Goal: Task Accomplishment & Management: Manage account settings

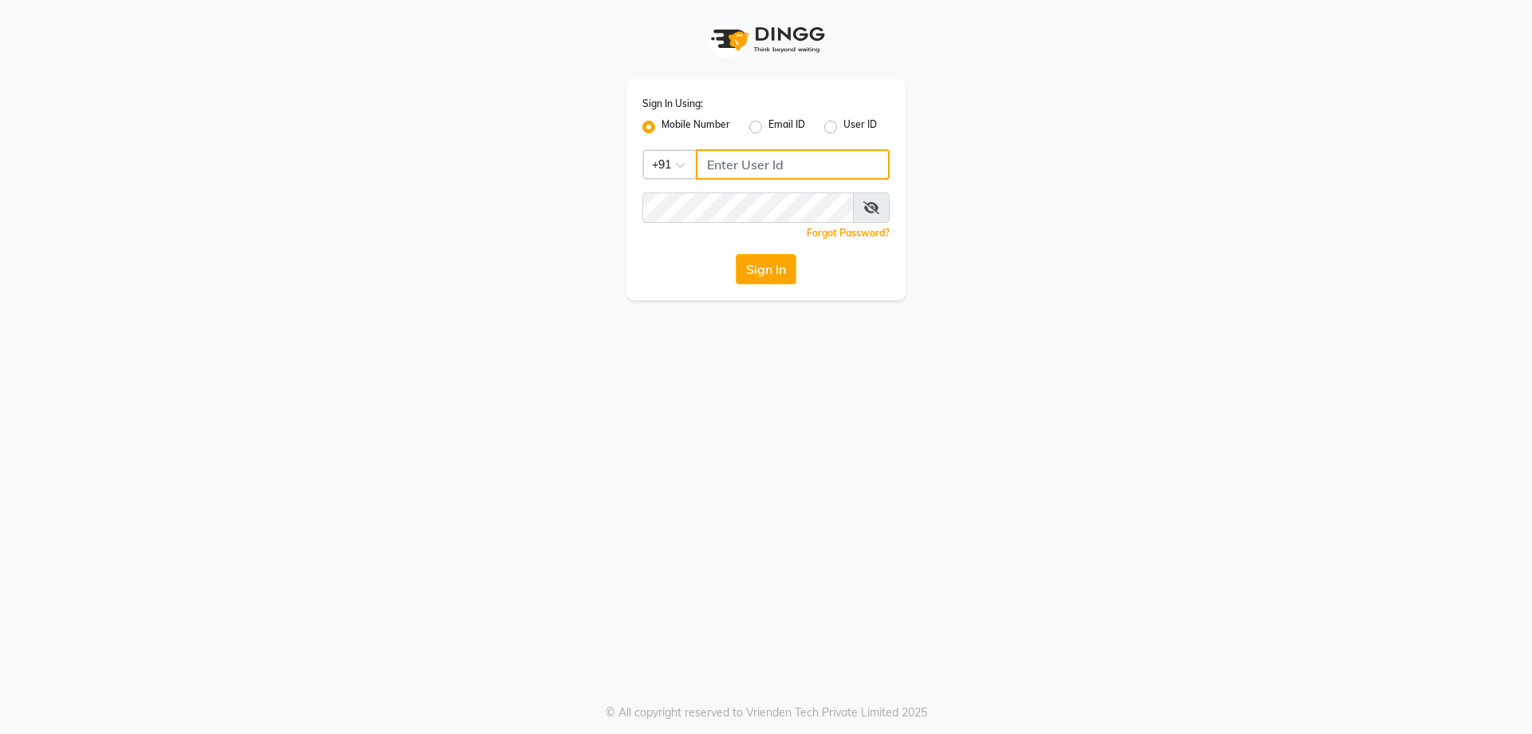
click at [752, 164] on input "Username" at bounding box center [793, 164] width 194 height 30
type input "9899852317"
click at [768, 262] on button "Sign In" at bounding box center [766, 269] width 61 height 30
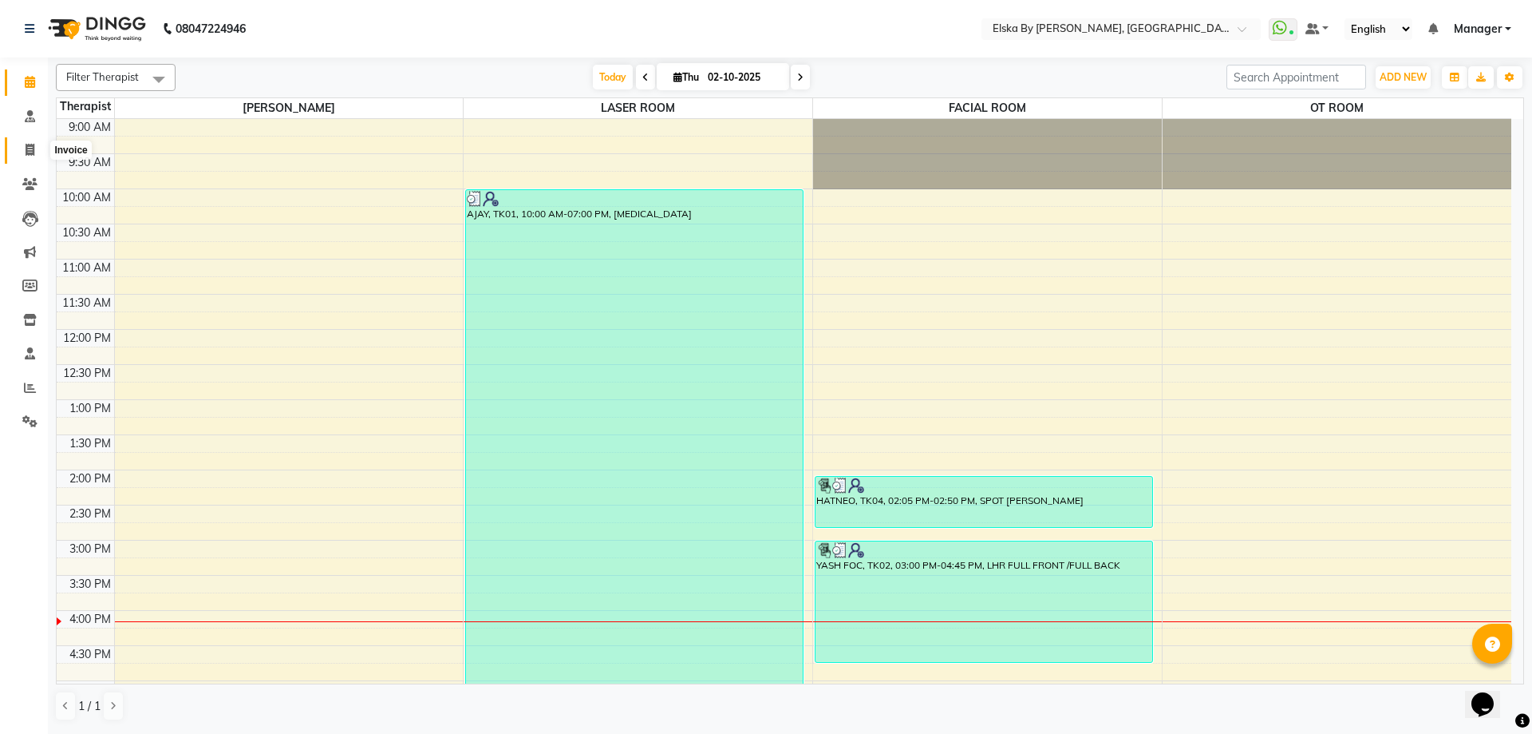
click at [35, 146] on span at bounding box center [30, 150] width 28 height 18
select select "service"
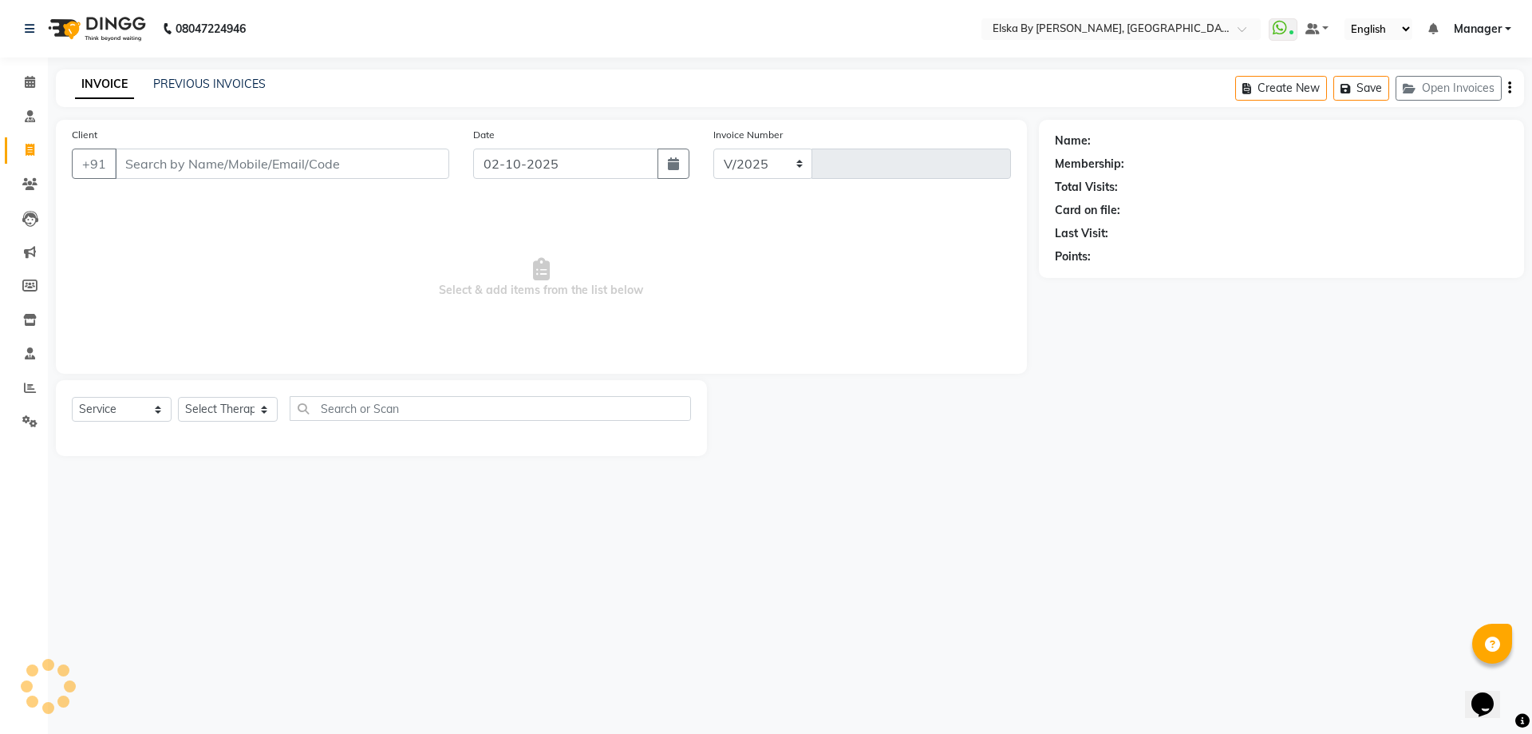
select select "7252"
type input "1884"
click at [192, 88] on link "PREVIOUS INVOICES" at bounding box center [209, 84] width 113 height 14
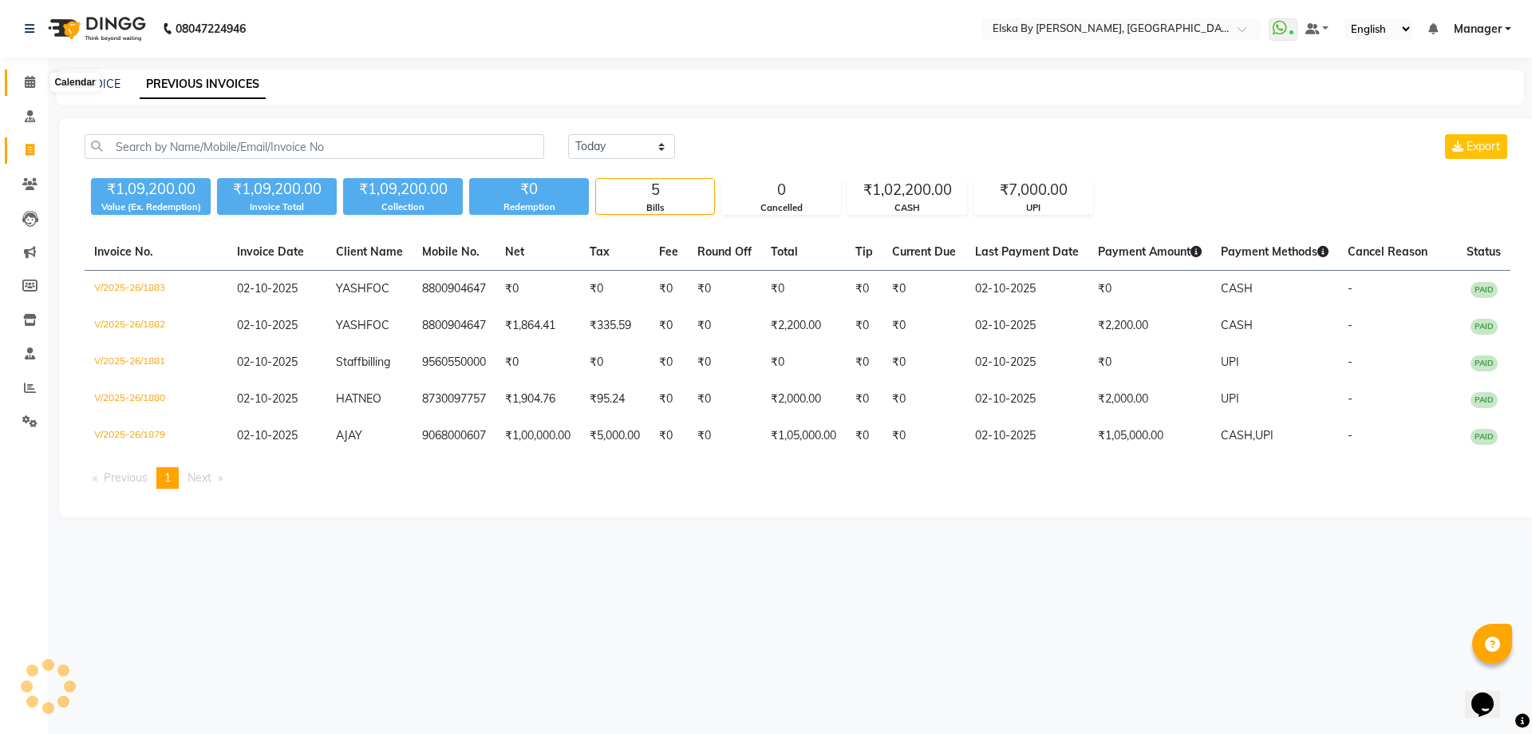
click at [36, 83] on span at bounding box center [30, 82] width 28 height 18
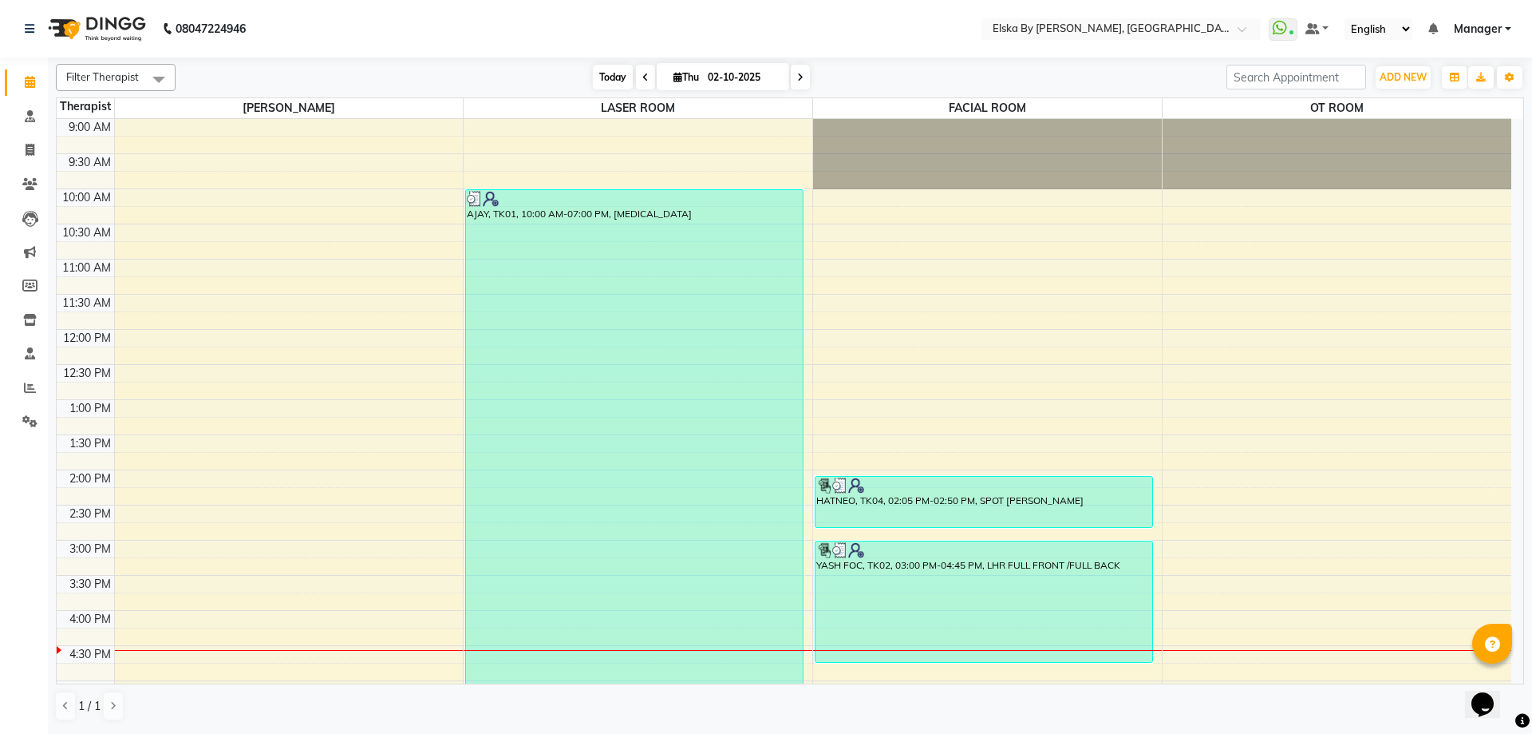
click at [605, 81] on span "Today" at bounding box center [613, 77] width 40 height 25
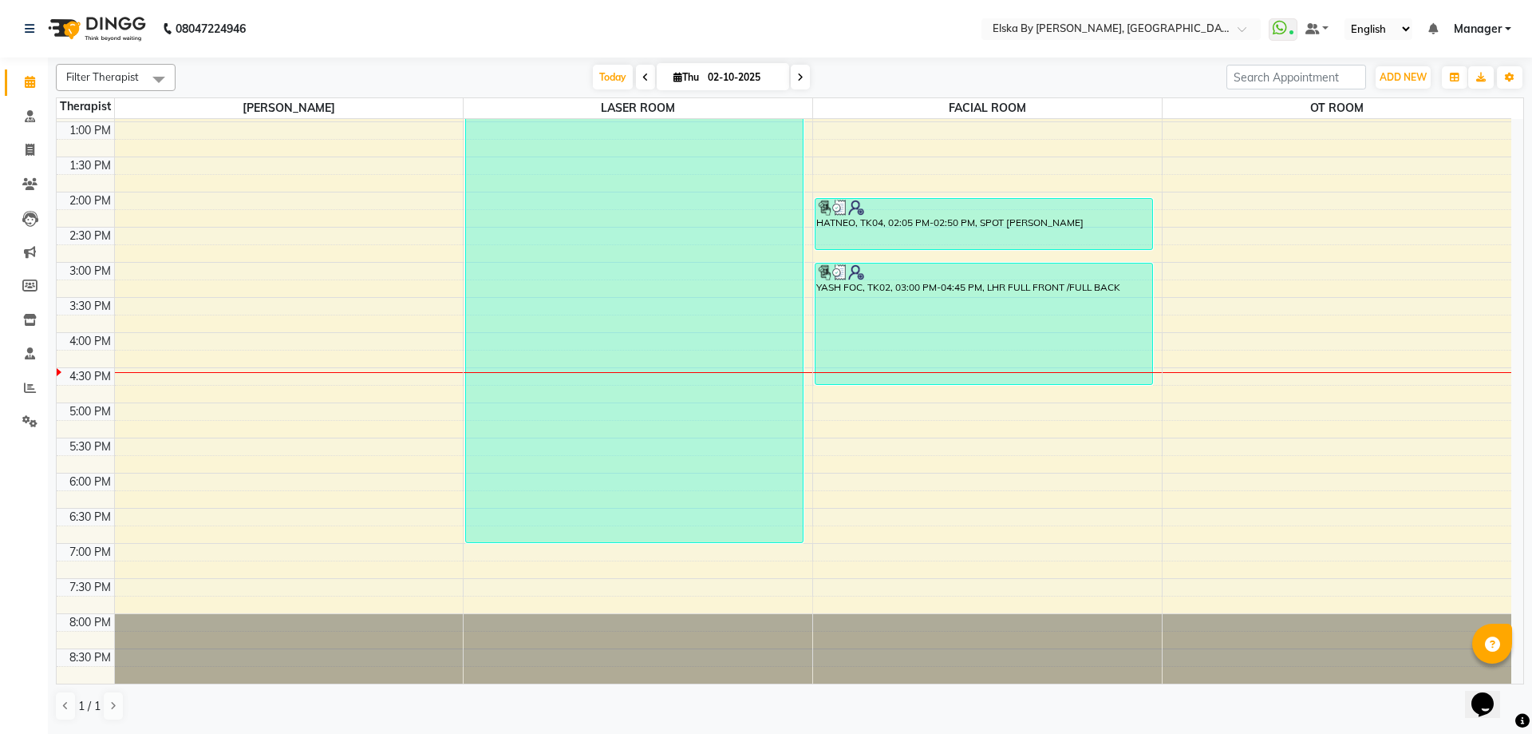
click at [801, 82] on span at bounding box center [800, 77] width 19 height 25
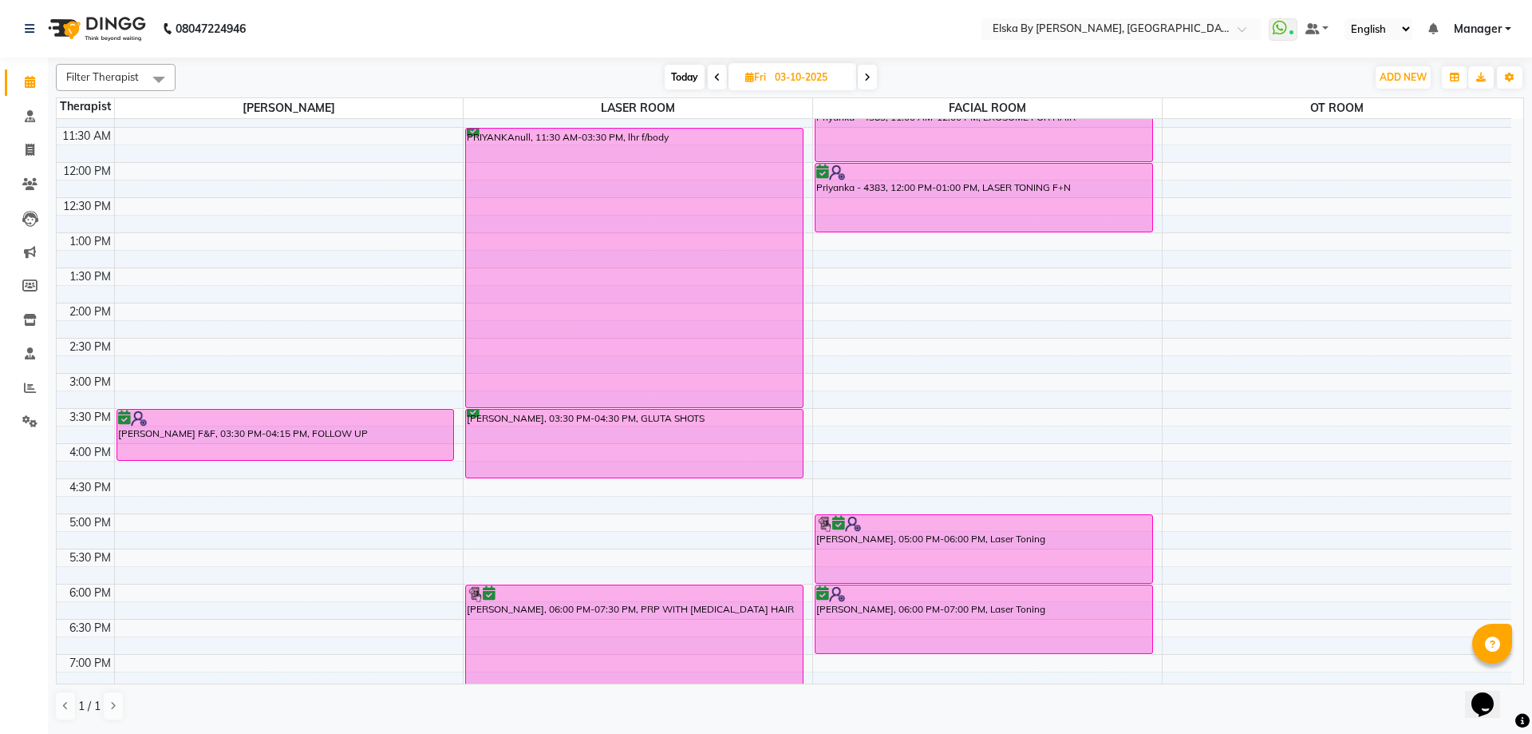
scroll to position [38, 0]
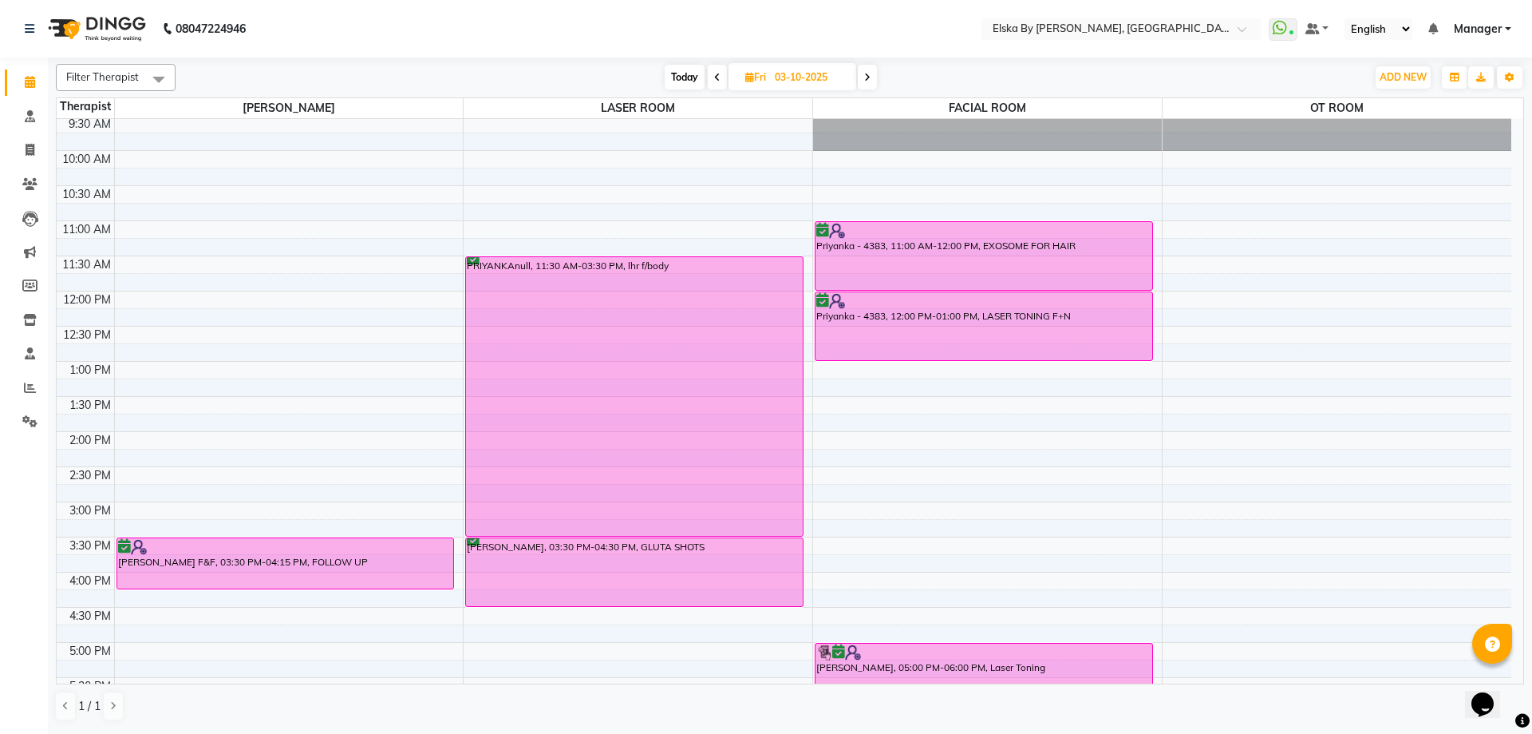
click at [710, 76] on span at bounding box center [717, 77] width 19 height 25
type input "02-10-2025"
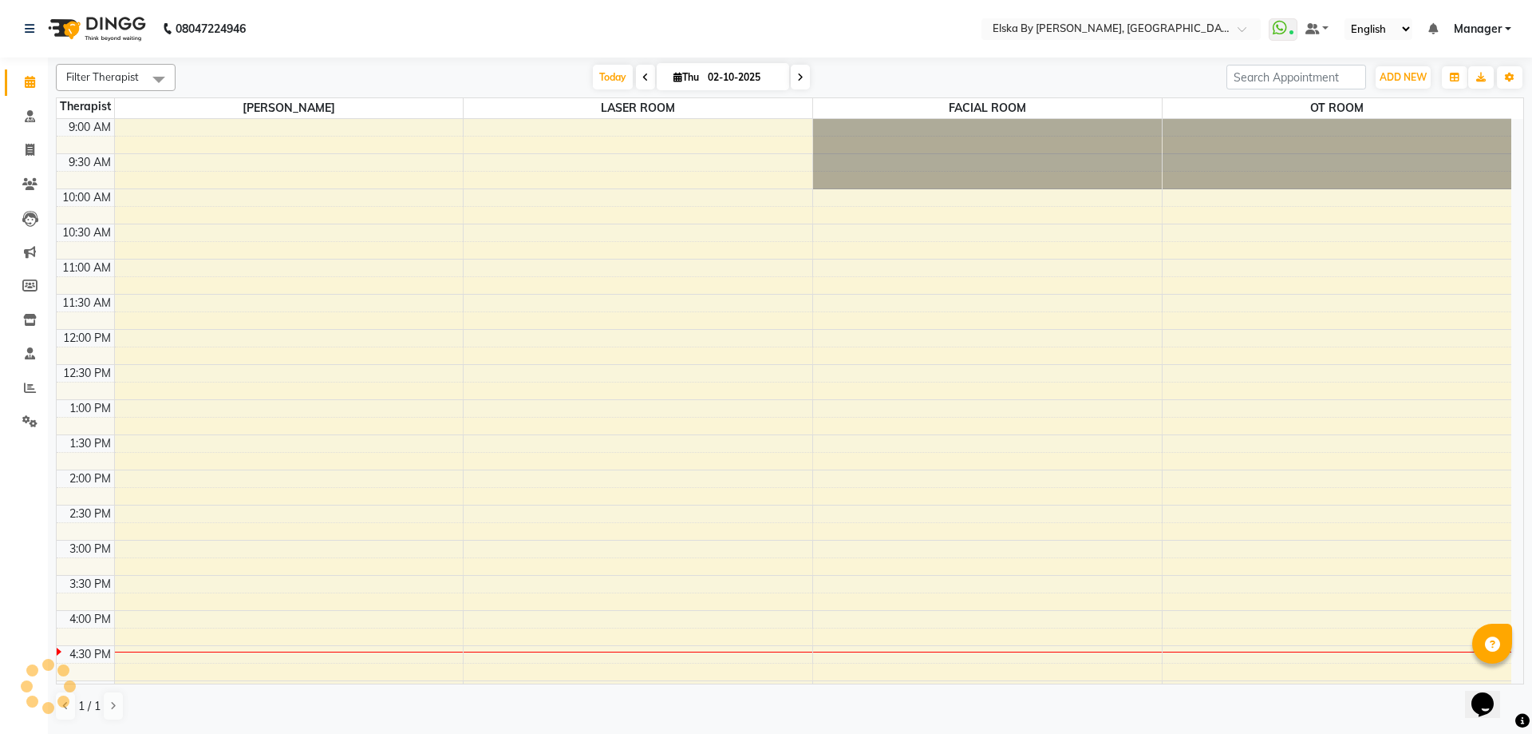
scroll to position [278, 0]
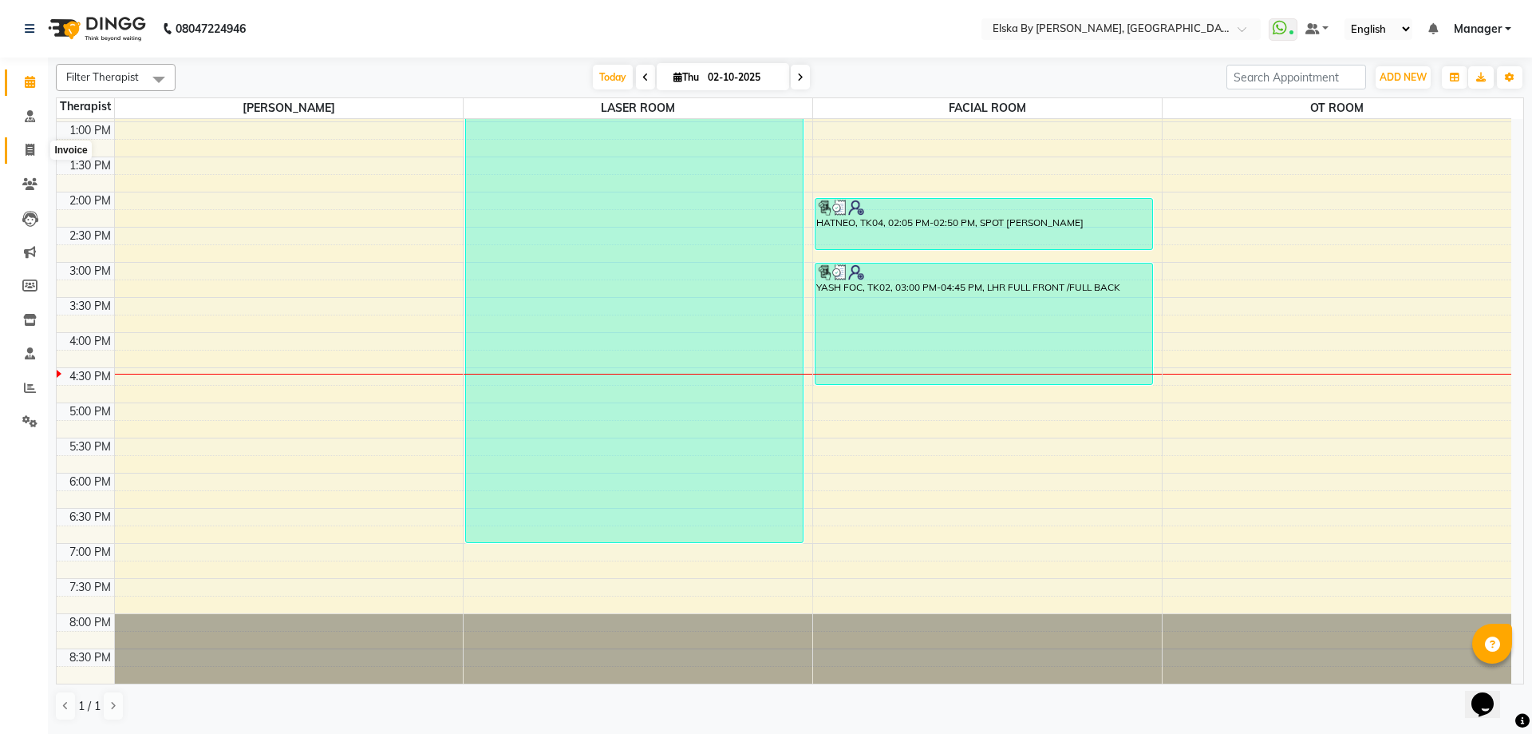
click at [26, 149] on icon at bounding box center [30, 150] width 9 height 12
select select "service"
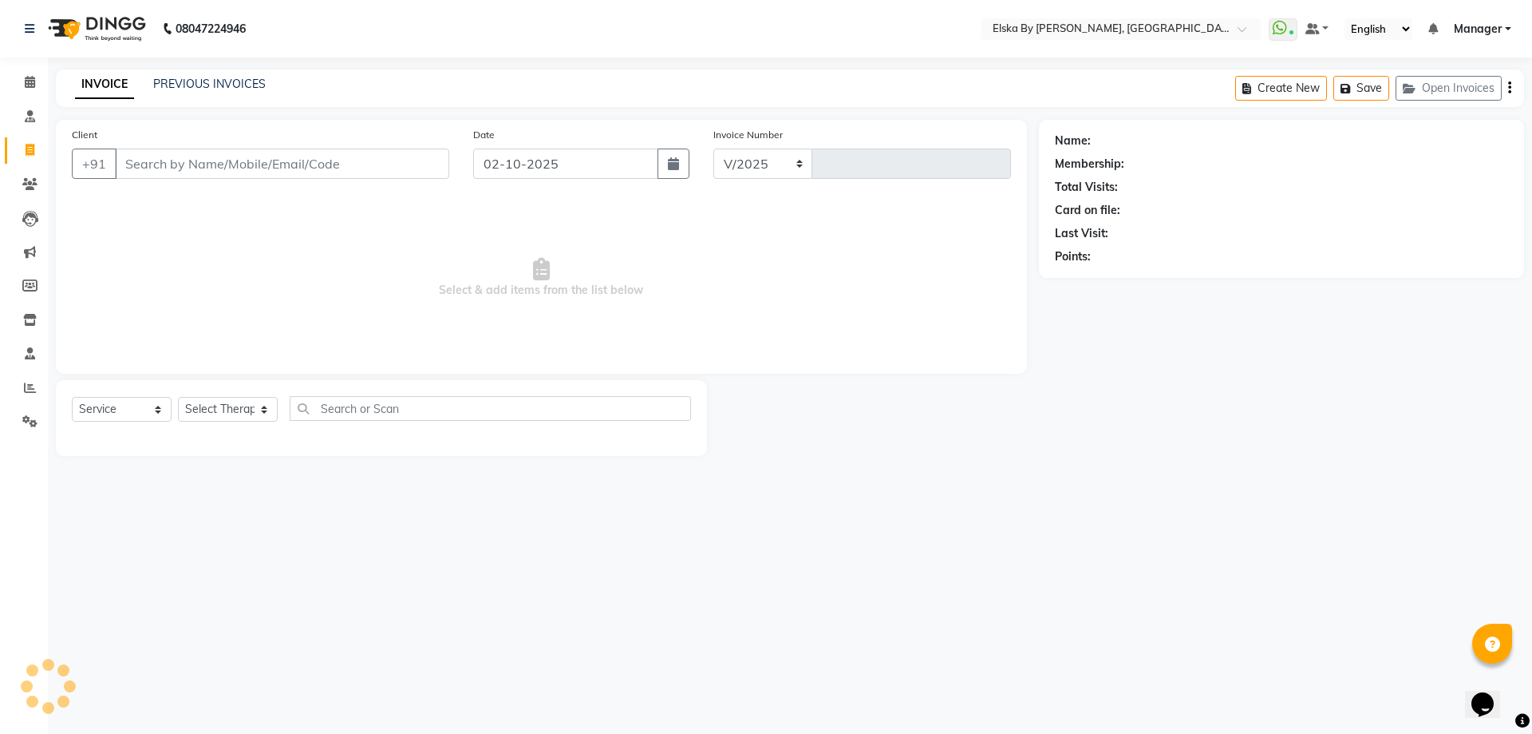
select select "7252"
type input "1884"
click at [197, 84] on link "PREVIOUS INVOICES" at bounding box center [209, 84] width 113 height 14
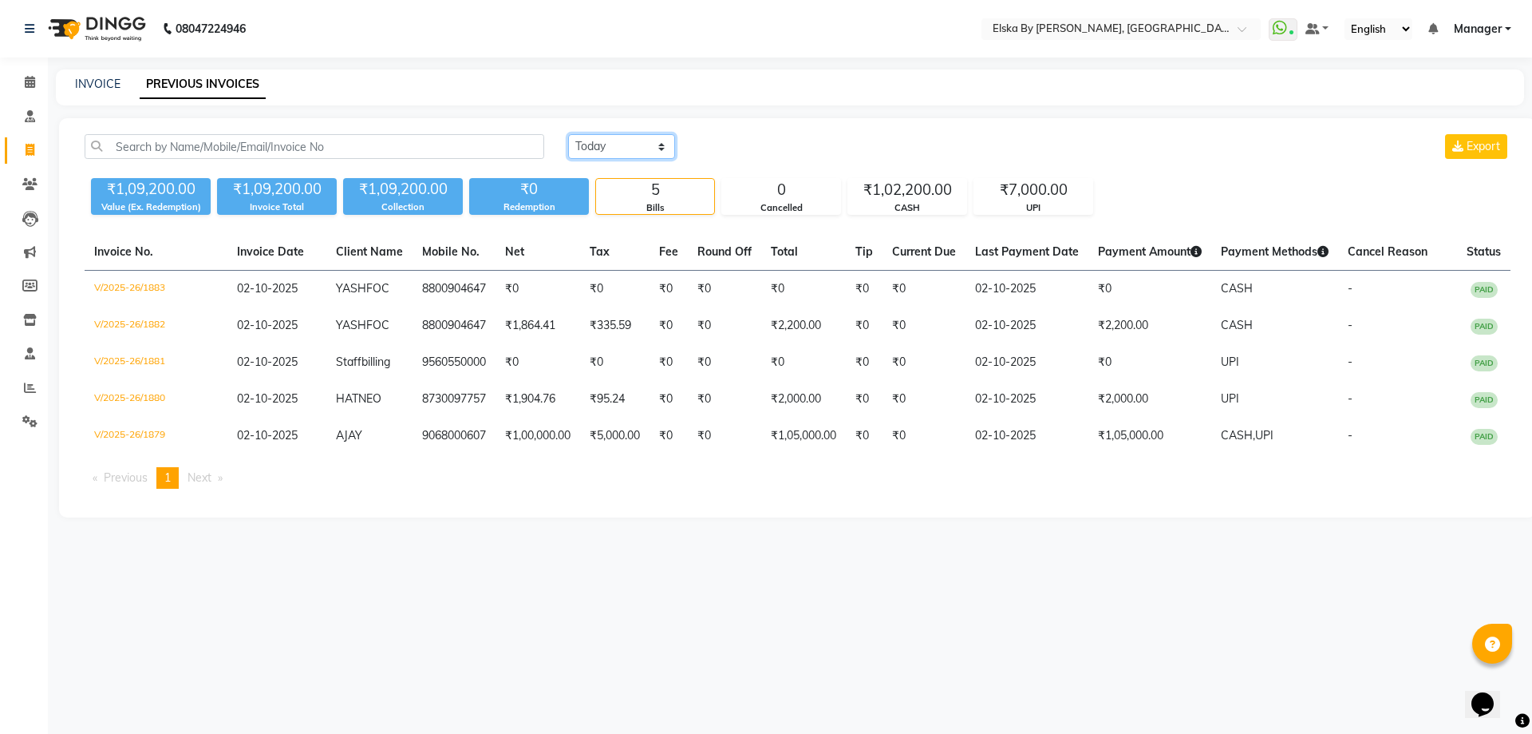
click at [659, 144] on select "[DATE] [DATE] Custom Range" at bounding box center [621, 146] width 107 height 25
select select "[DATE]"
click at [568, 134] on select "[DATE] [DATE] Custom Range" at bounding box center [621, 146] width 107 height 25
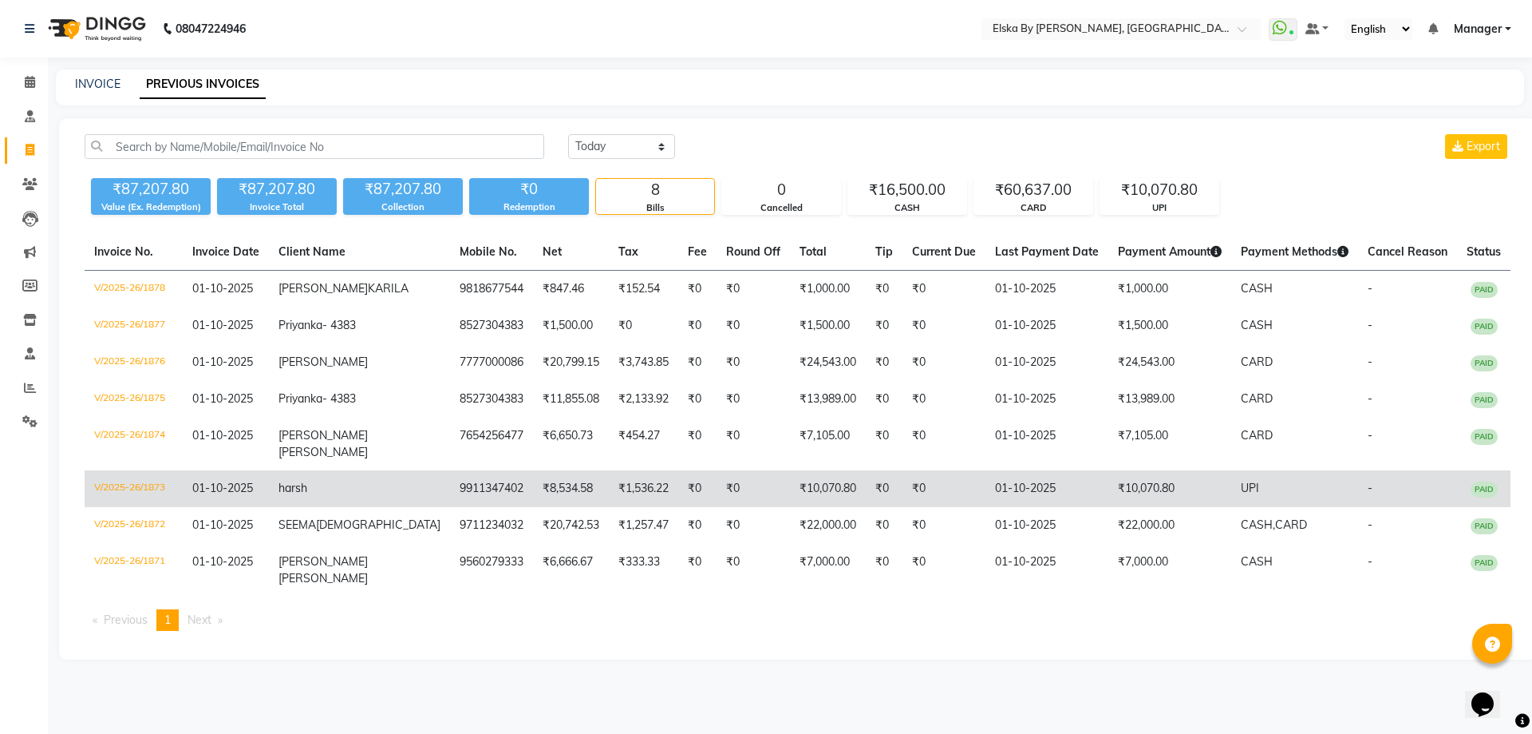
click at [450, 507] on td "9911347402" at bounding box center [491, 488] width 83 height 37
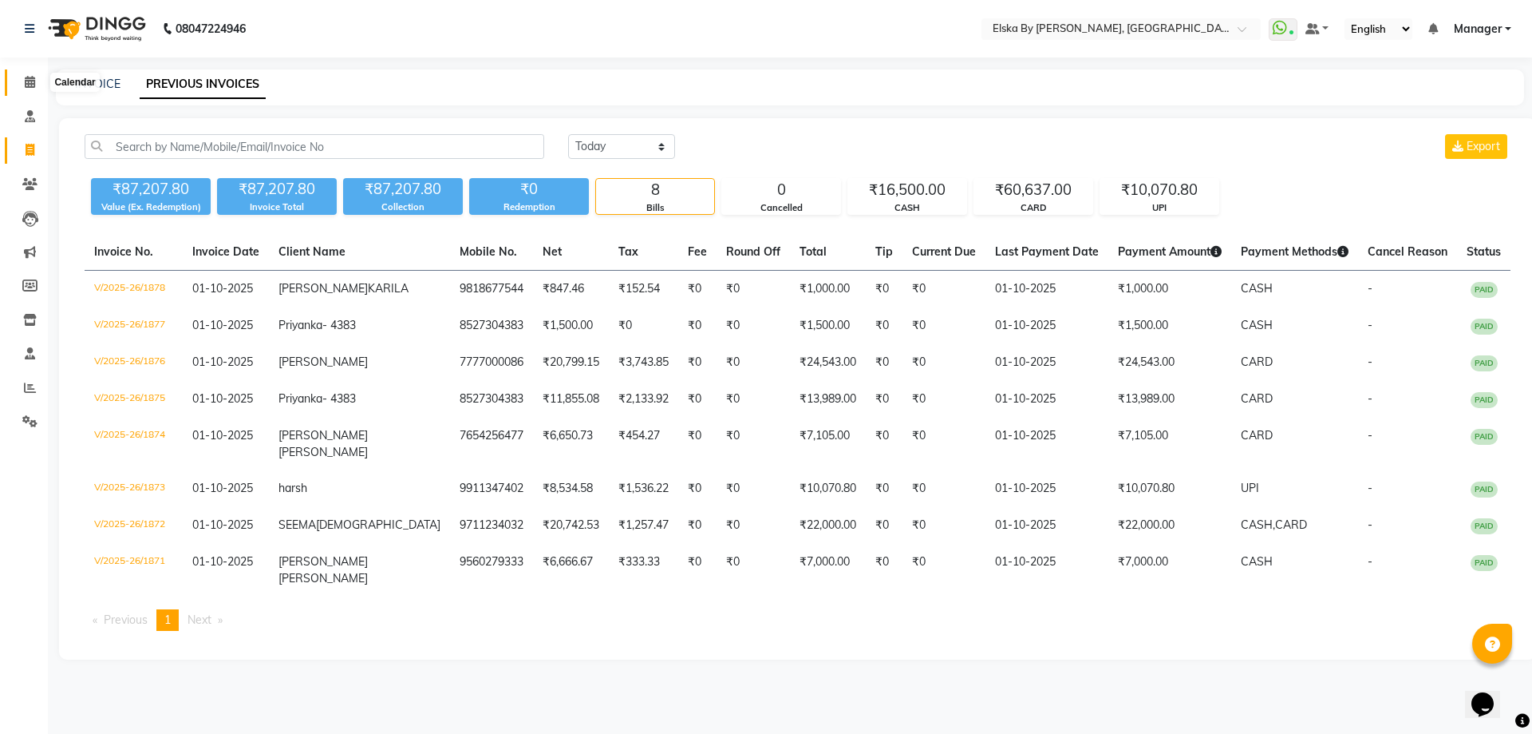
click at [35, 83] on icon at bounding box center [30, 82] width 10 height 12
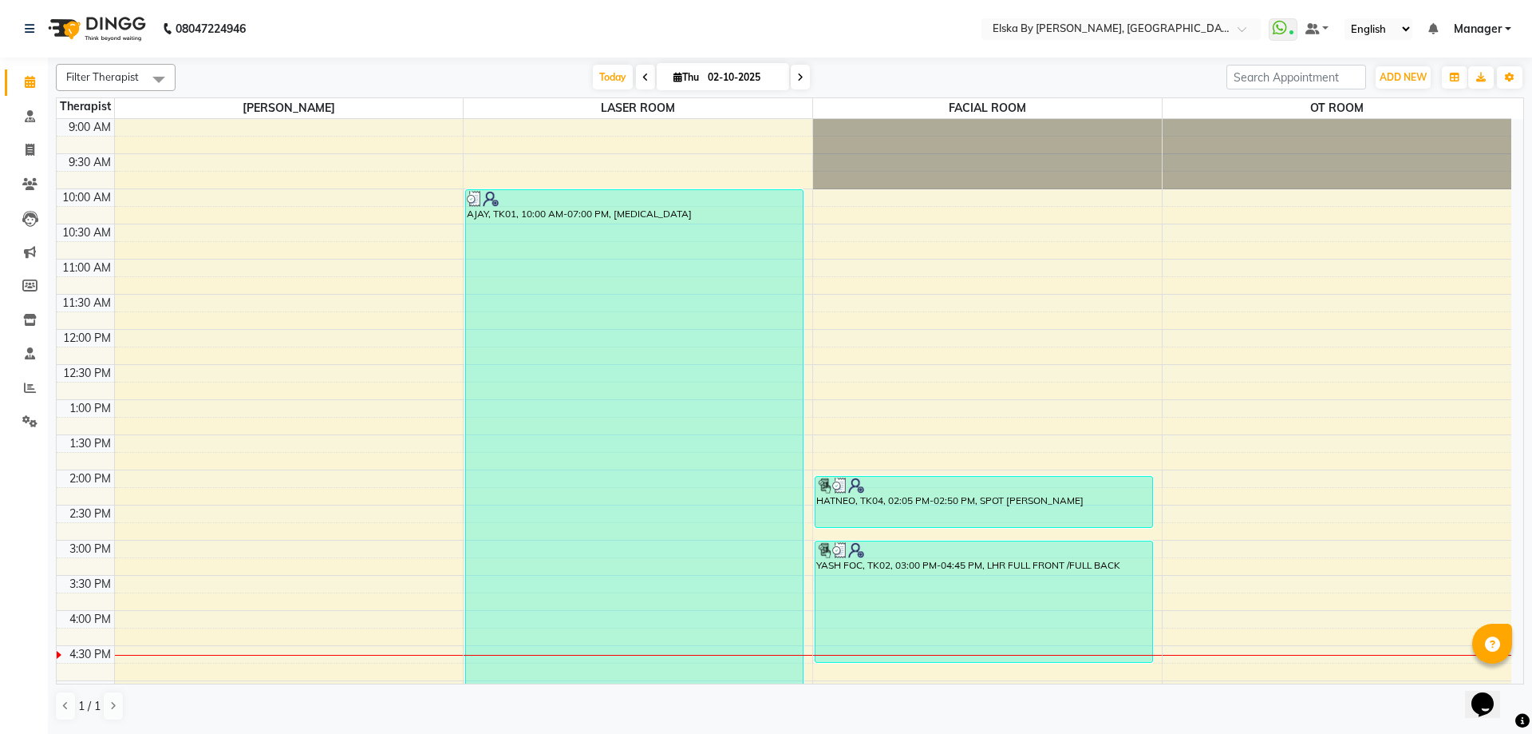
click at [810, 84] on div "Today Thu 02-10-2025" at bounding box center [701, 77] width 1035 height 24
click at [802, 81] on span at bounding box center [800, 77] width 19 height 25
type input "03-10-2025"
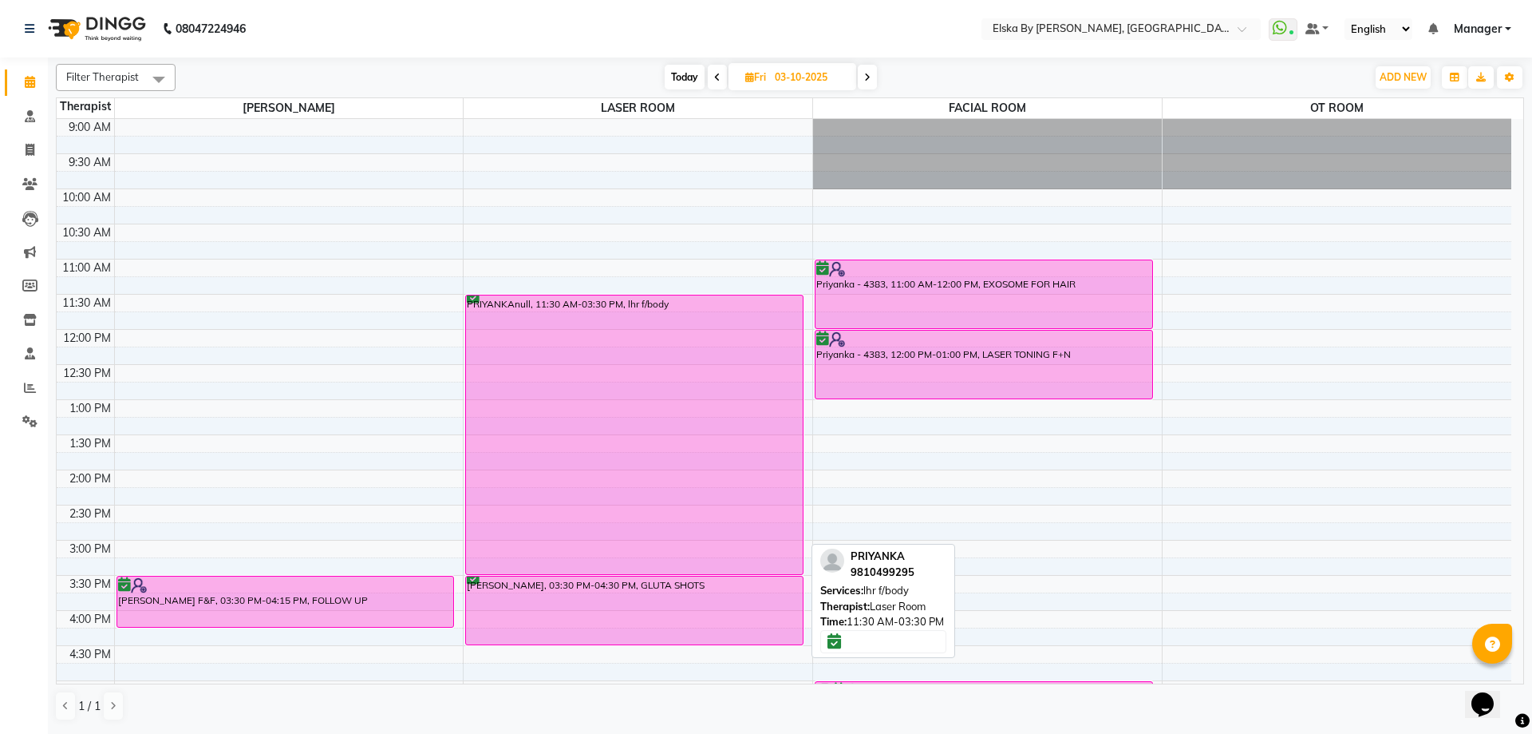
click at [591, 337] on div "PRIYANKAnull, 11:30 AM-03:30 PM, lhr f/body" at bounding box center [634, 434] width 337 height 279
select select "6"
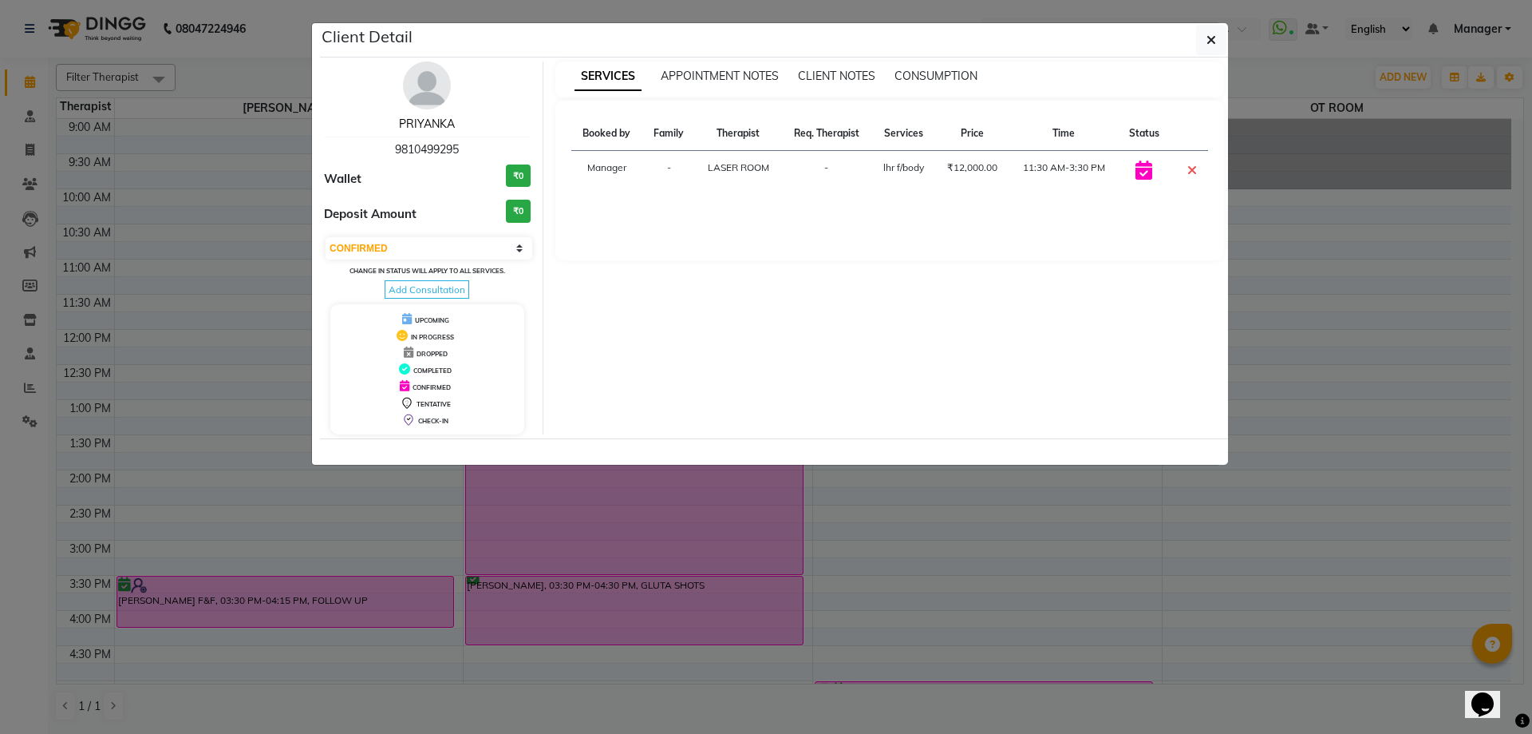
click at [439, 117] on link "PRIYANKA" at bounding box center [427, 124] width 56 height 14
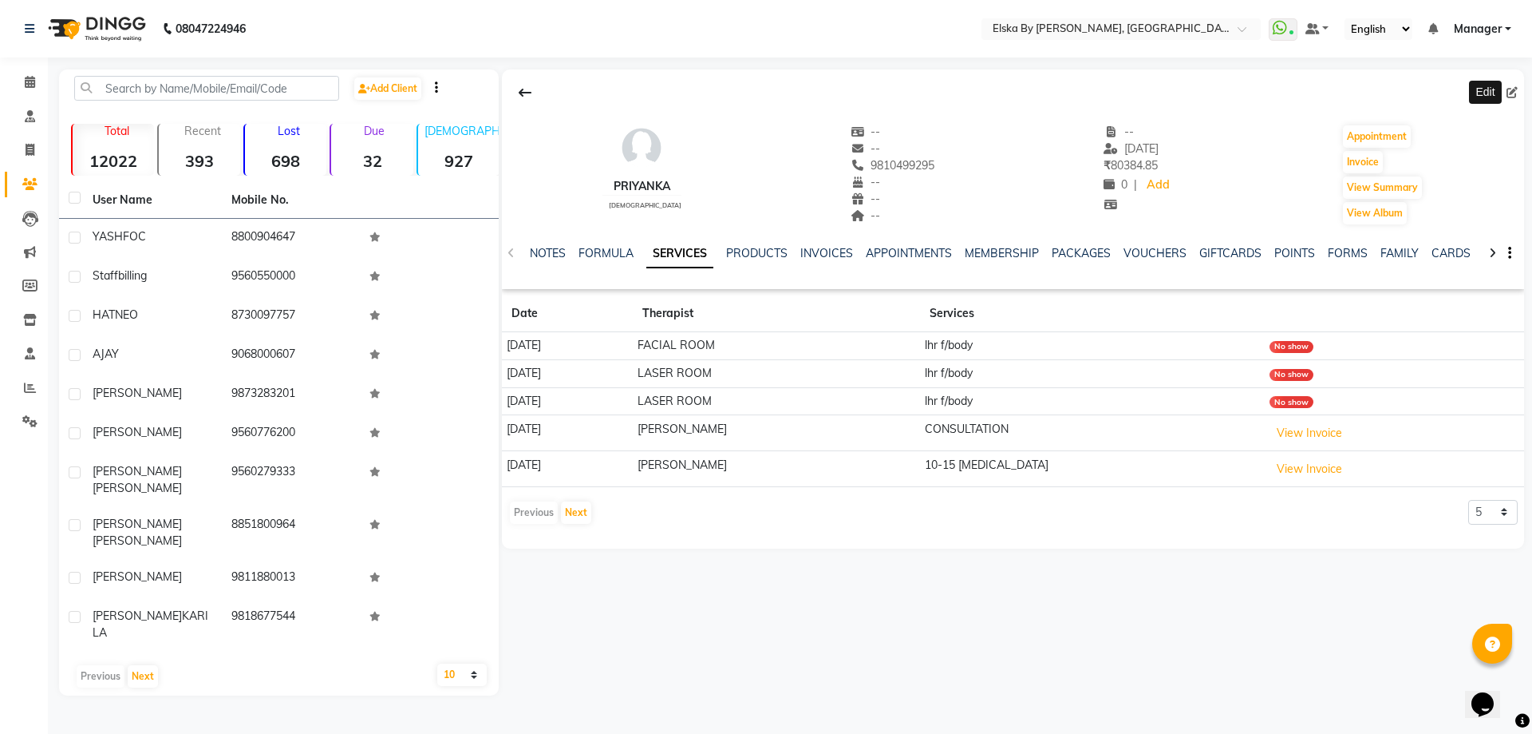
click at [1510, 94] on icon at bounding box center [1512, 92] width 11 height 11
select select "[DEMOGRAPHIC_DATA]"
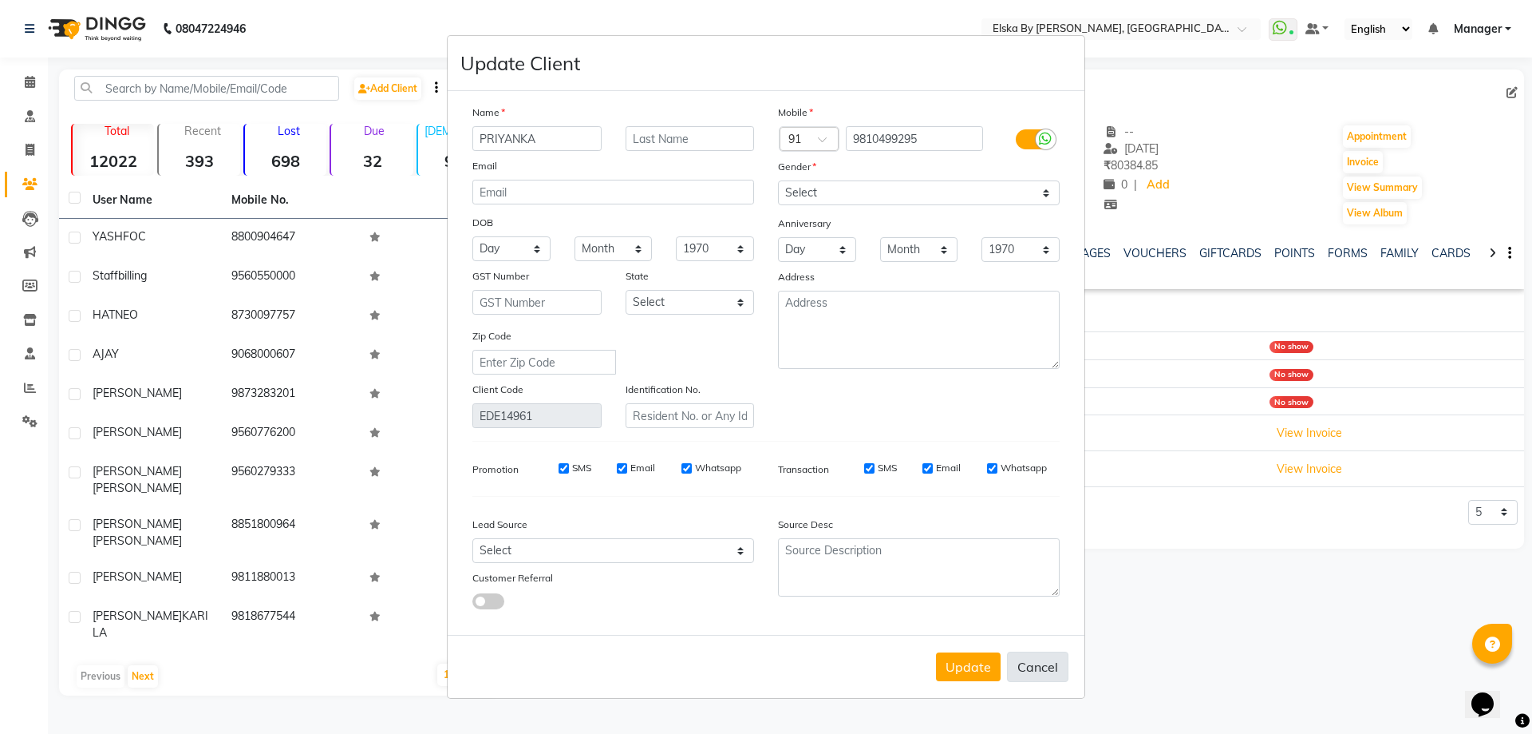
click at [1034, 670] on button "Cancel" at bounding box center [1037, 666] width 61 height 30
select select
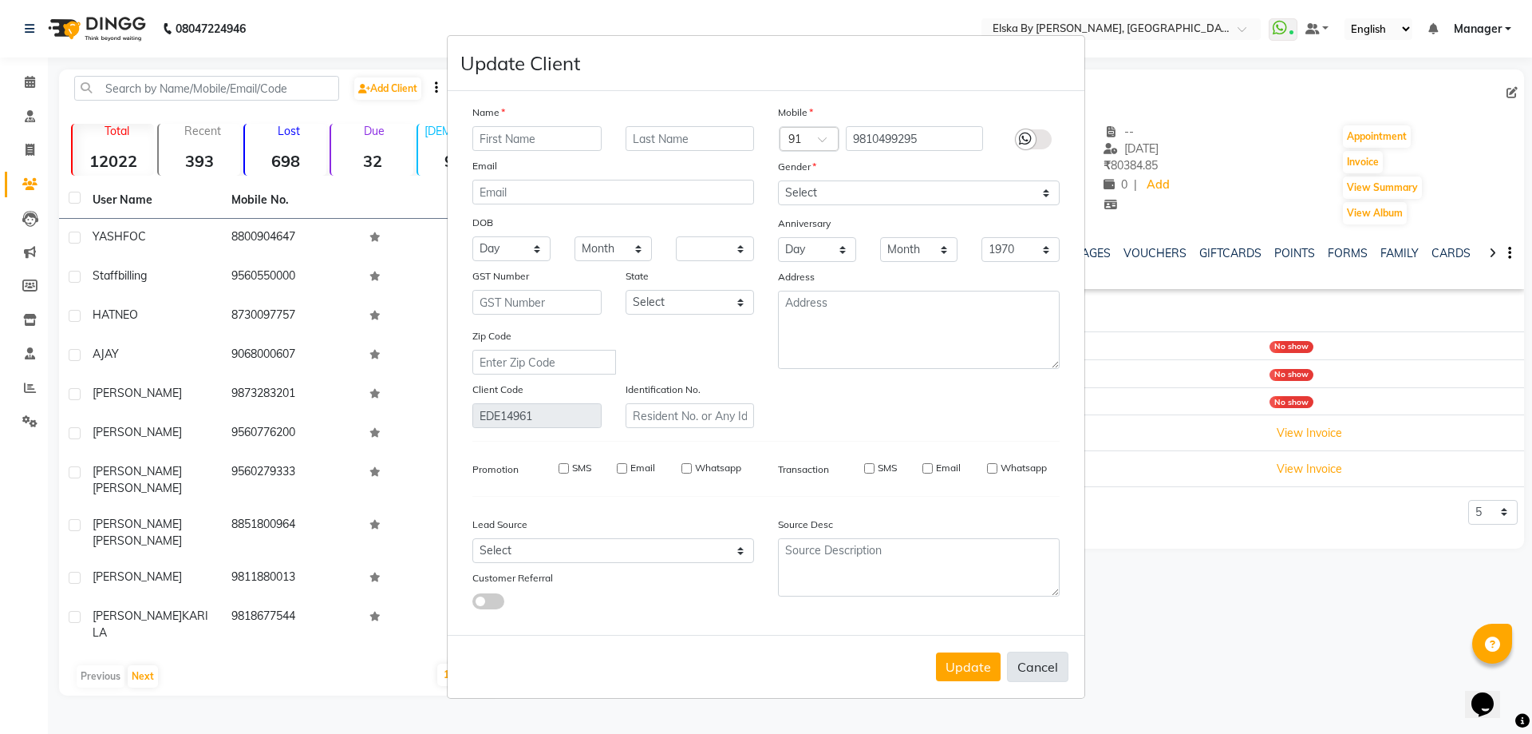
select select
checkbox input "false"
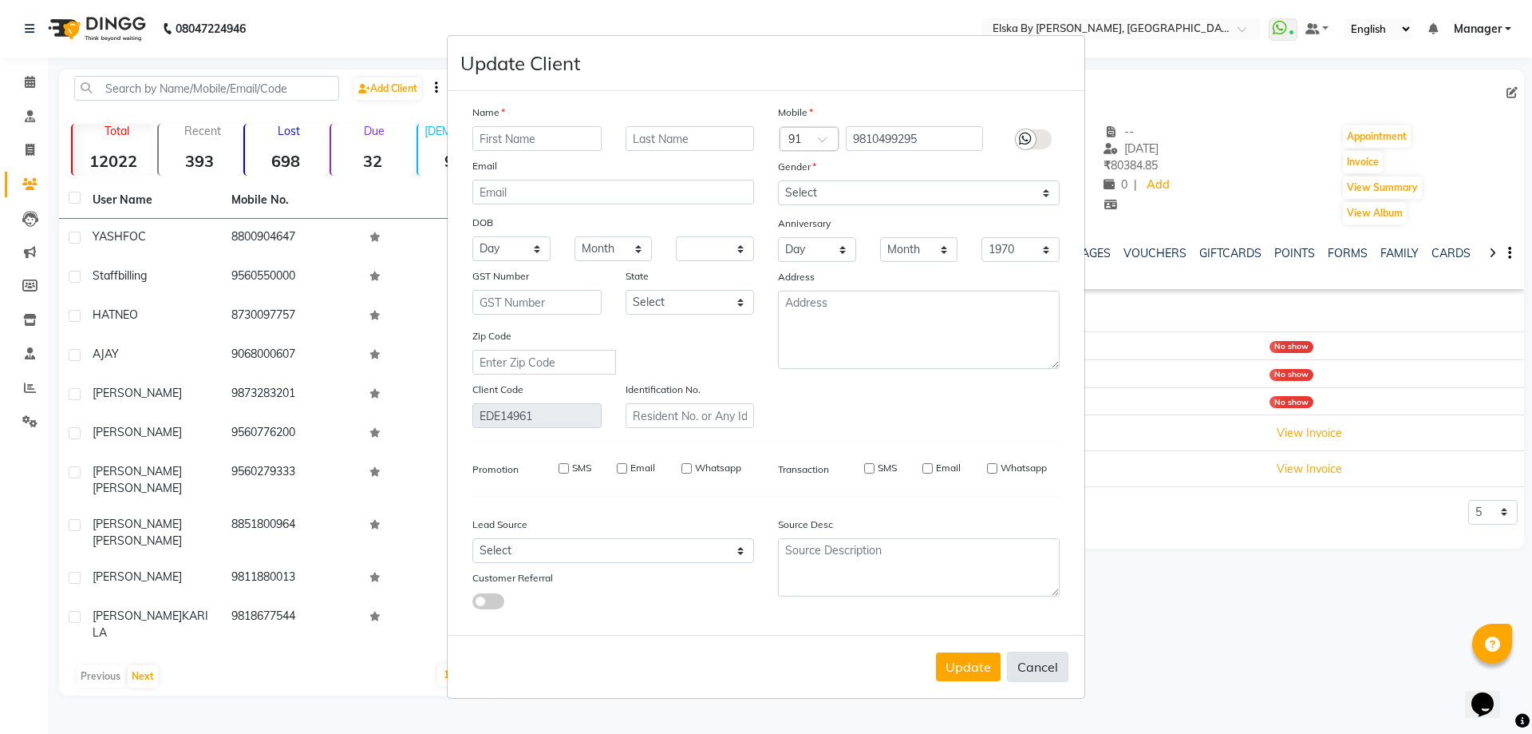
checkbox input "false"
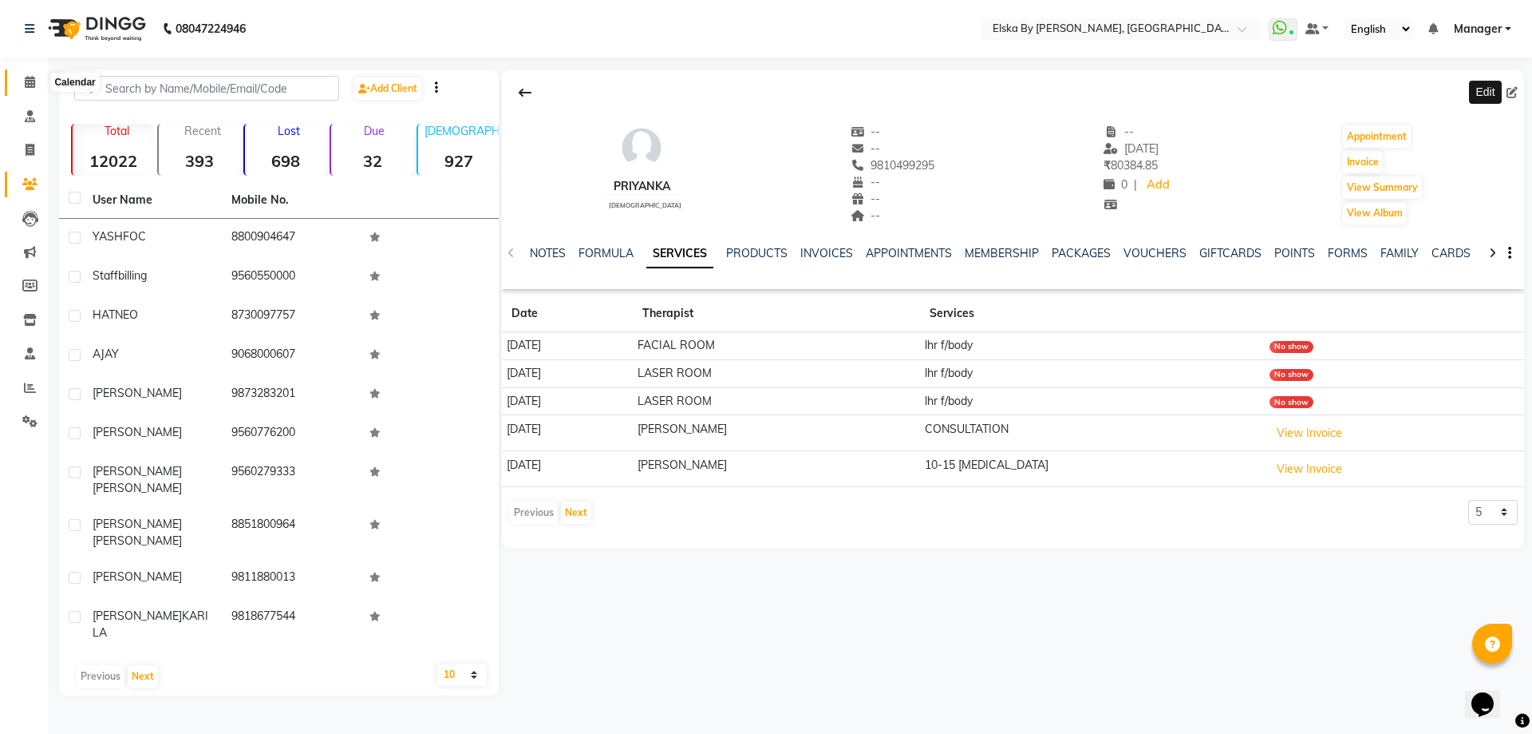
click at [33, 81] on icon at bounding box center [30, 82] width 10 height 12
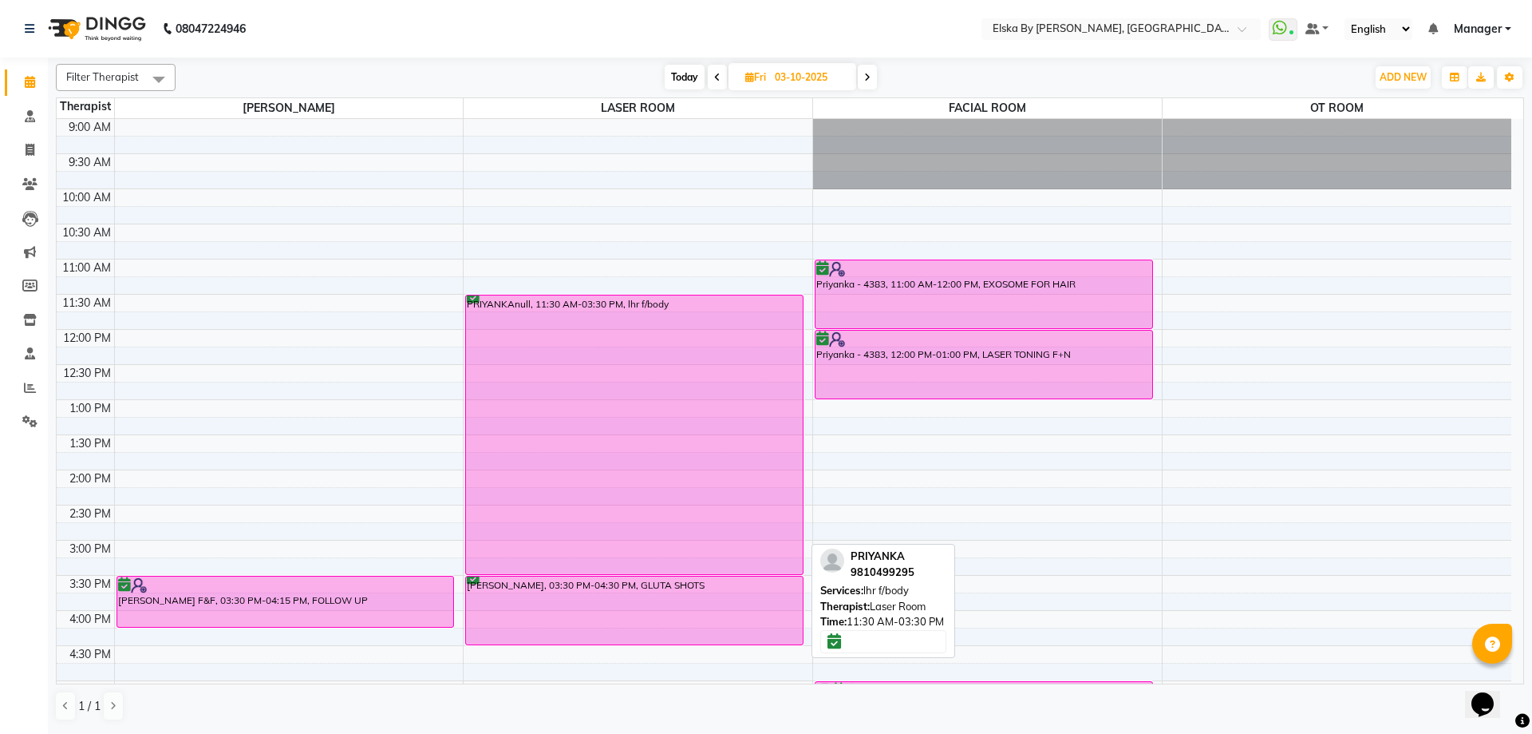
scroll to position [239, 0]
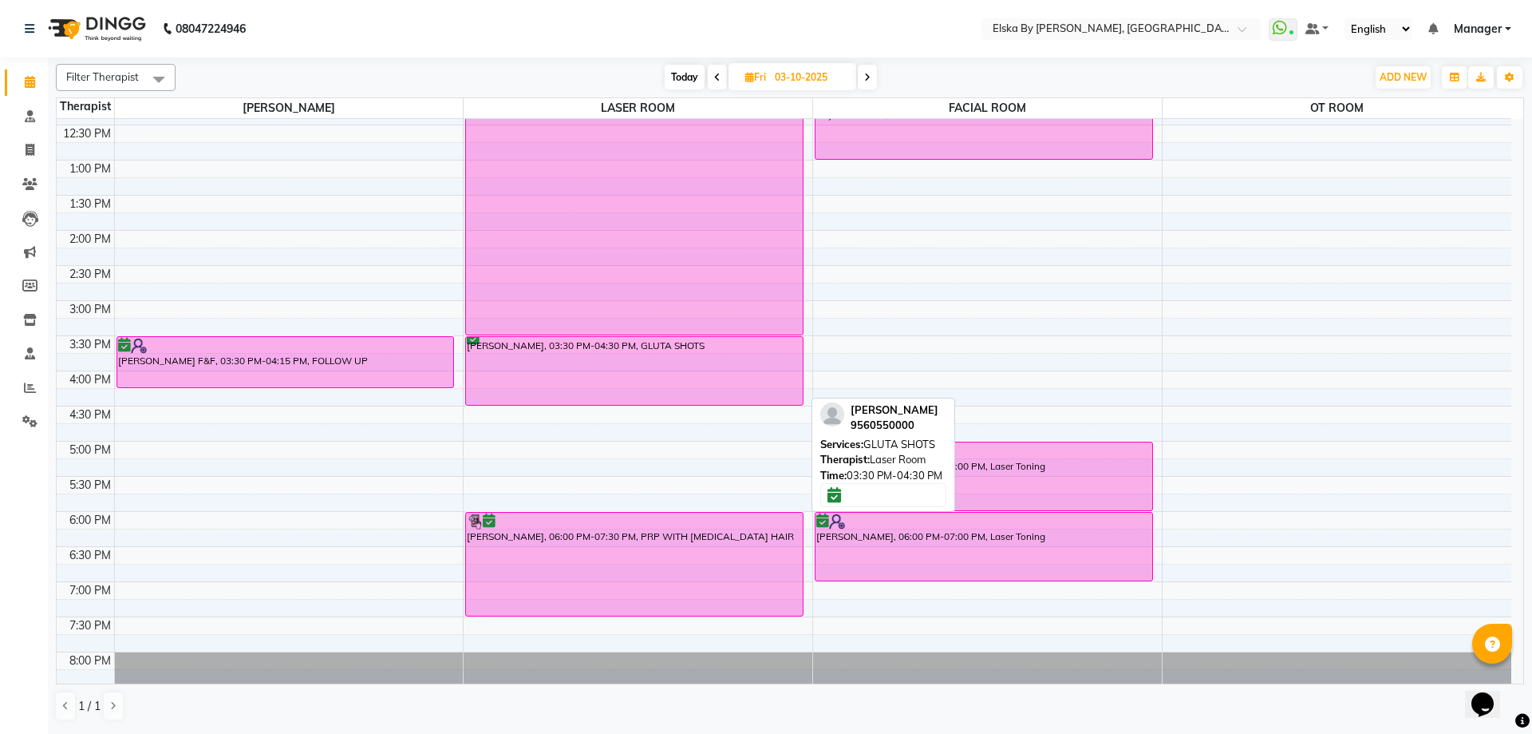
click at [690, 360] on div "[PERSON_NAME], 03:30 PM-04:30 PM, GLUTA SHOTS" at bounding box center [634, 371] width 337 height 68
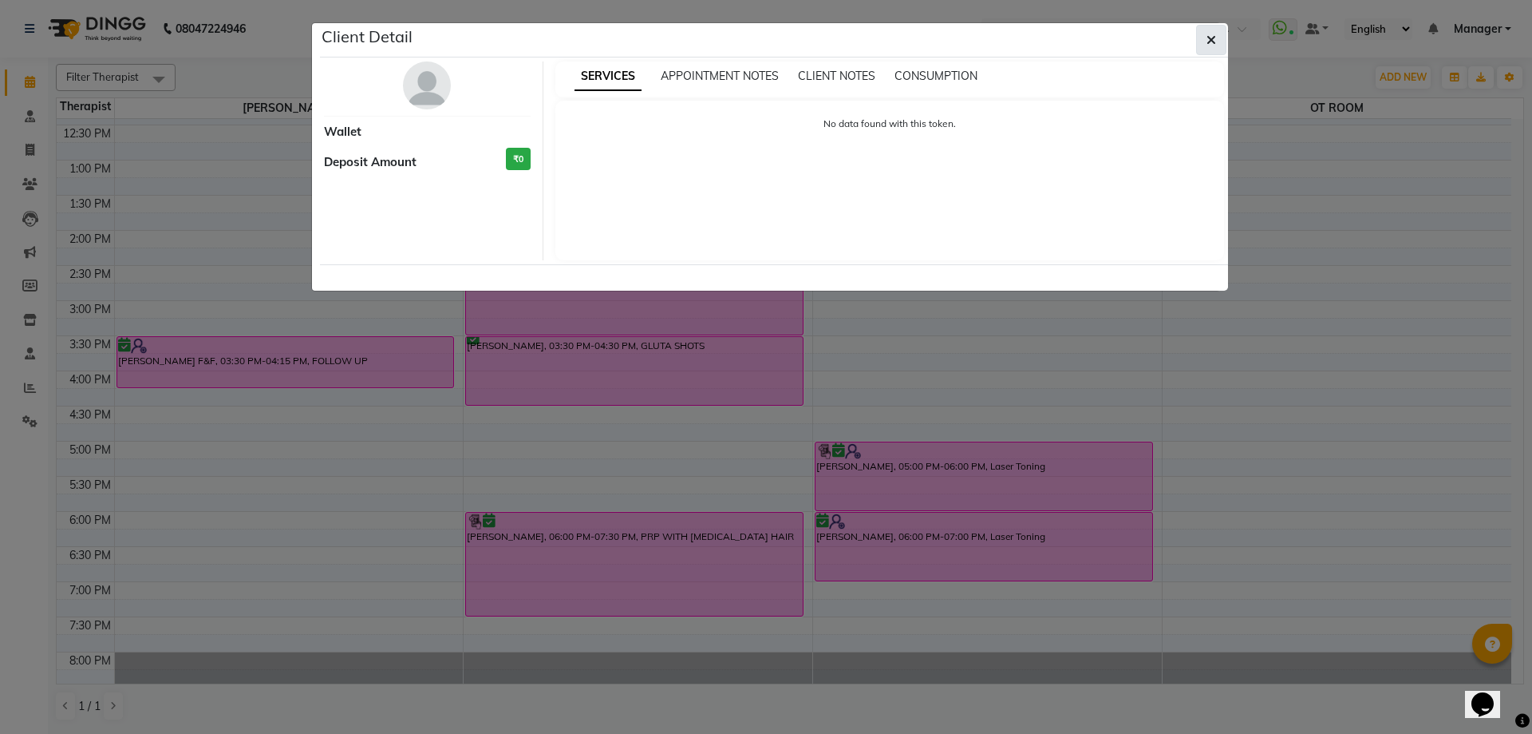
click at [1208, 39] on icon "button" at bounding box center [1212, 40] width 10 height 13
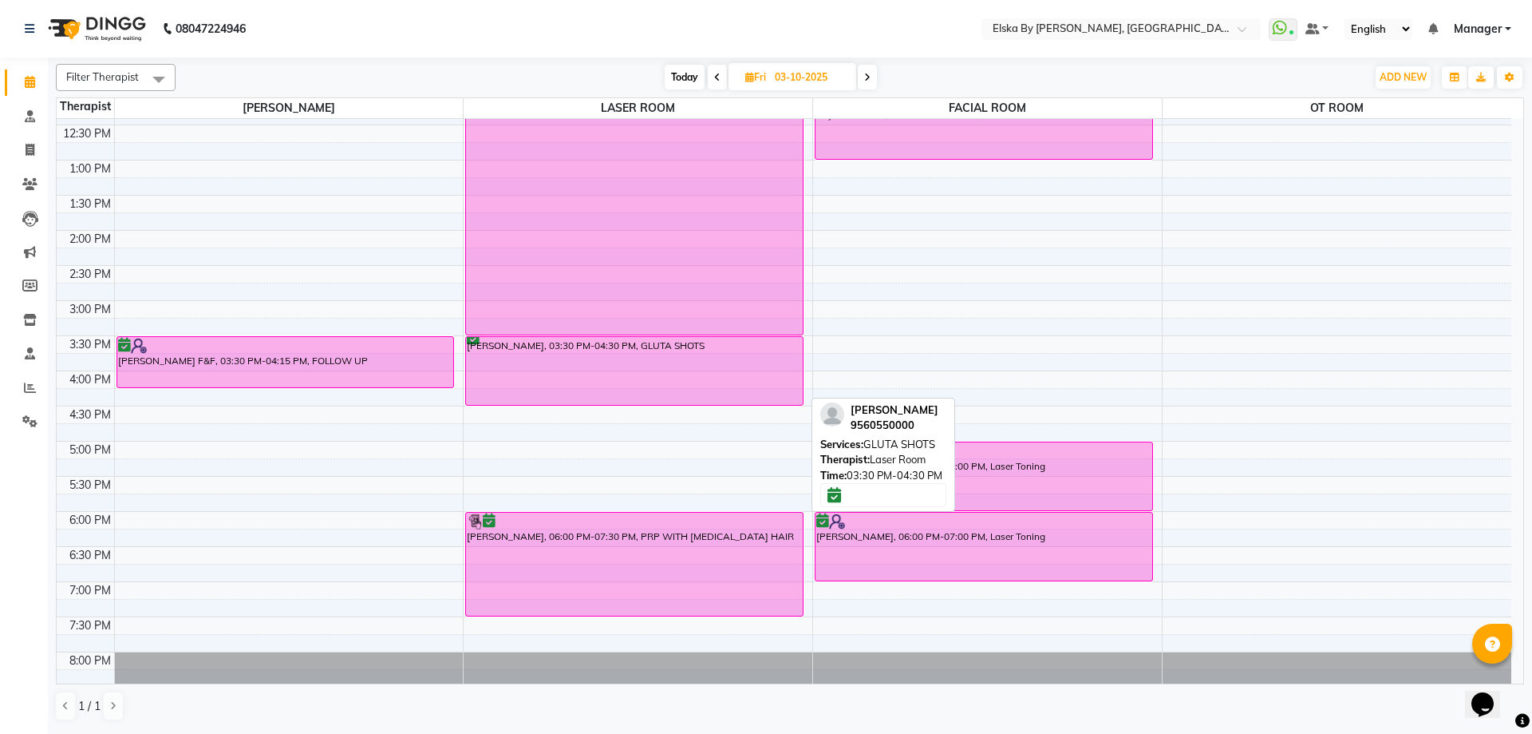
click at [671, 369] on div "[PERSON_NAME], 03:30 PM-04:30 PM, GLUTA SHOTS" at bounding box center [634, 371] width 337 height 68
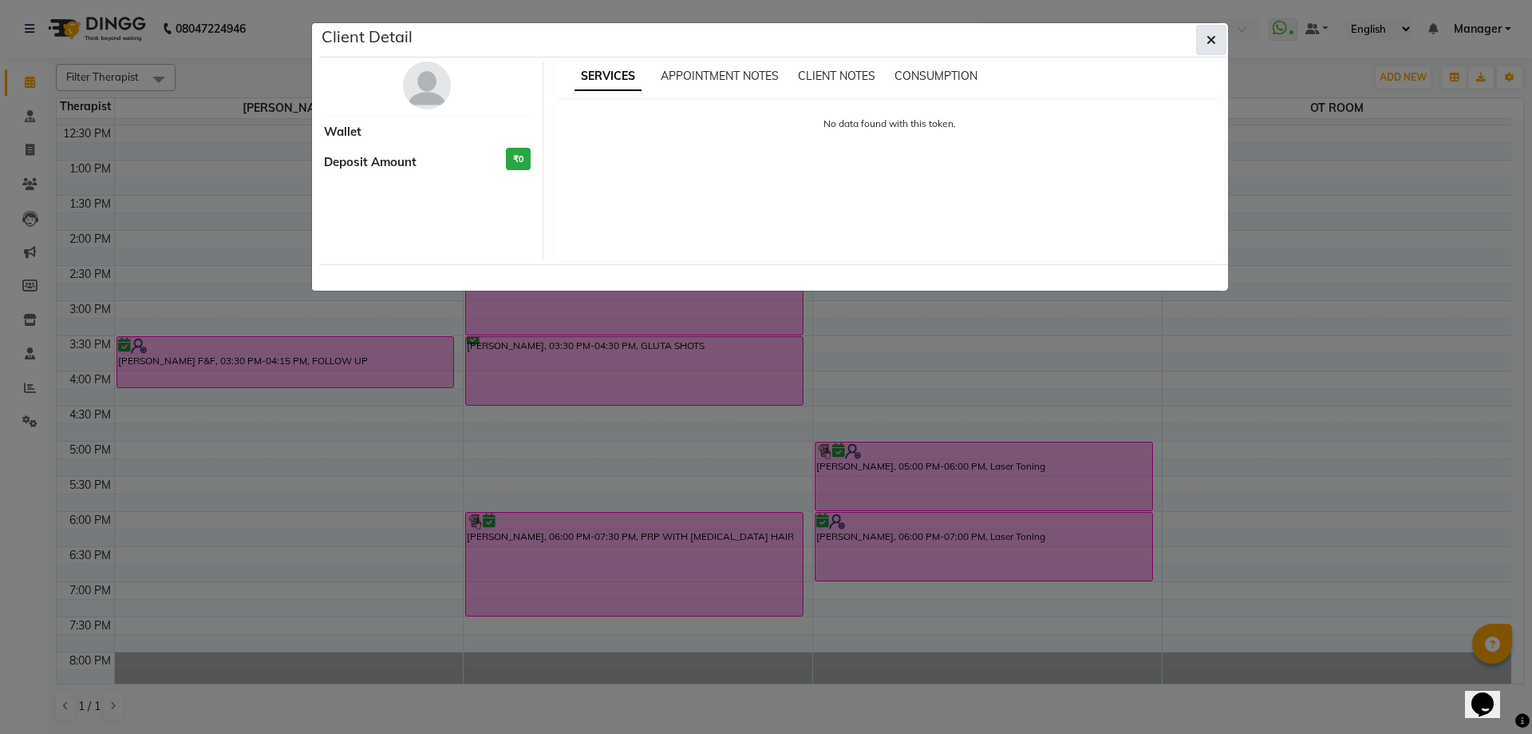
click at [1215, 41] on icon "button" at bounding box center [1212, 40] width 10 height 13
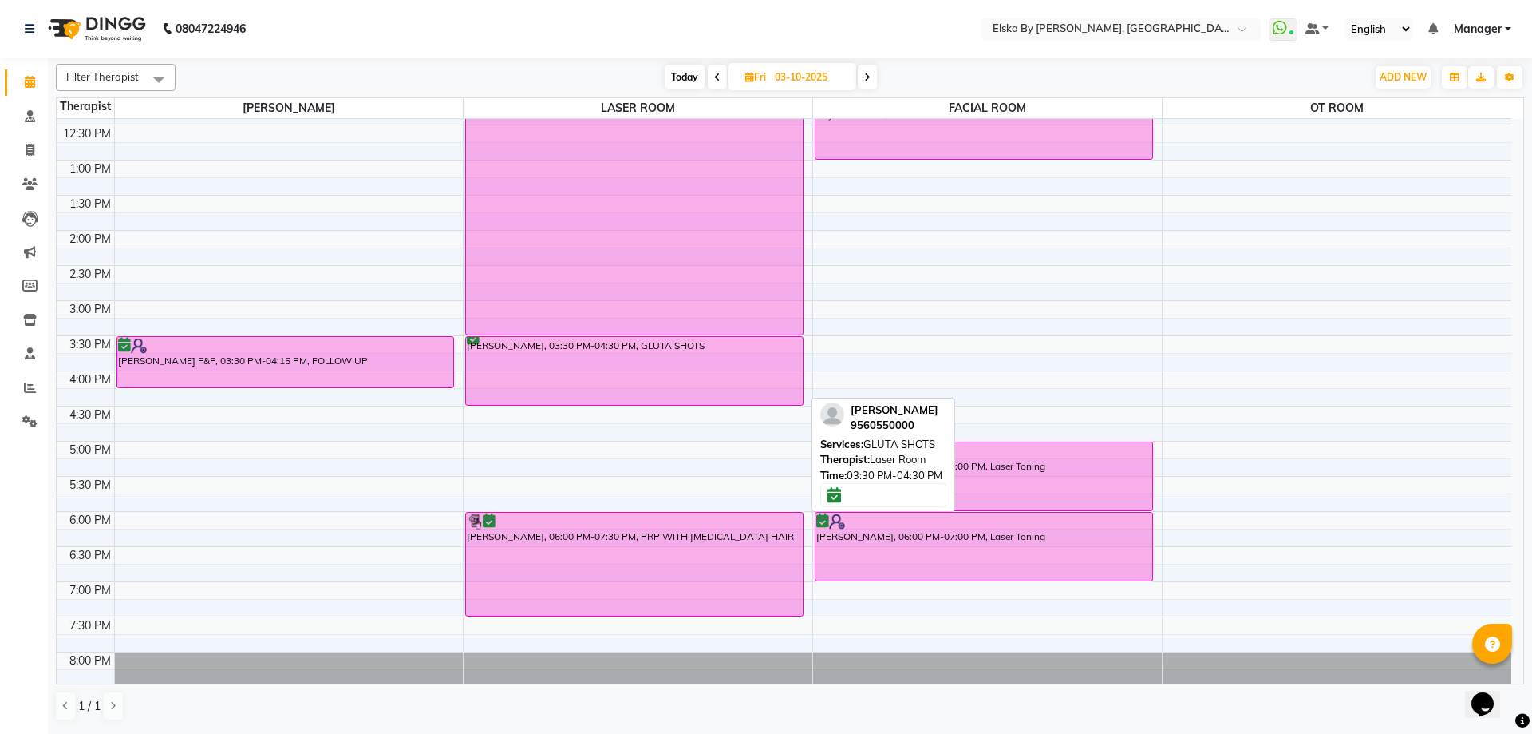
click at [634, 355] on div "[PERSON_NAME], 03:30 PM-04:30 PM, GLUTA SHOTS" at bounding box center [634, 371] width 337 height 68
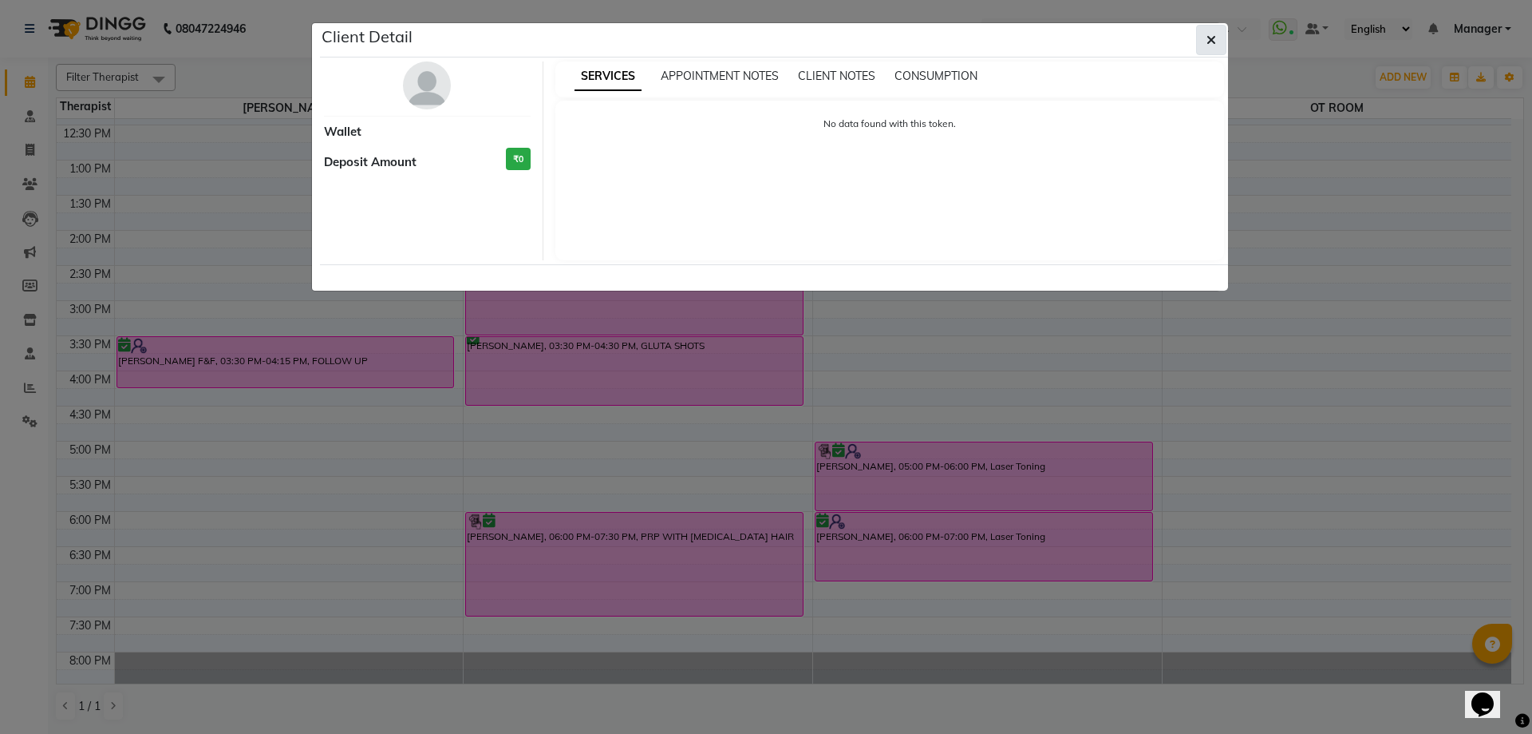
click at [1213, 41] on icon "button" at bounding box center [1212, 40] width 10 height 13
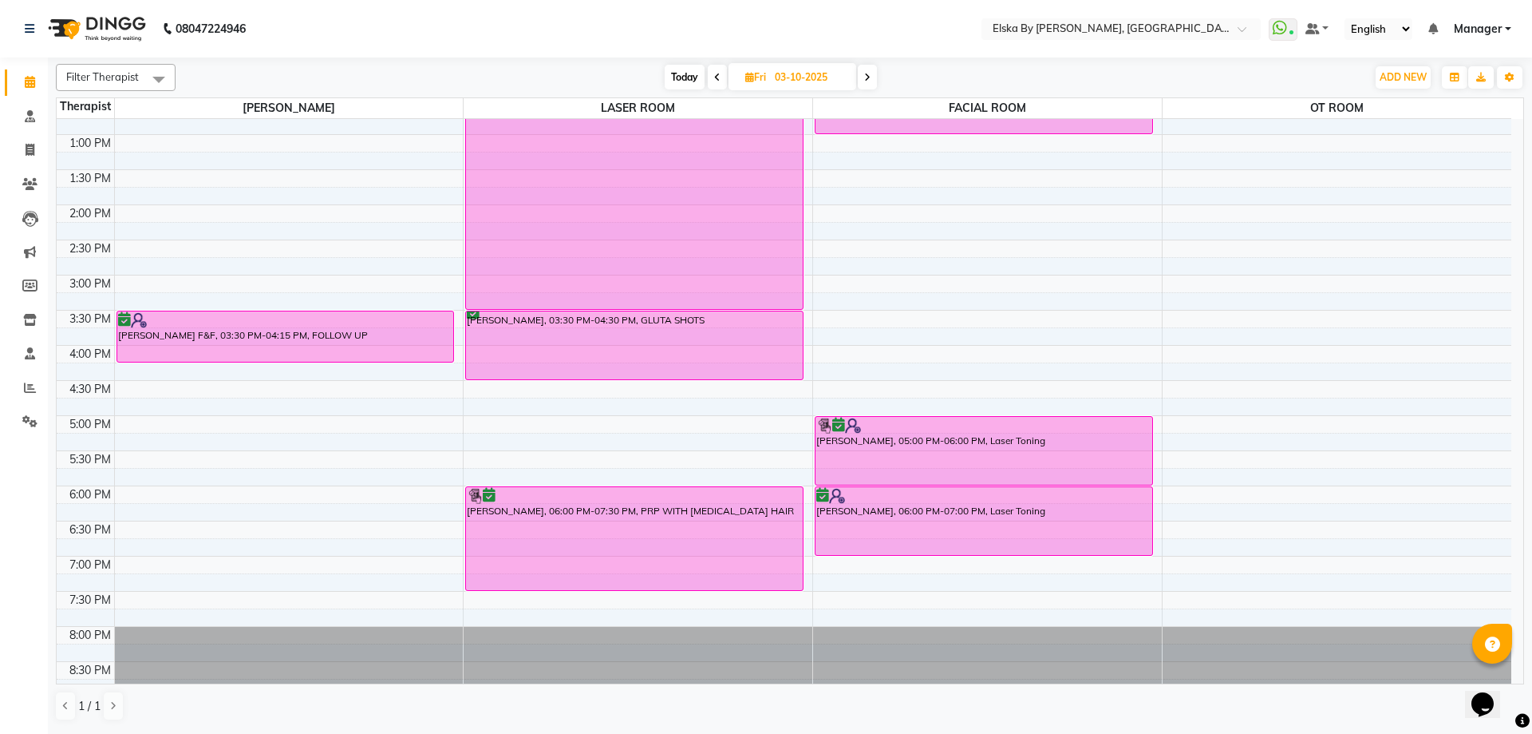
scroll to position [278, 0]
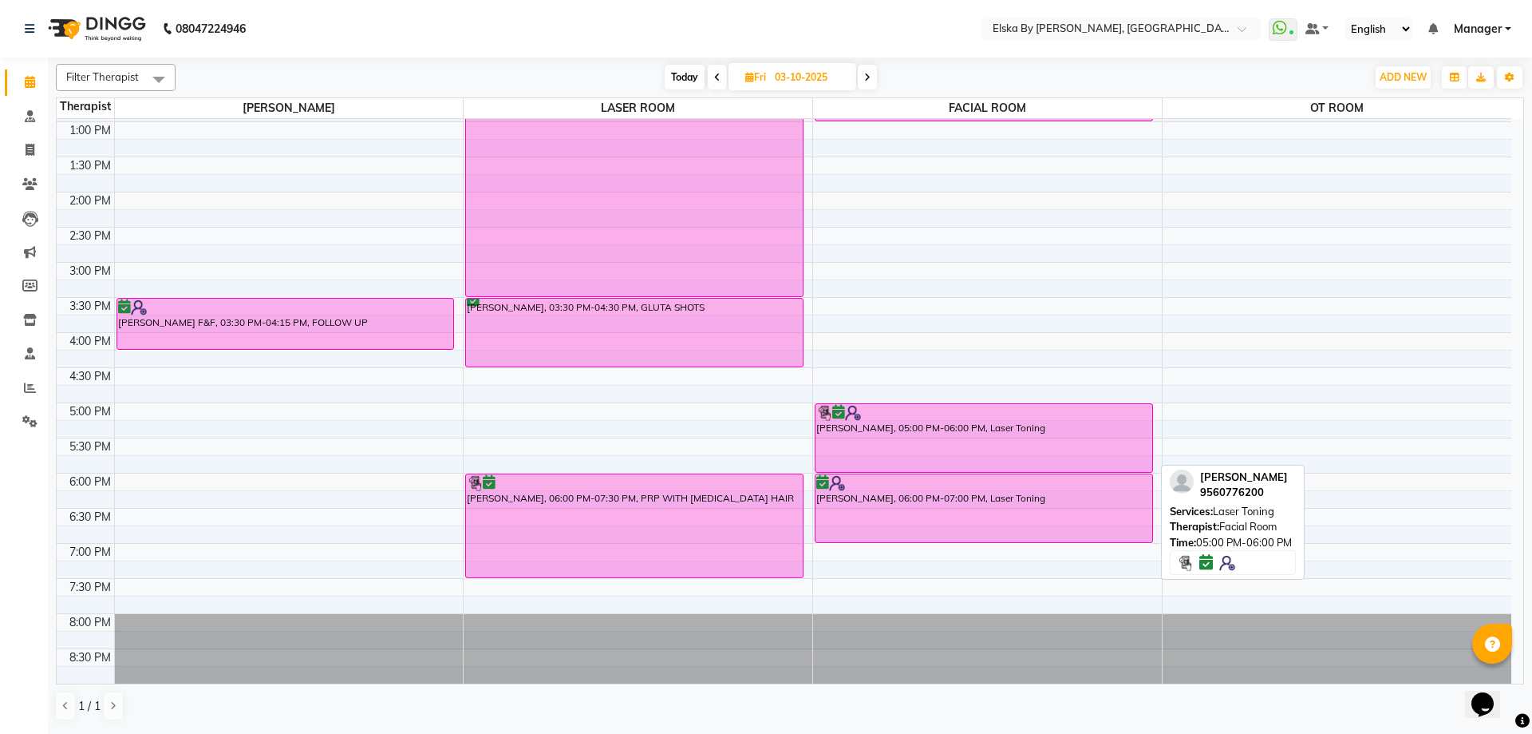
click at [912, 418] on div at bounding box center [984, 413] width 335 height 16
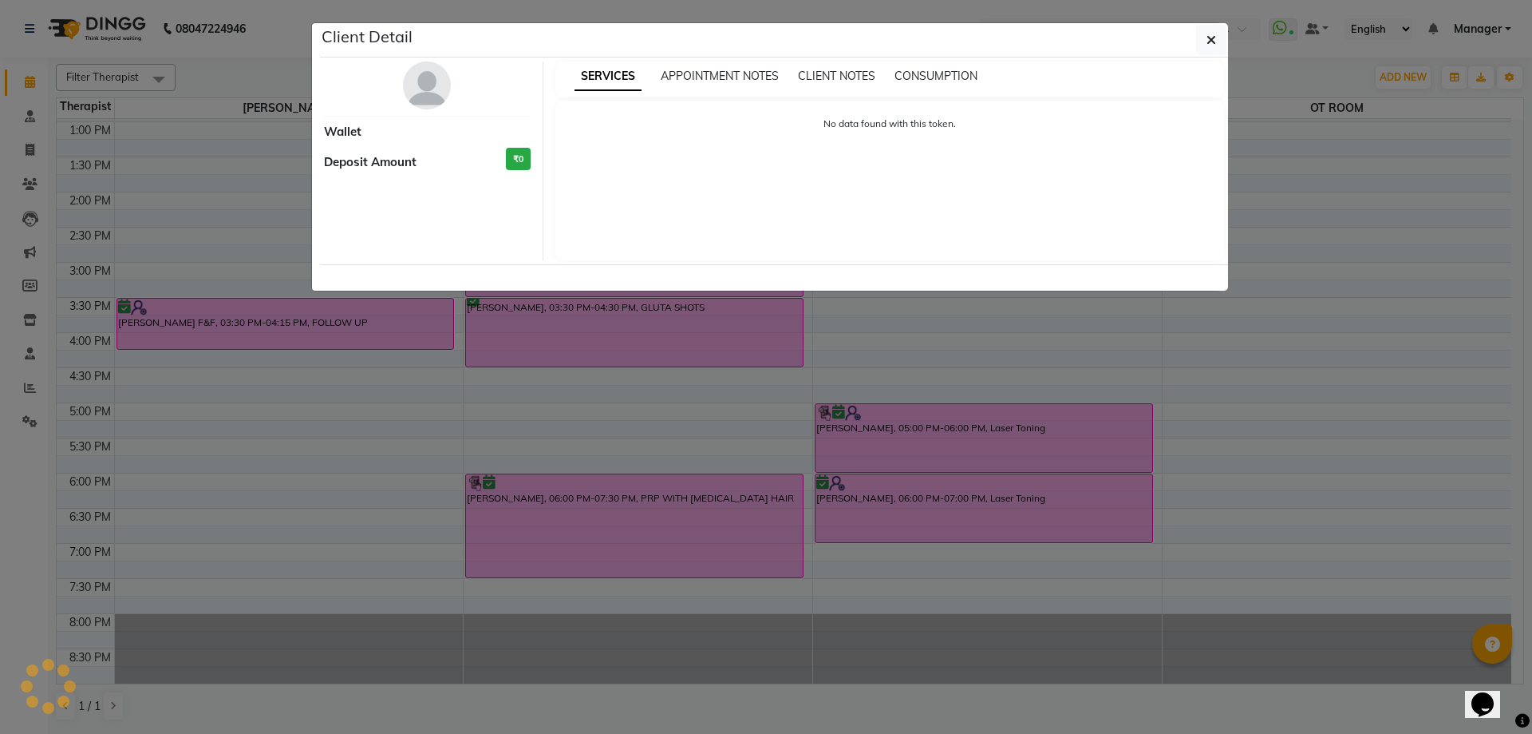
select select "6"
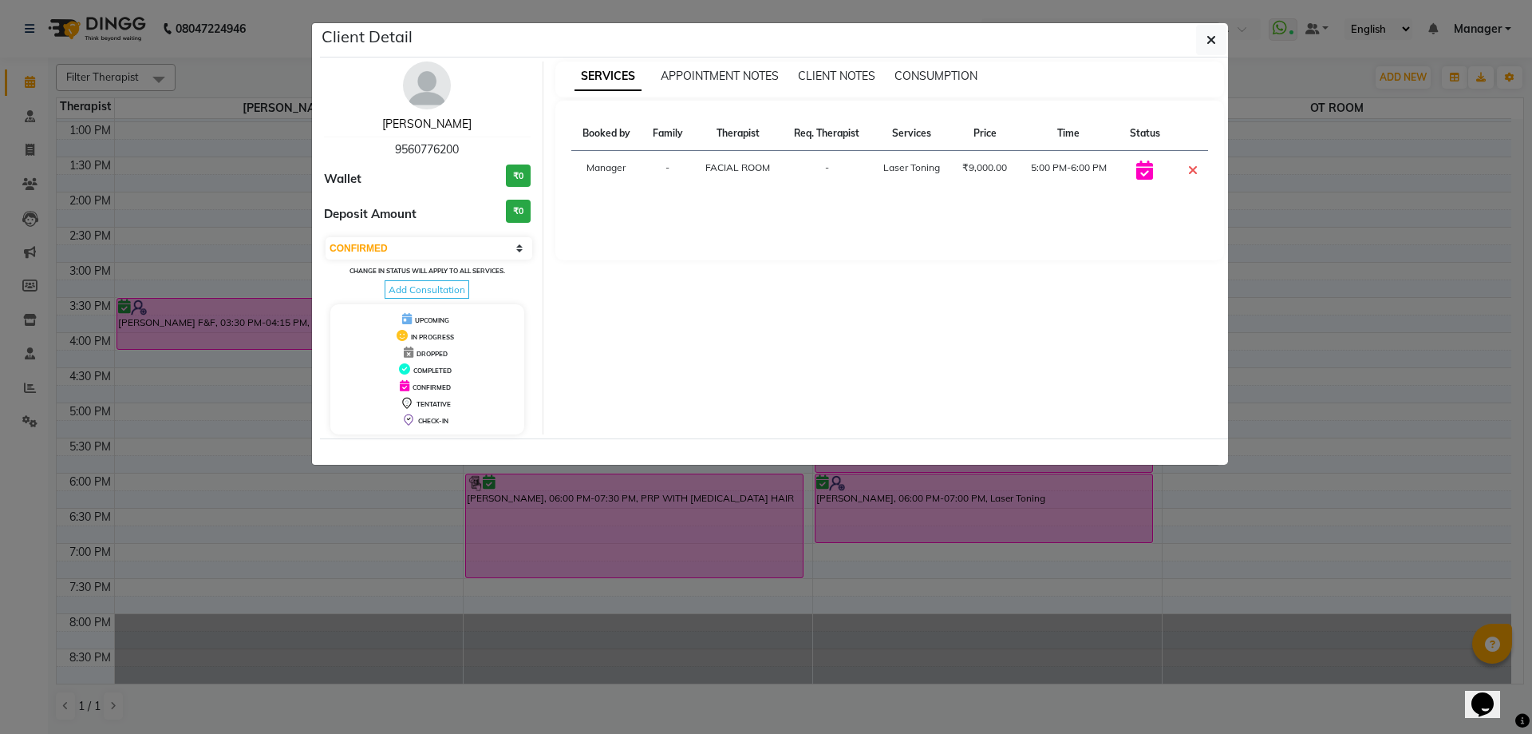
click at [428, 121] on link "[PERSON_NAME]" at bounding box center [426, 124] width 89 height 14
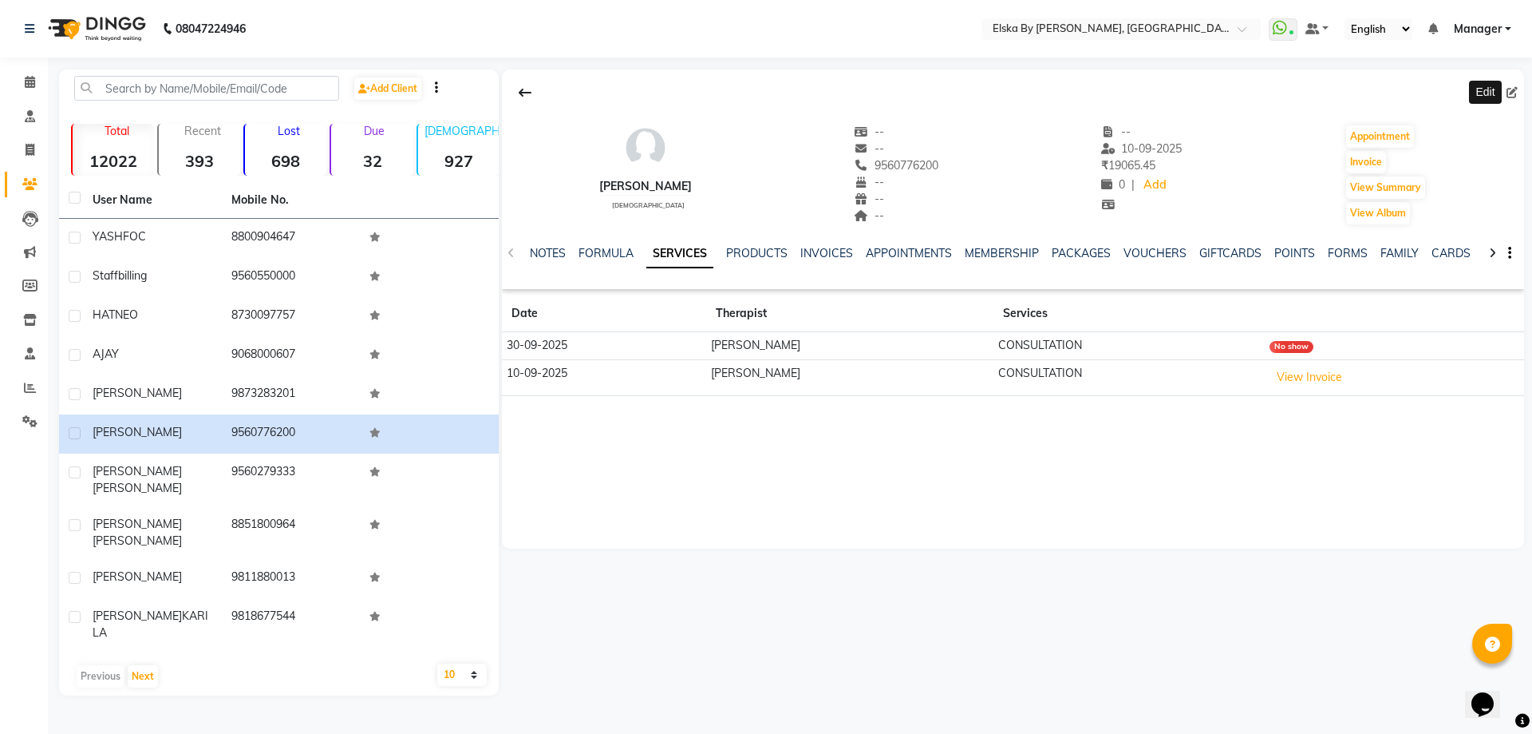
click at [1517, 93] on icon at bounding box center [1512, 92] width 11 height 11
select select "[DEMOGRAPHIC_DATA]"
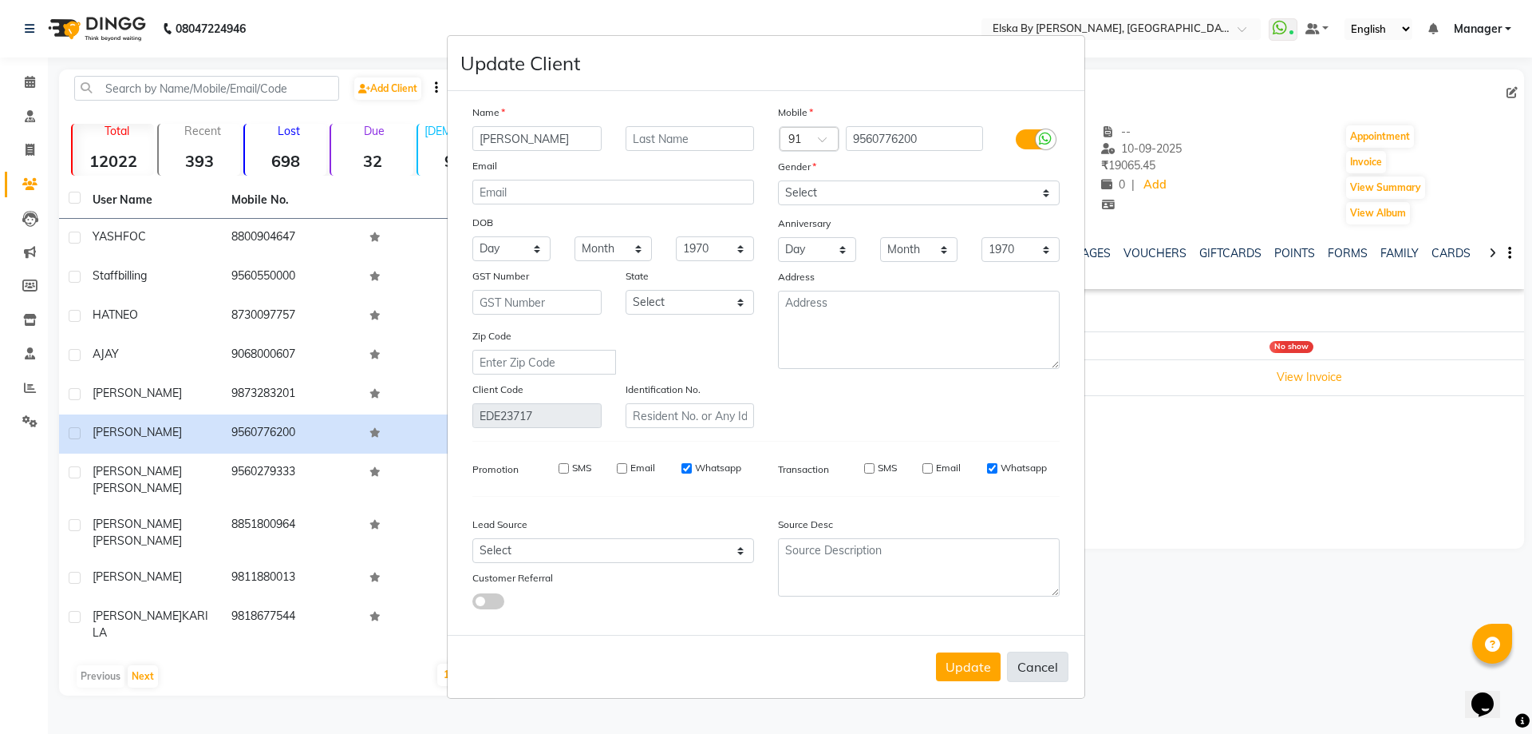
click at [1044, 670] on button "Cancel" at bounding box center [1037, 666] width 61 height 30
select select
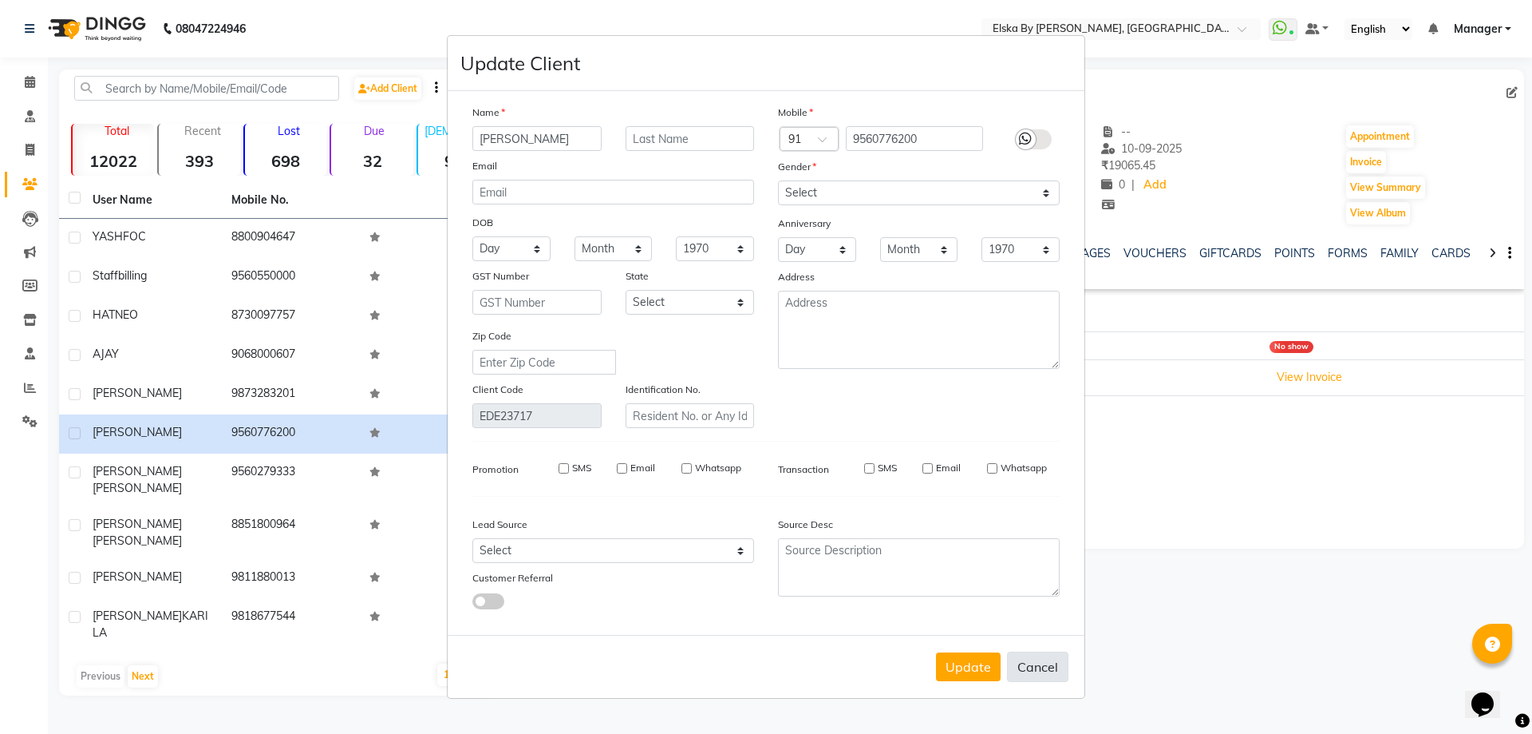
select select
checkbox input "false"
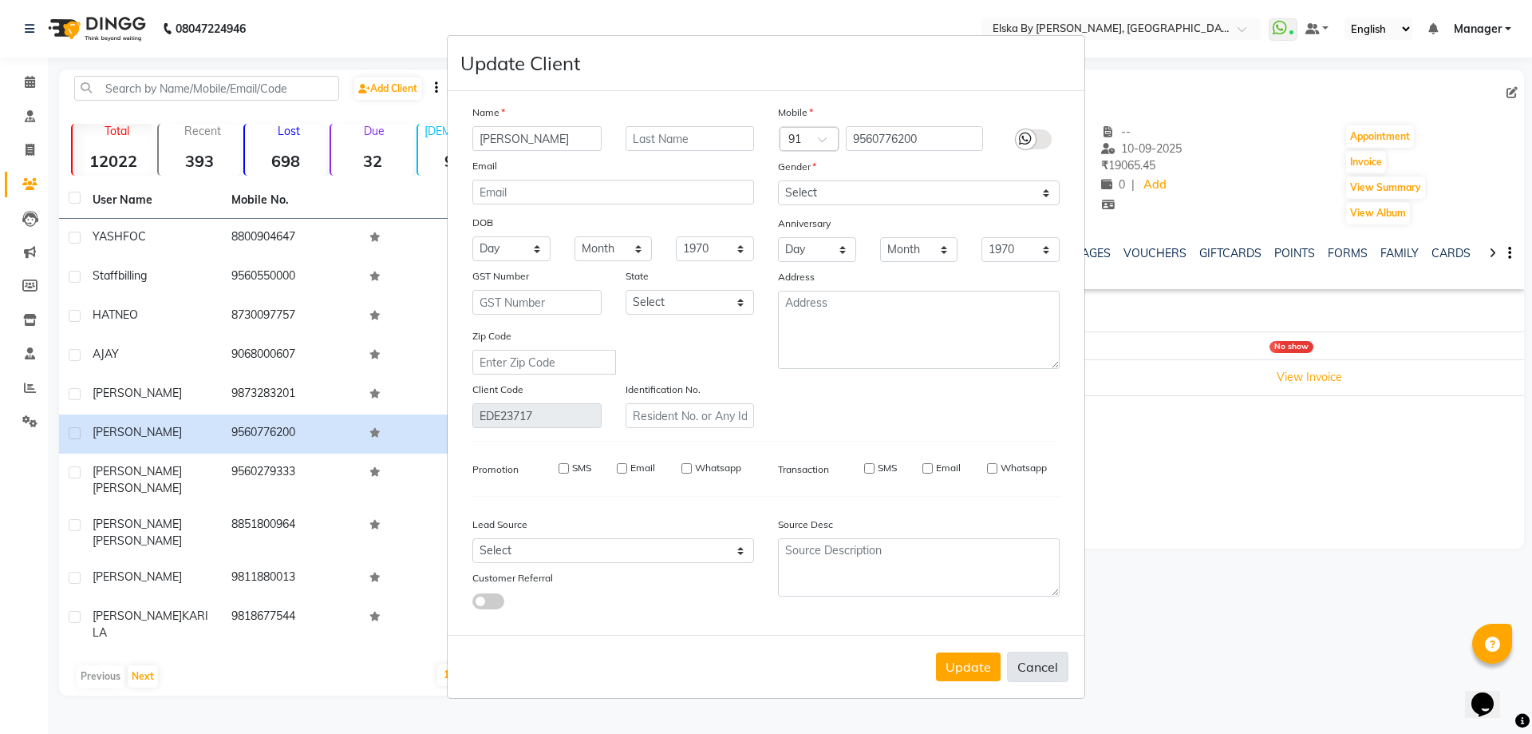
checkbox input "false"
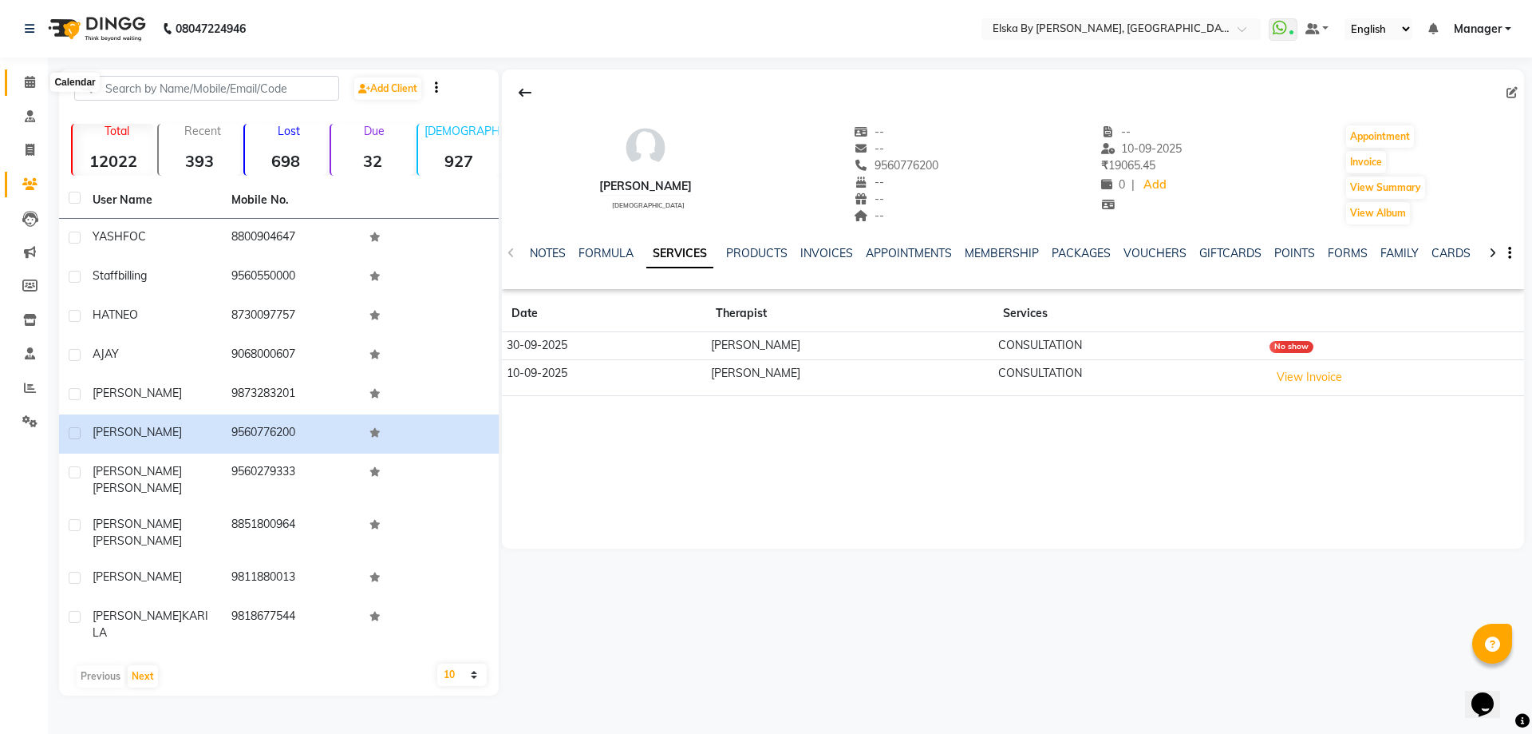
click at [32, 85] on icon at bounding box center [30, 82] width 10 height 12
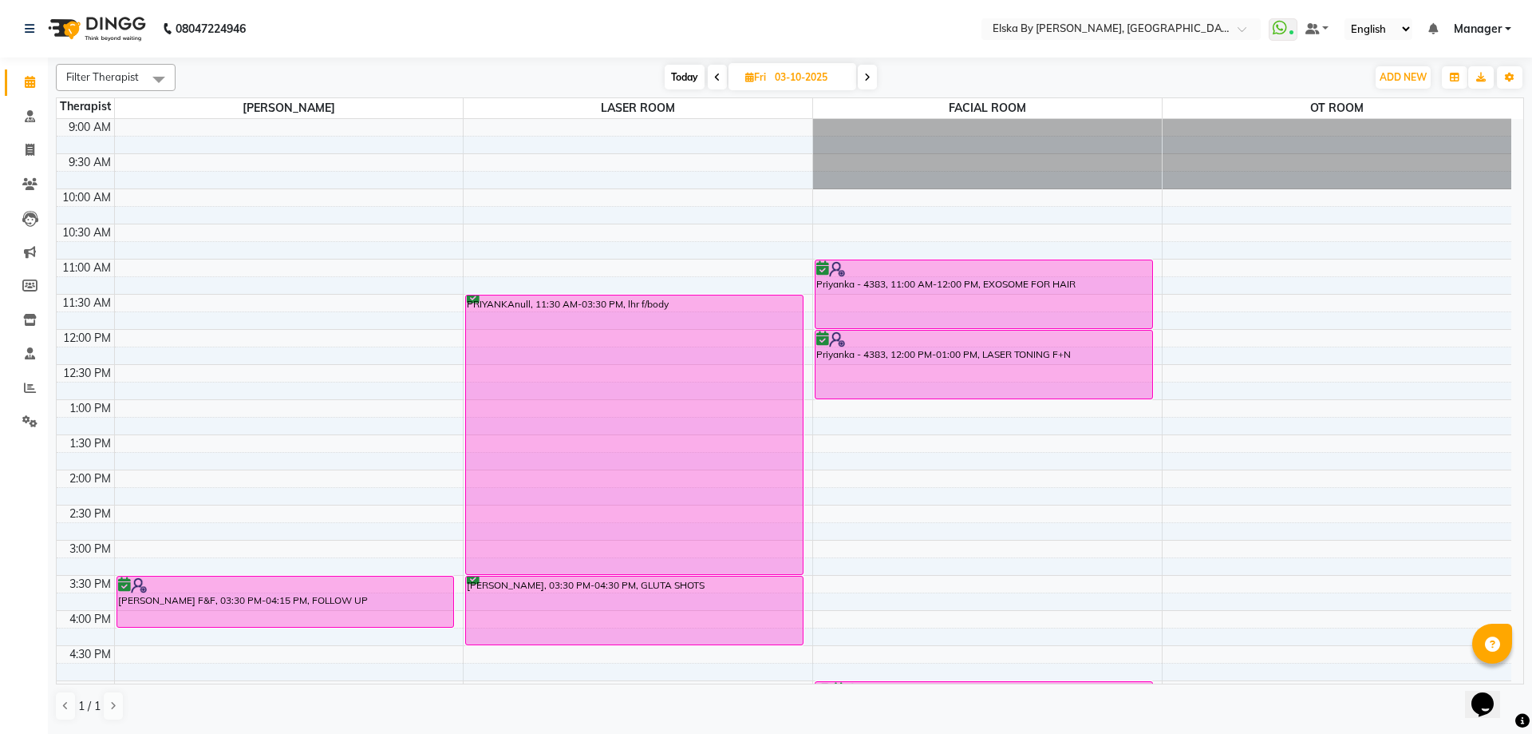
scroll to position [278, 0]
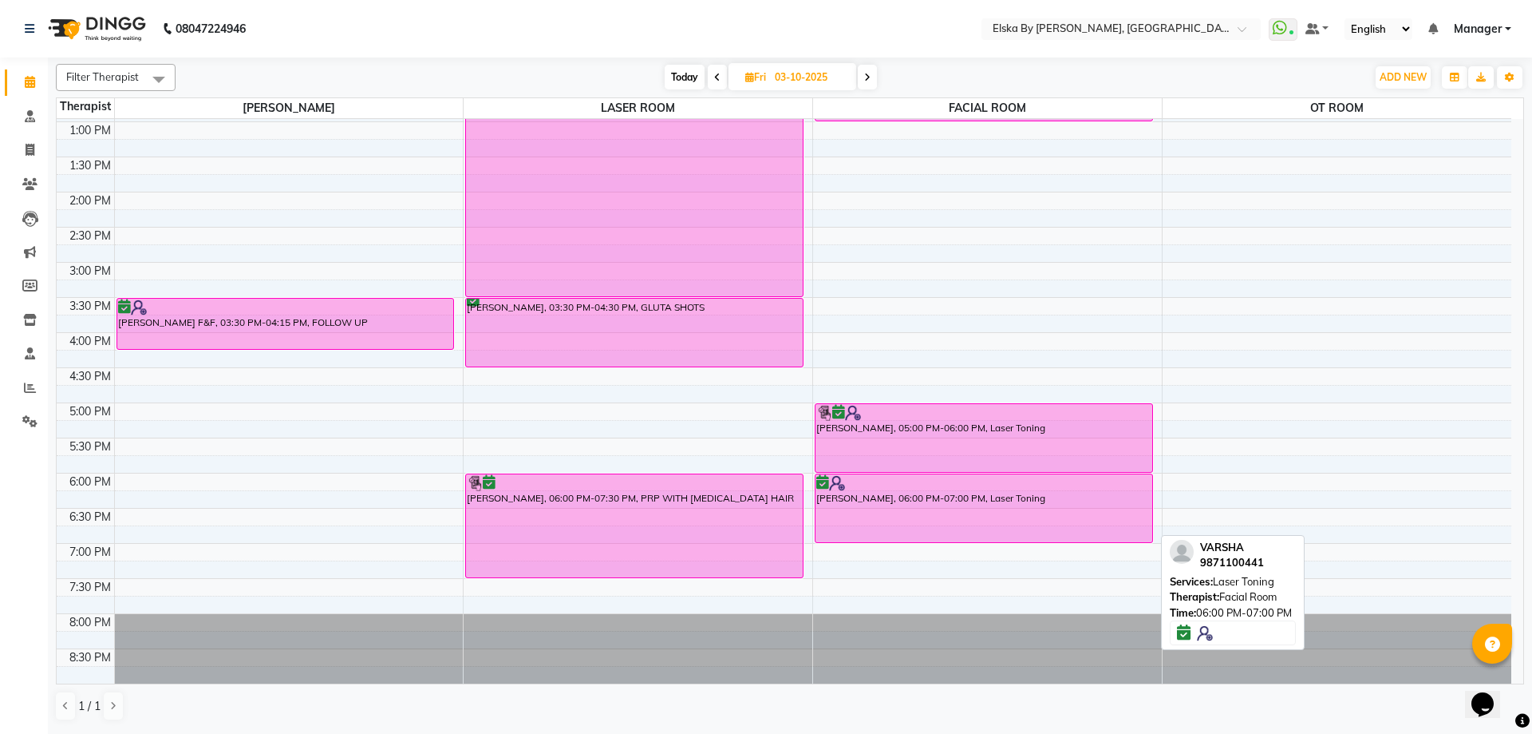
click at [882, 500] on div "[PERSON_NAME], 06:00 PM-07:00 PM, Laser Toning" at bounding box center [984, 508] width 337 height 68
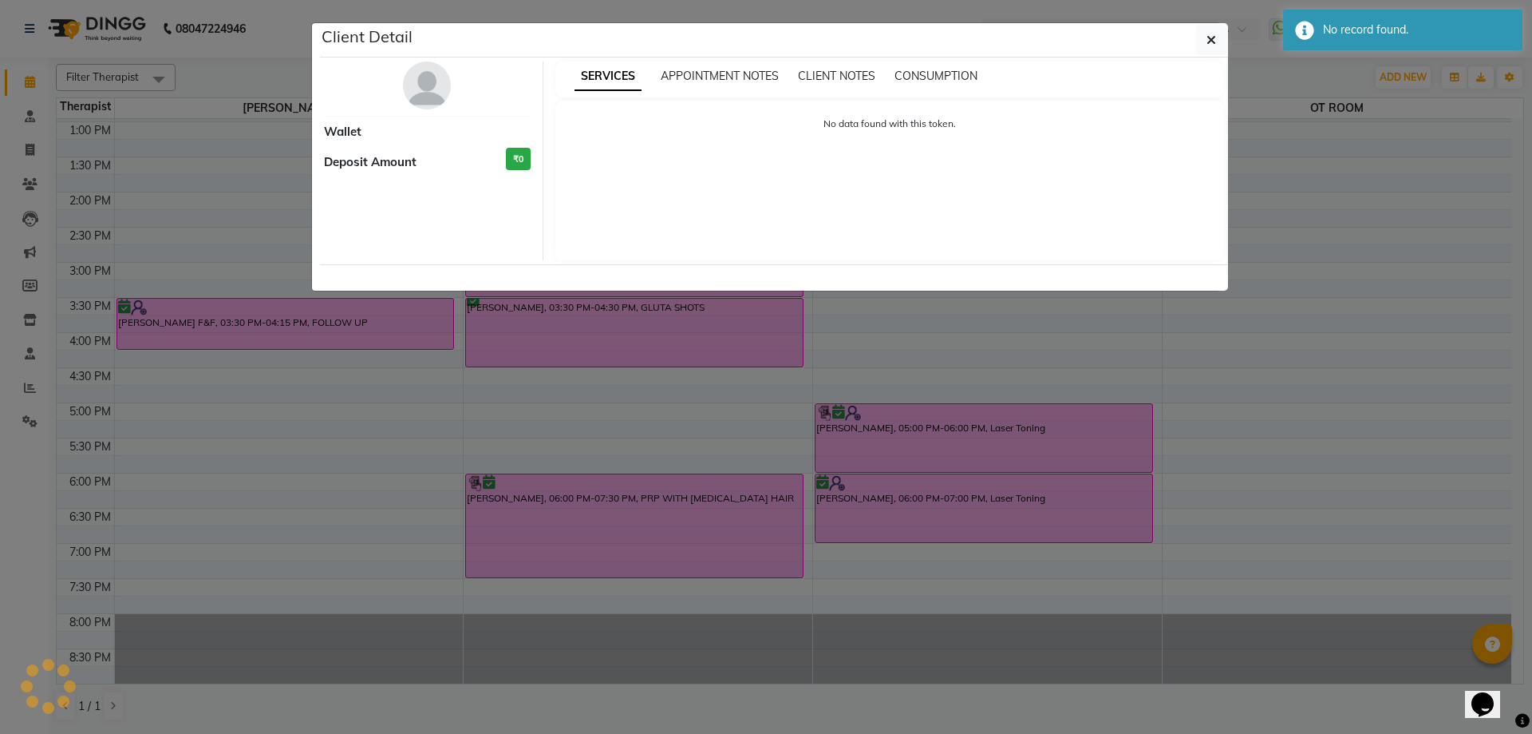
select select "6"
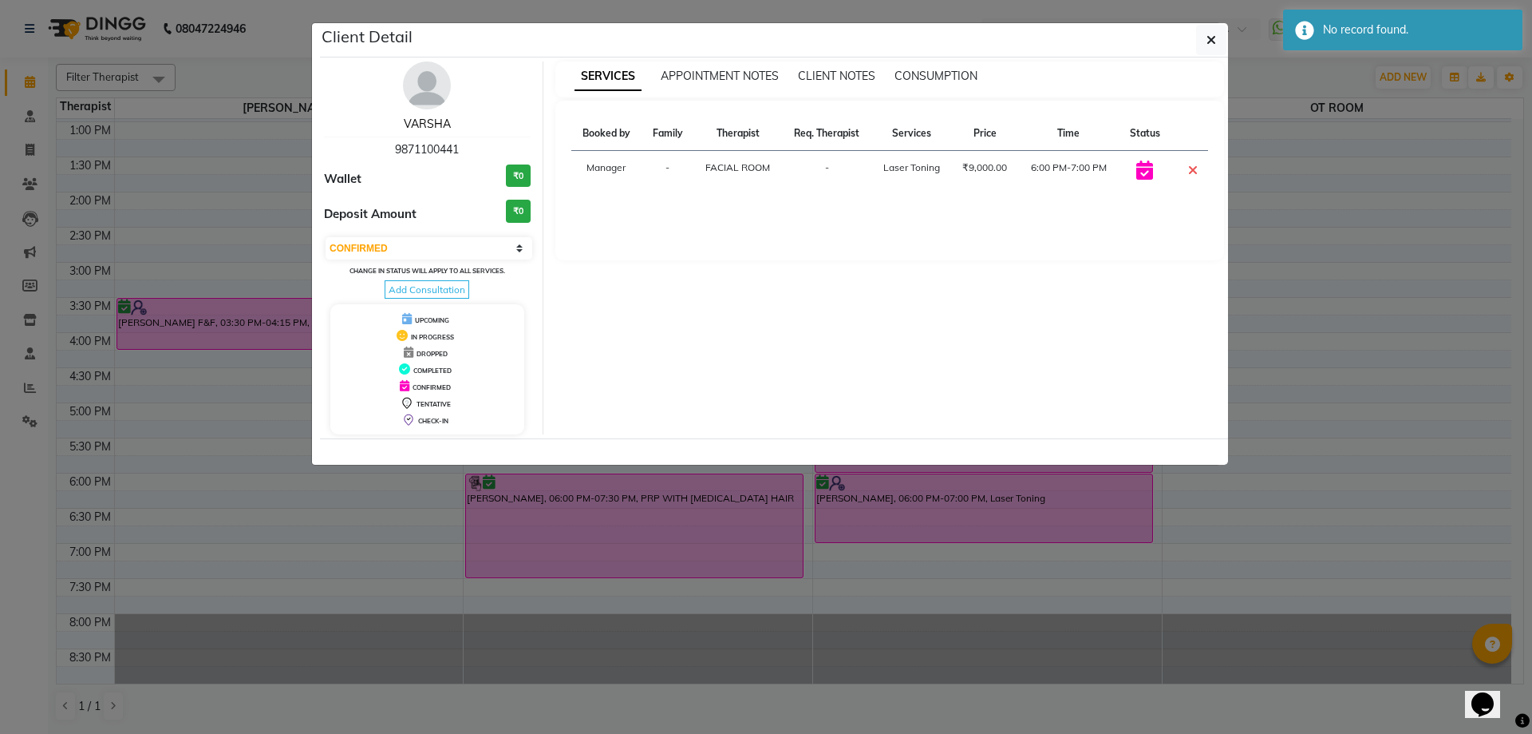
click at [424, 125] on link "VARSHA" at bounding box center [427, 124] width 47 height 14
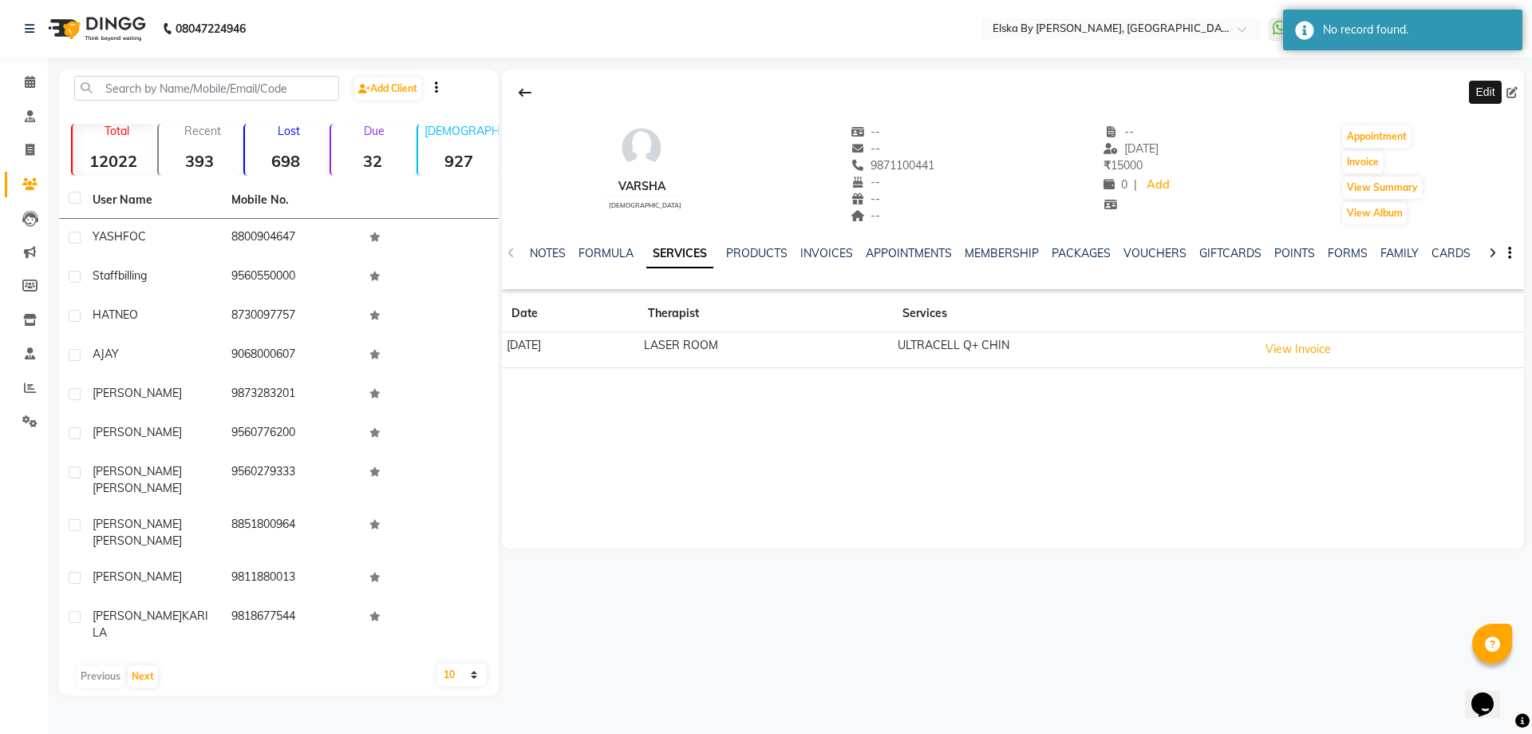
click at [1511, 97] on icon at bounding box center [1512, 92] width 11 height 11
select select "[DEMOGRAPHIC_DATA]"
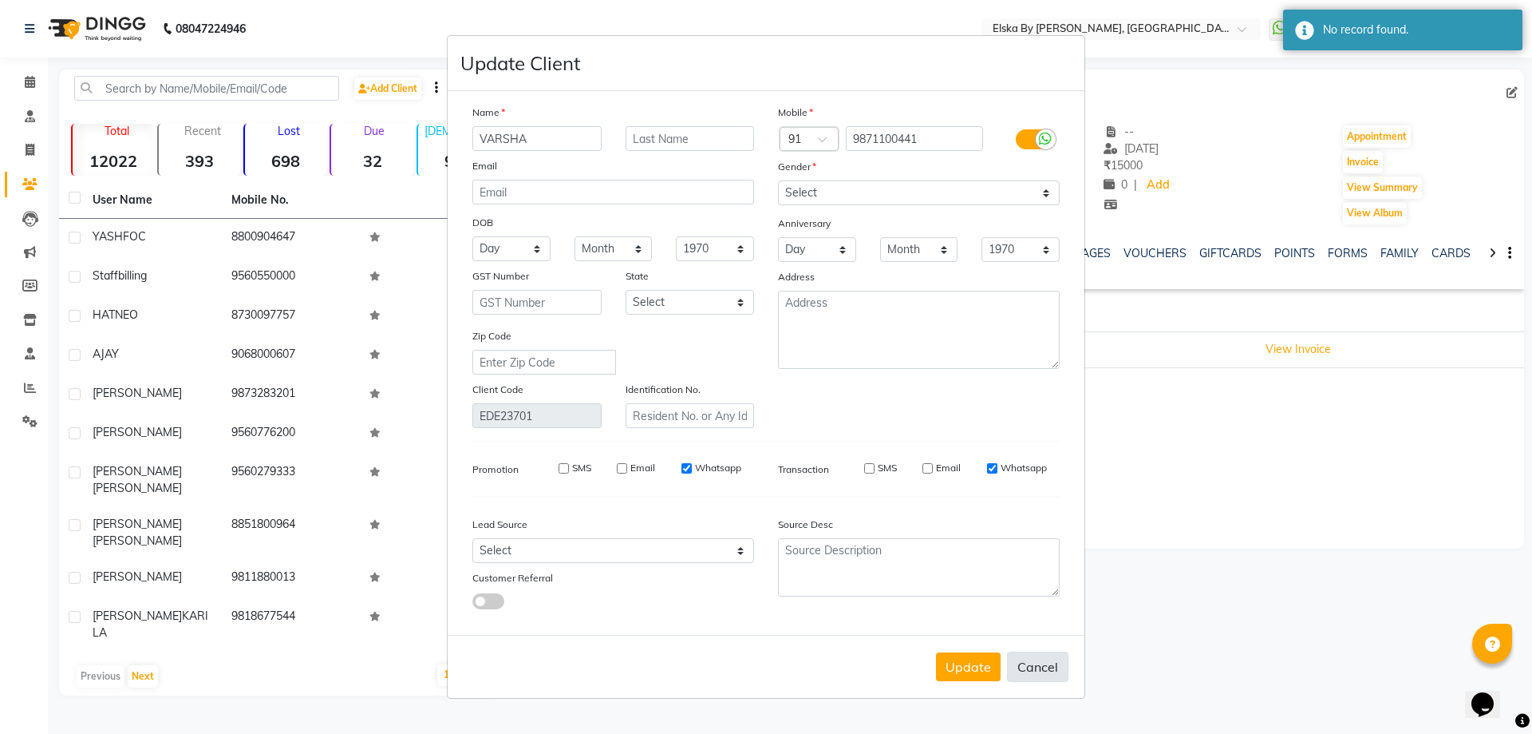
click at [1025, 661] on button "Cancel" at bounding box center [1037, 666] width 61 height 30
select select
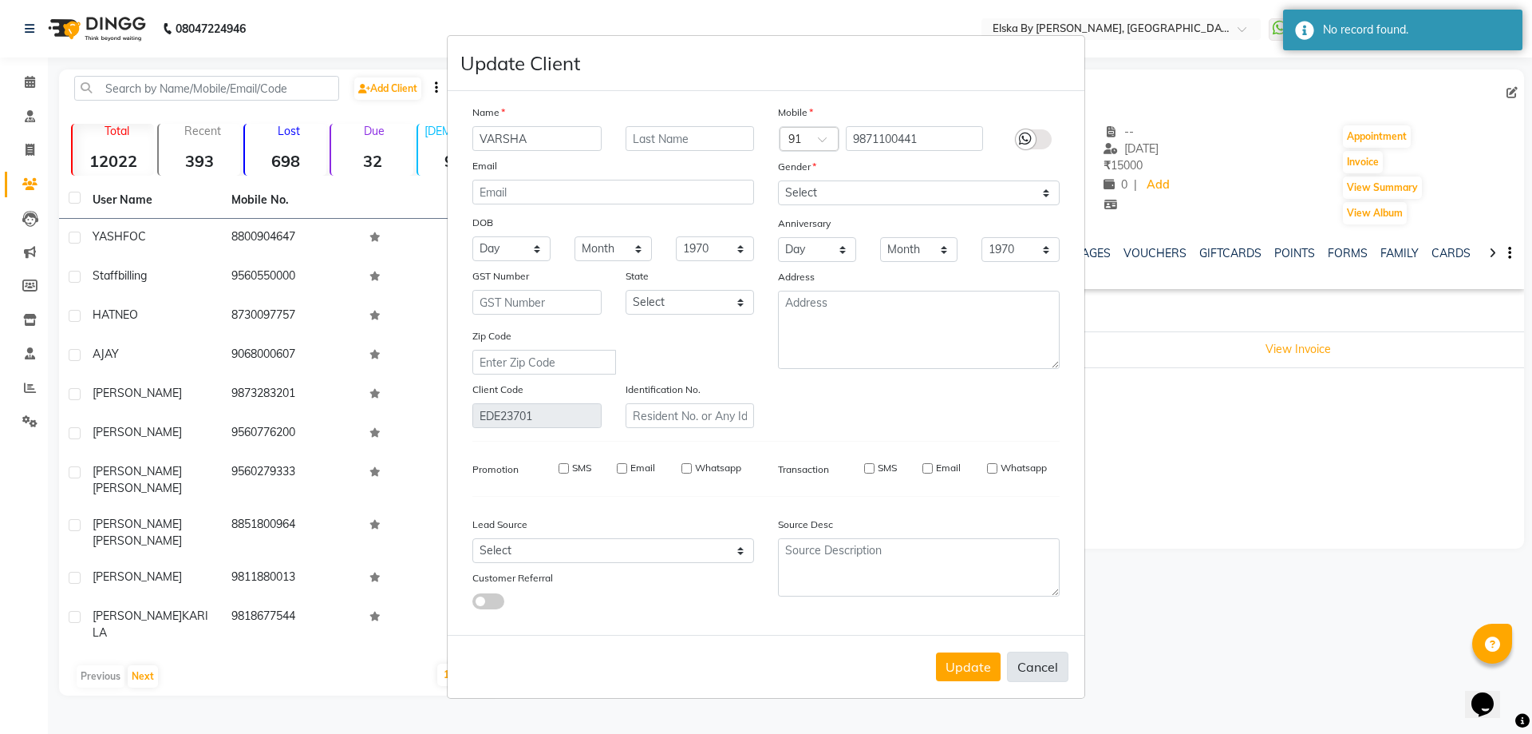
select select
checkbox input "false"
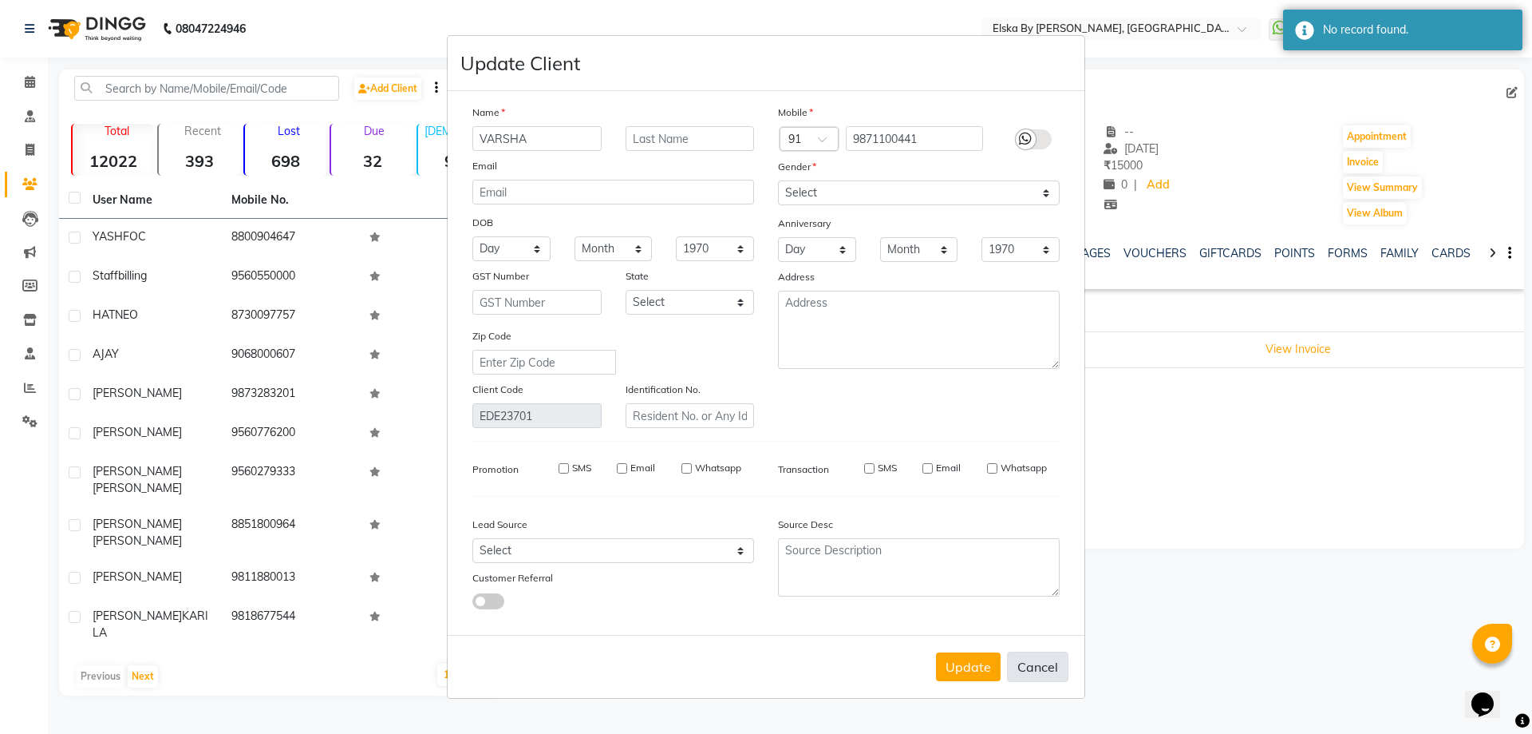
checkbox input "false"
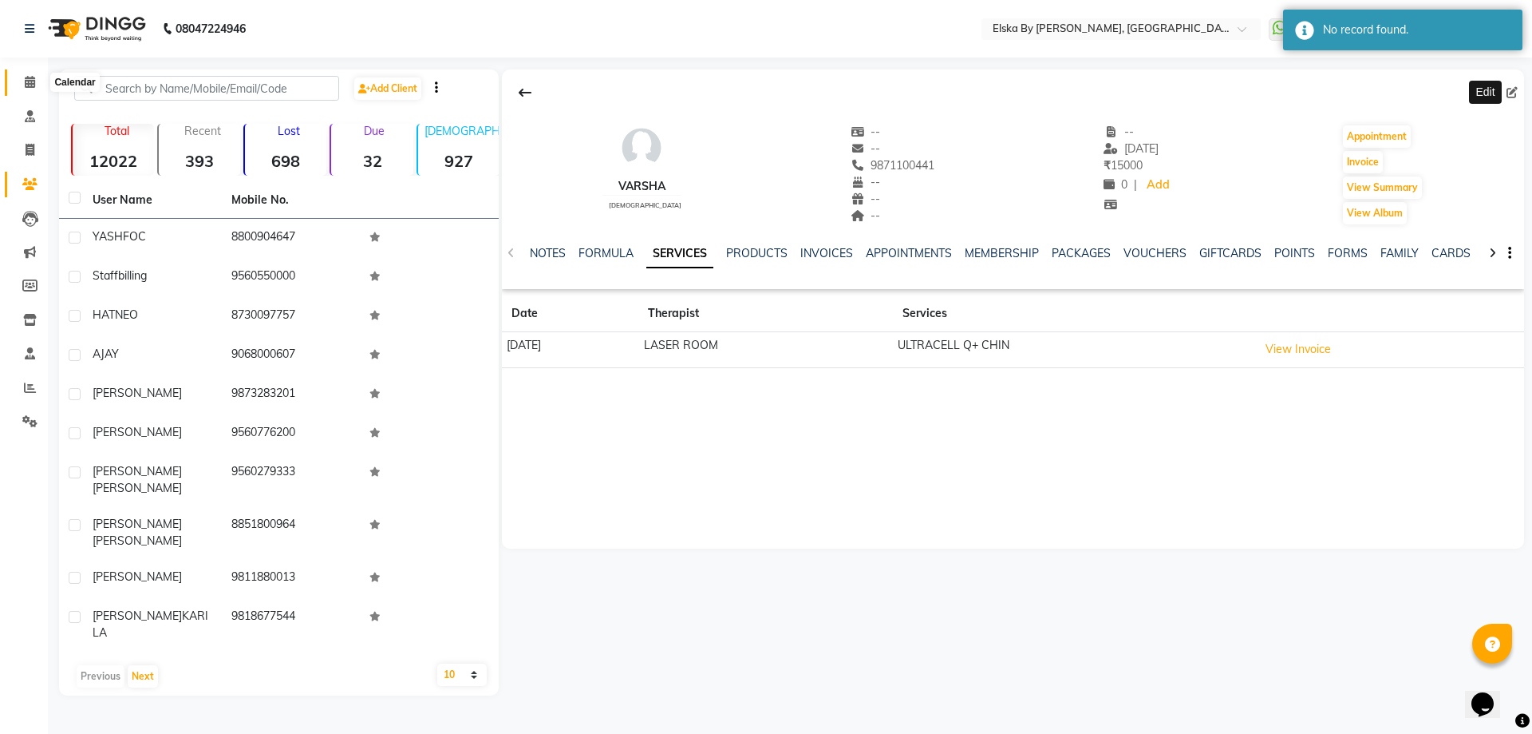
click at [30, 76] on icon at bounding box center [30, 82] width 10 height 12
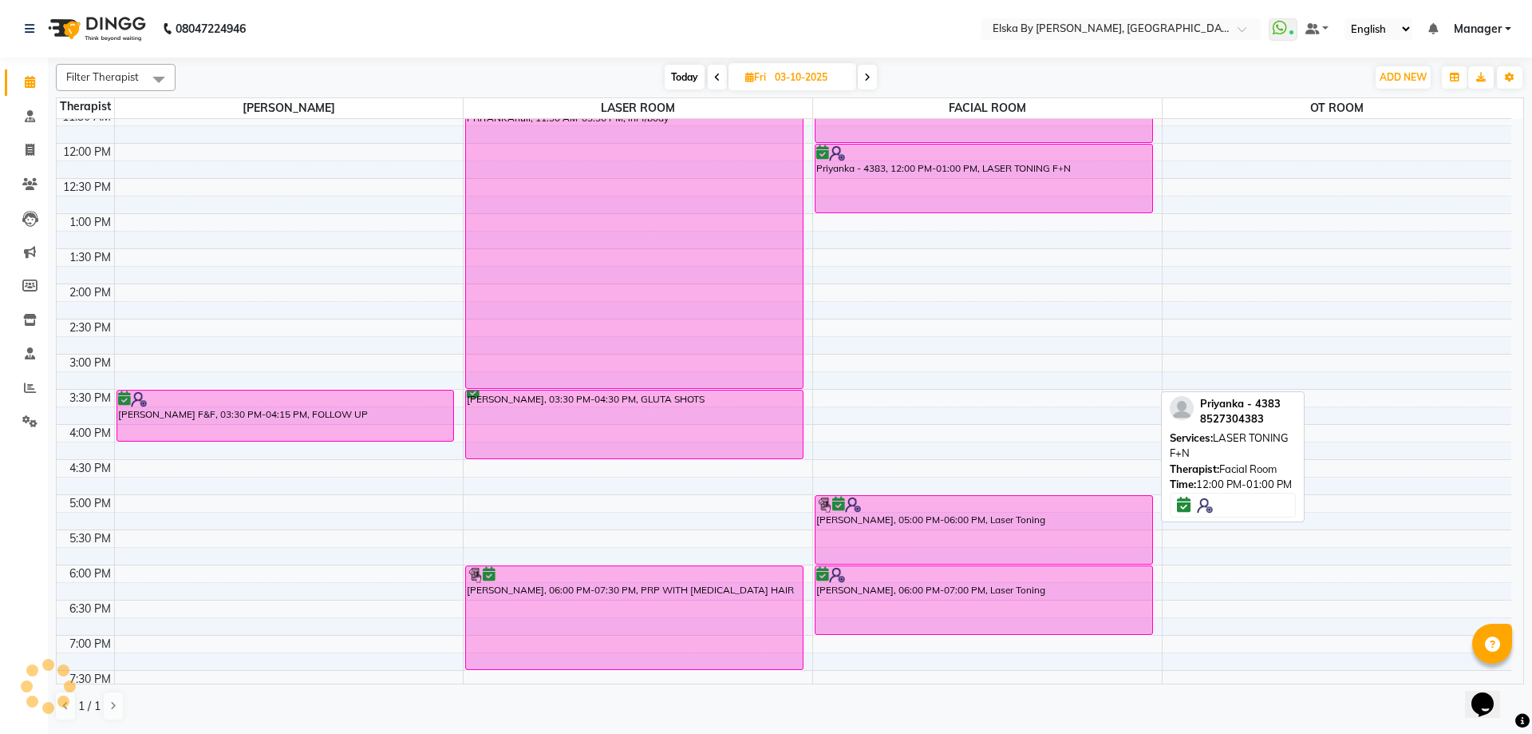
scroll to position [278, 0]
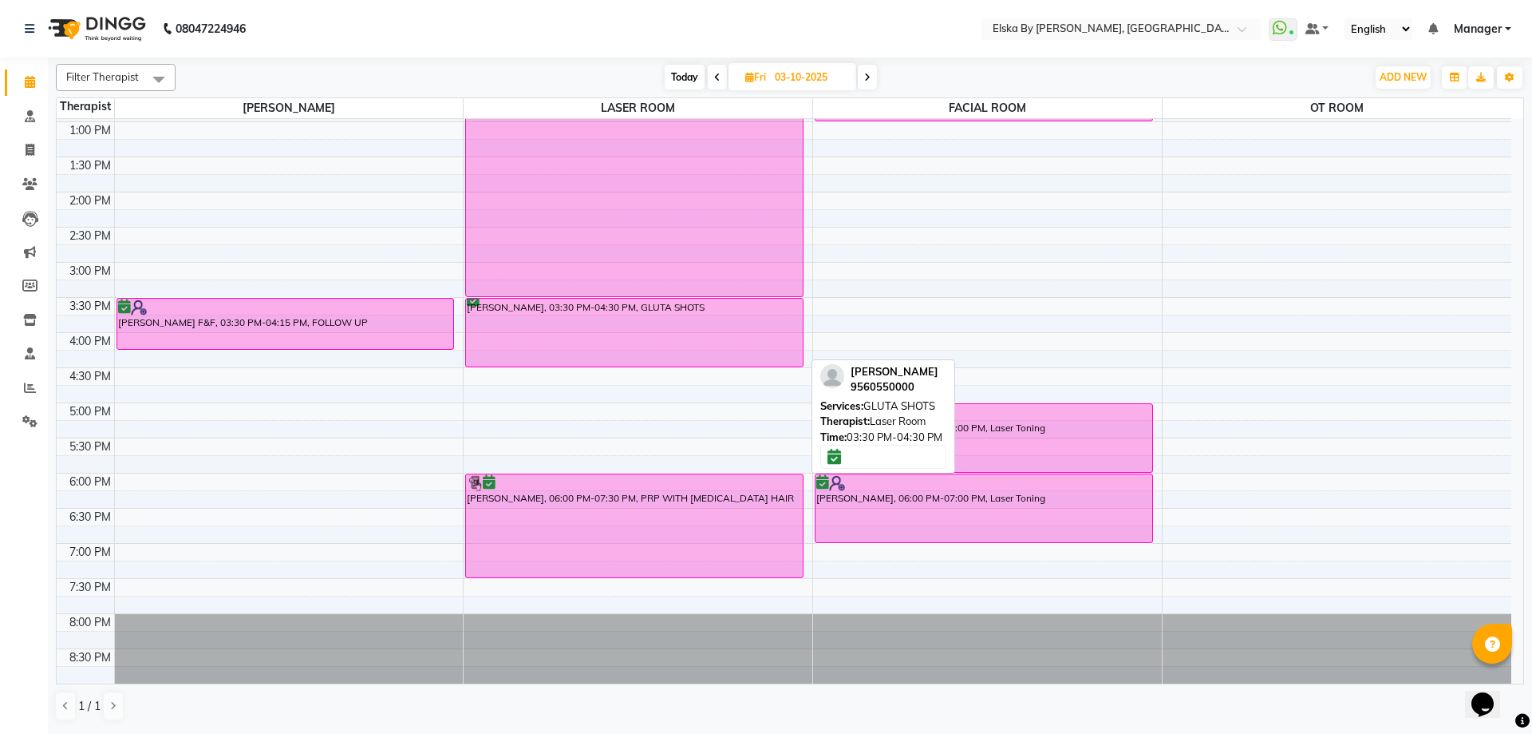
click at [651, 328] on div "[PERSON_NAME], 03:30 PM-04:30 PM, GLUTA SHOTS" at bounding box center [634, 333] width 337 height 68
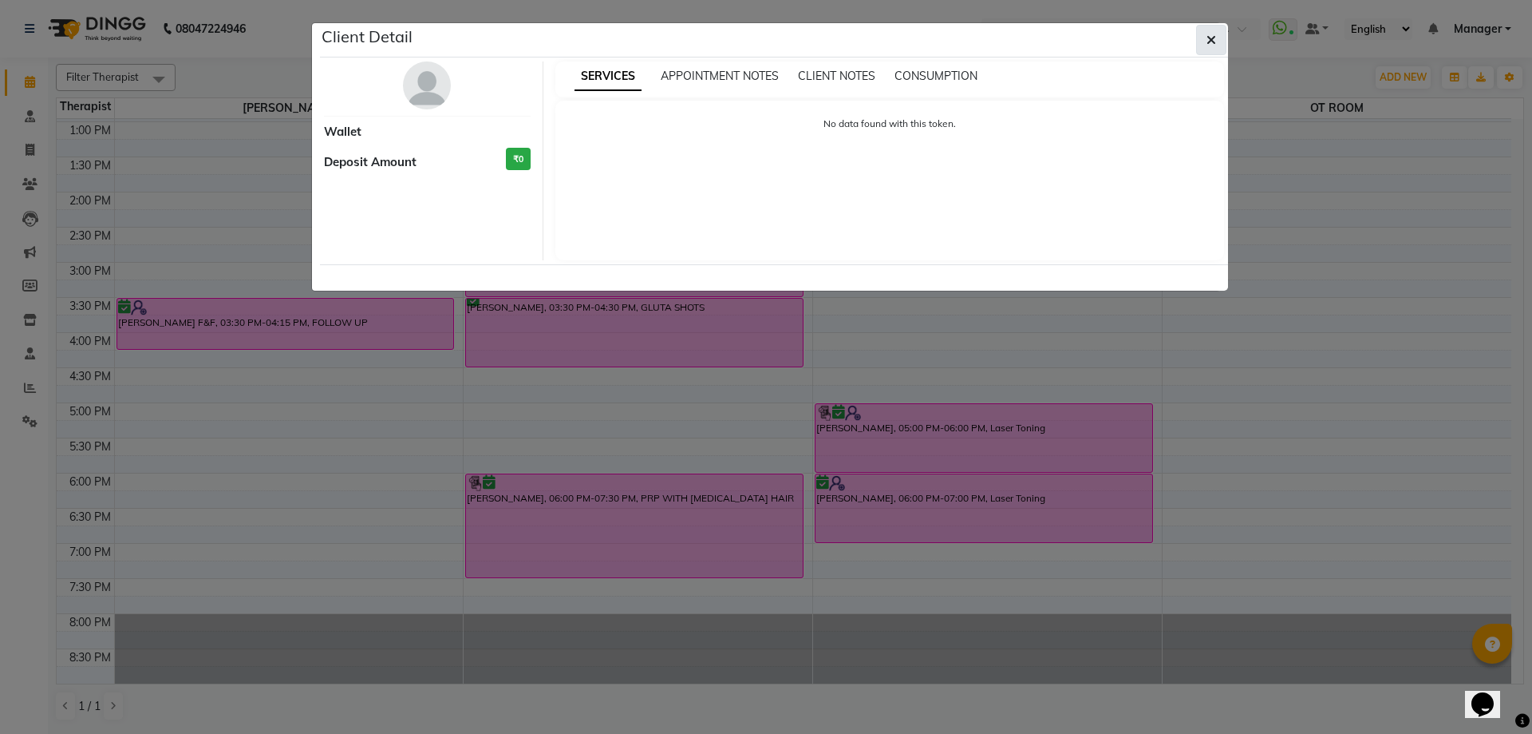
click at [1208, 38] on icon "button" at bounding box center [1212, 40] width 10 height 13
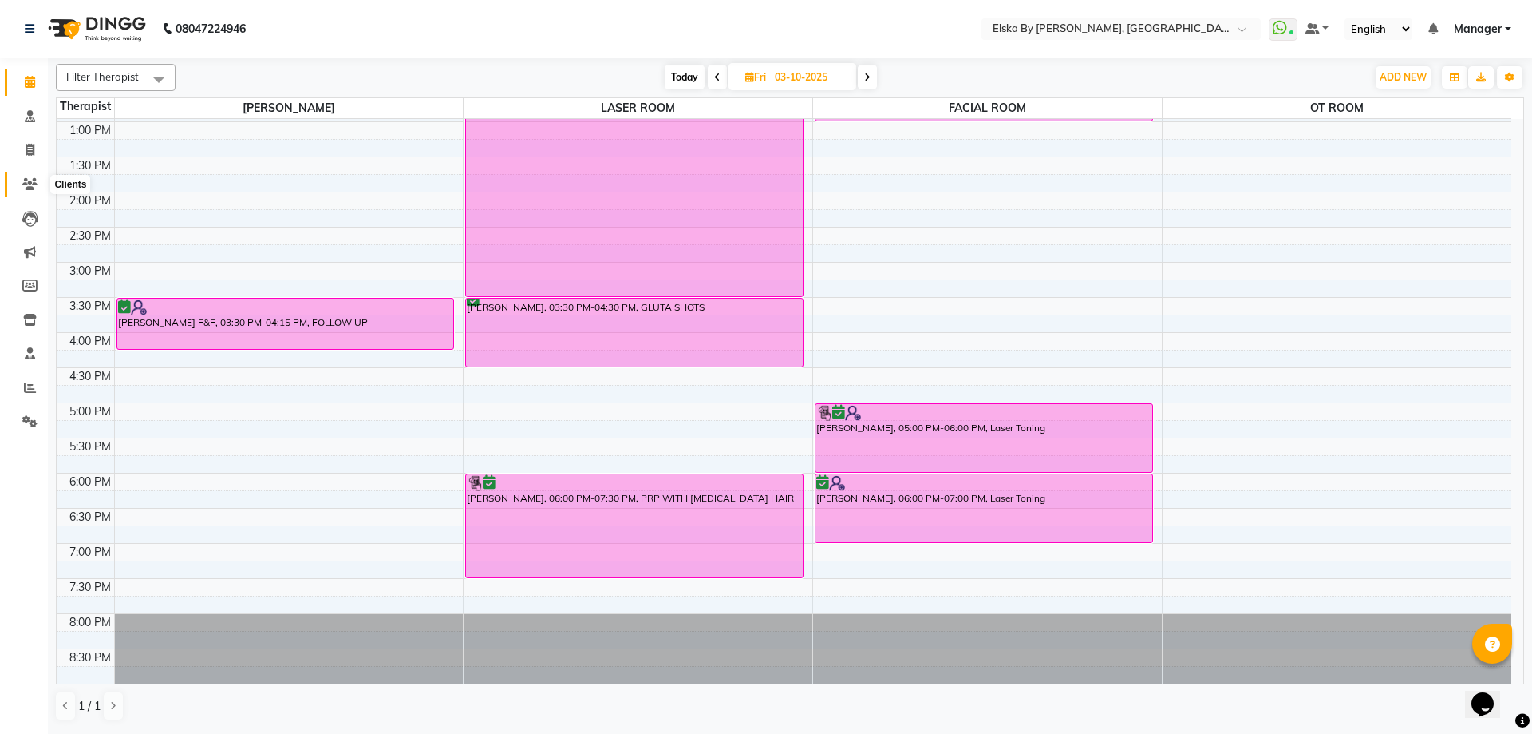
click at [27, 181] on icon at bounding box center [29, 184] width 15 height 12
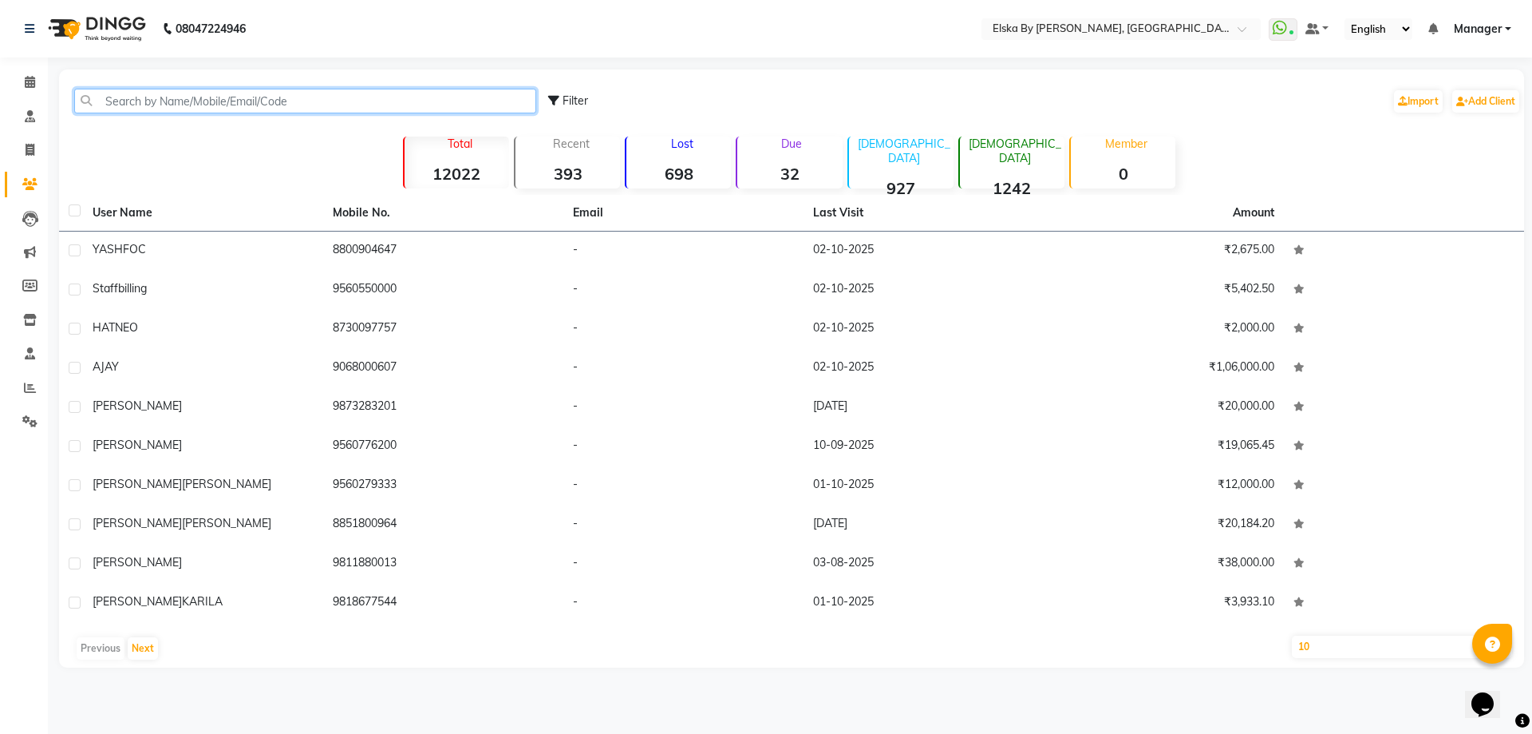
click at [271, 103] on input "text" at bounding box center [305, 101] width 462 height 25
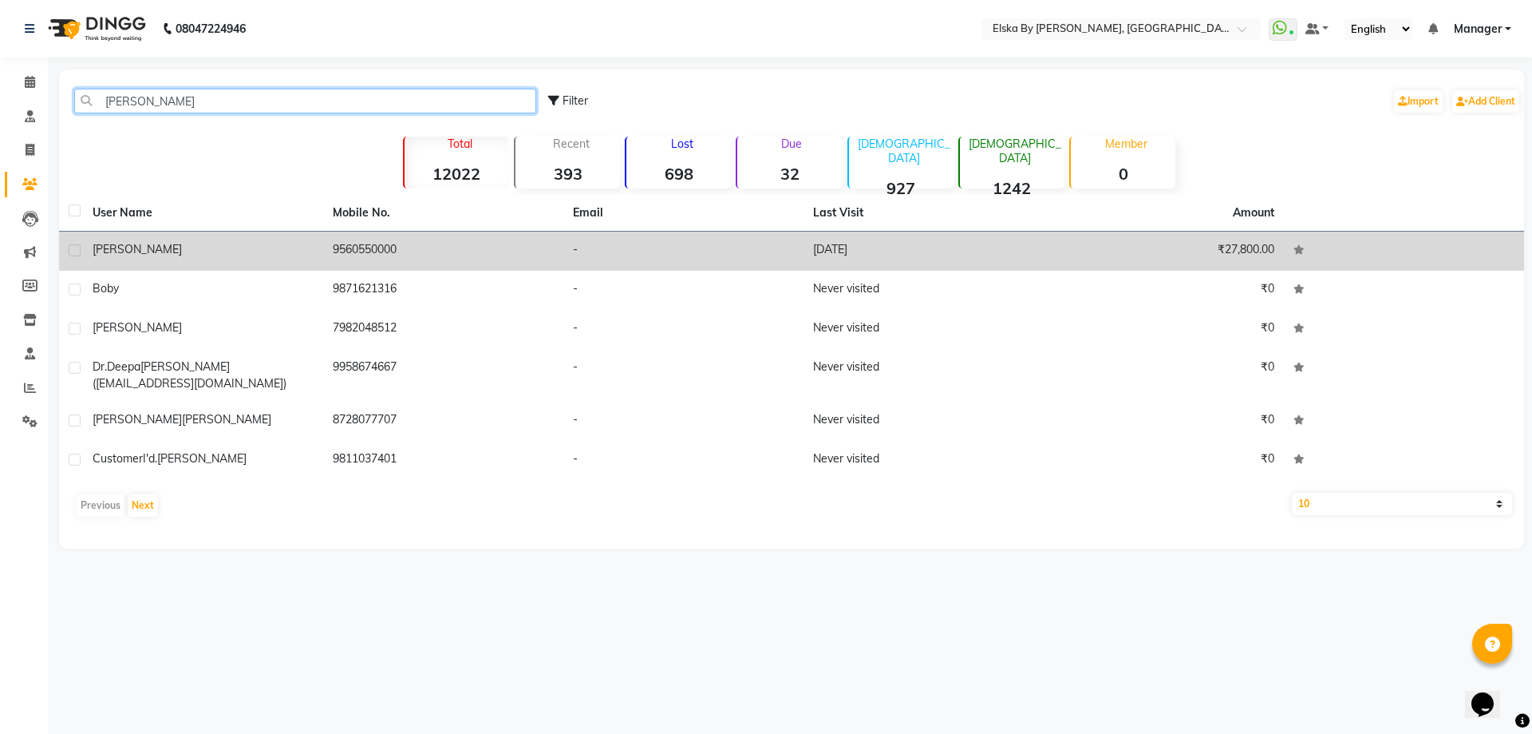
type input "[PERSON_NAME]"
click at [278, 243] on div "[PERSON_NAME]" at bounding box center [203, 249] width 221 height 17
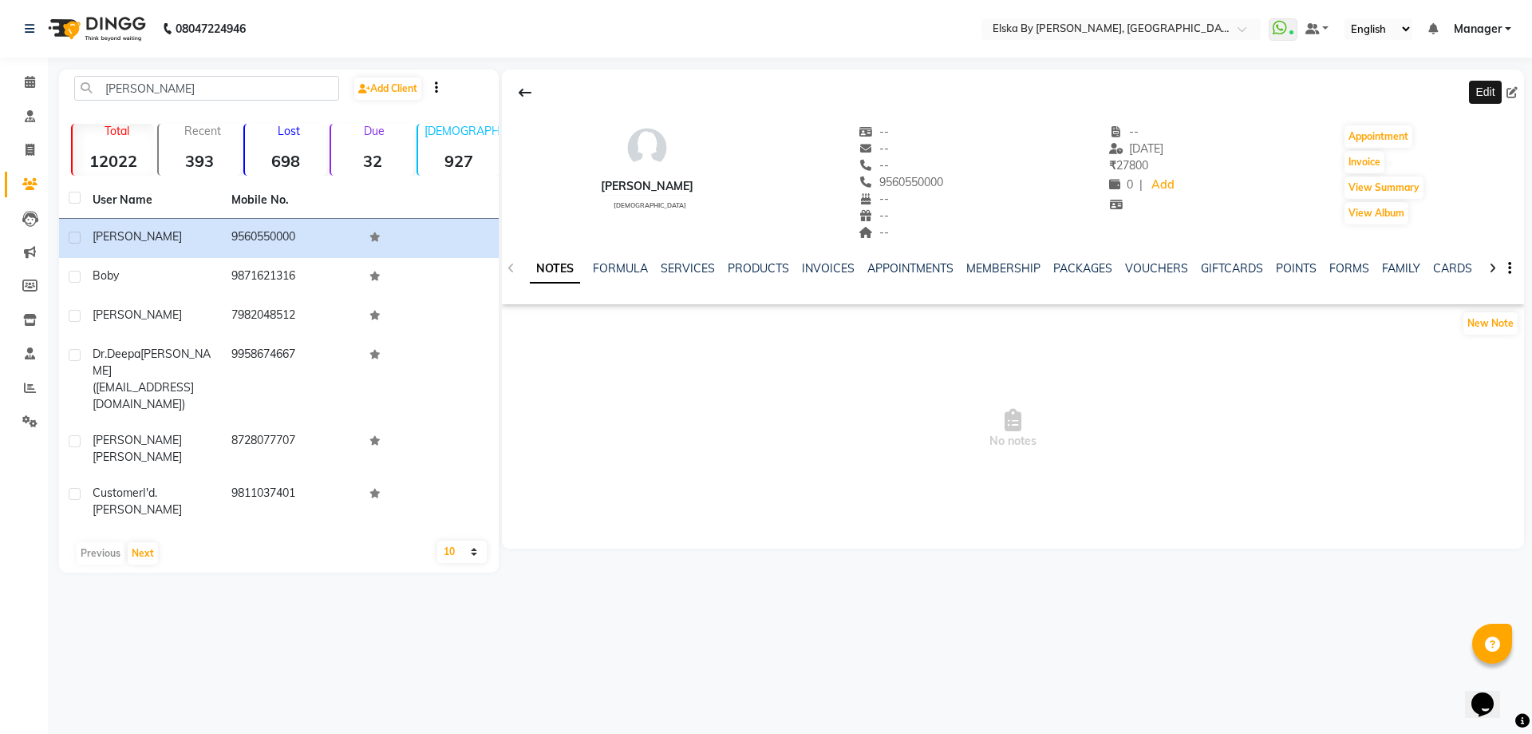
click at [1509, 91] on icon at bounding box center [1512, 92] width 11 height 11
click at [1510, 91] on icon at bounding box center [1512, 92] width 11 height 11
select select "[DEMOGRAPHIC_DATA]"
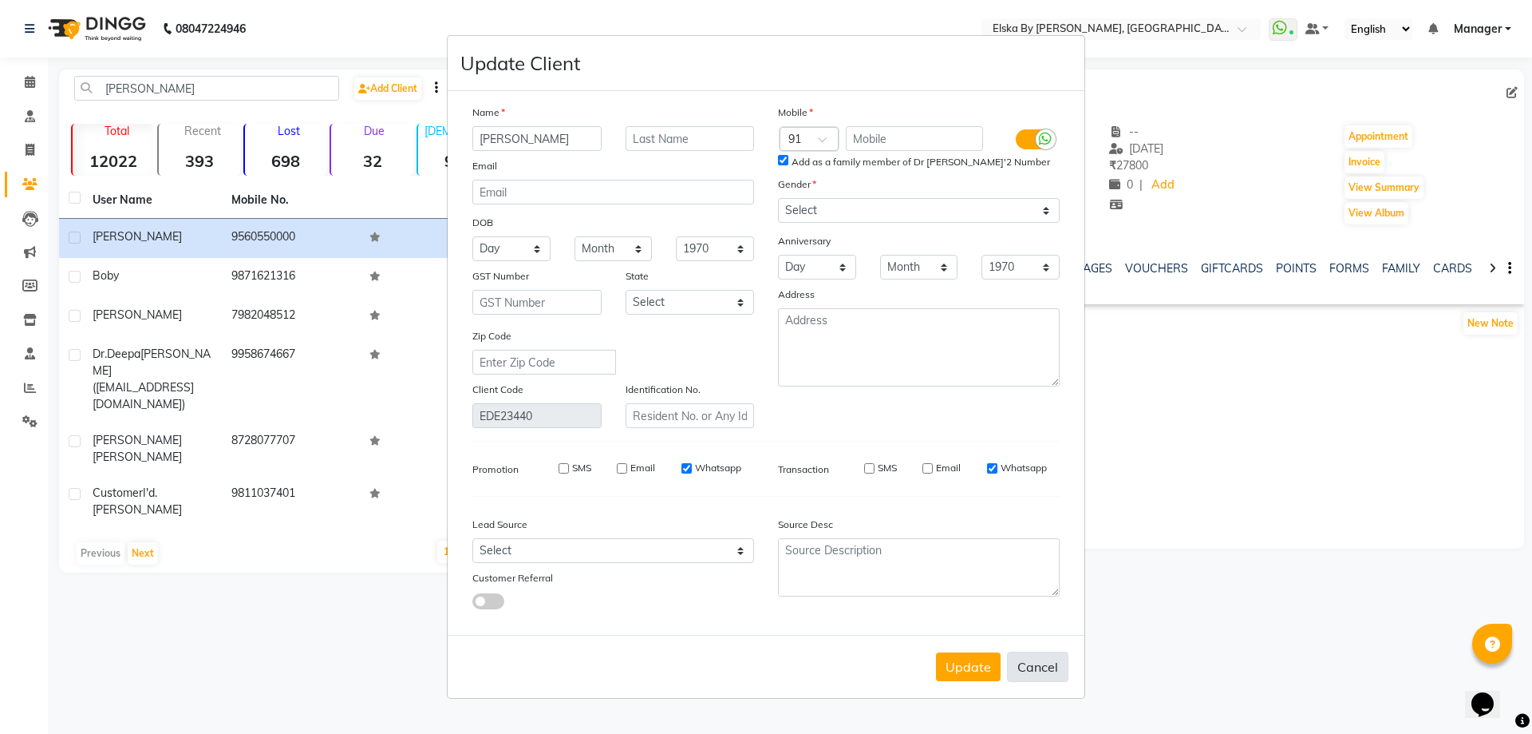
click at [1037, 662] on button "Cancel" at bounding box center [1037, 666] width 61 height 30
select select
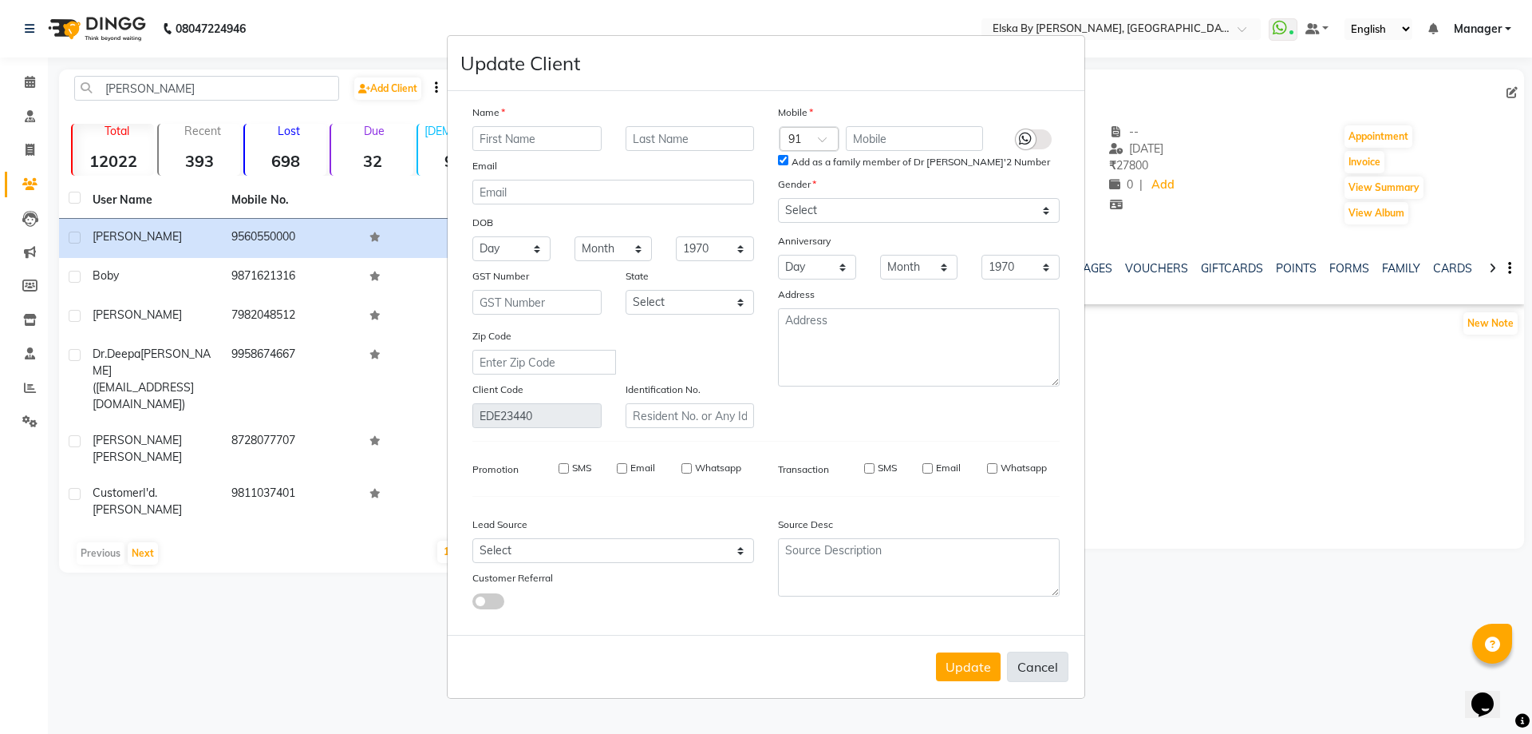
select select
checkbox input "false"
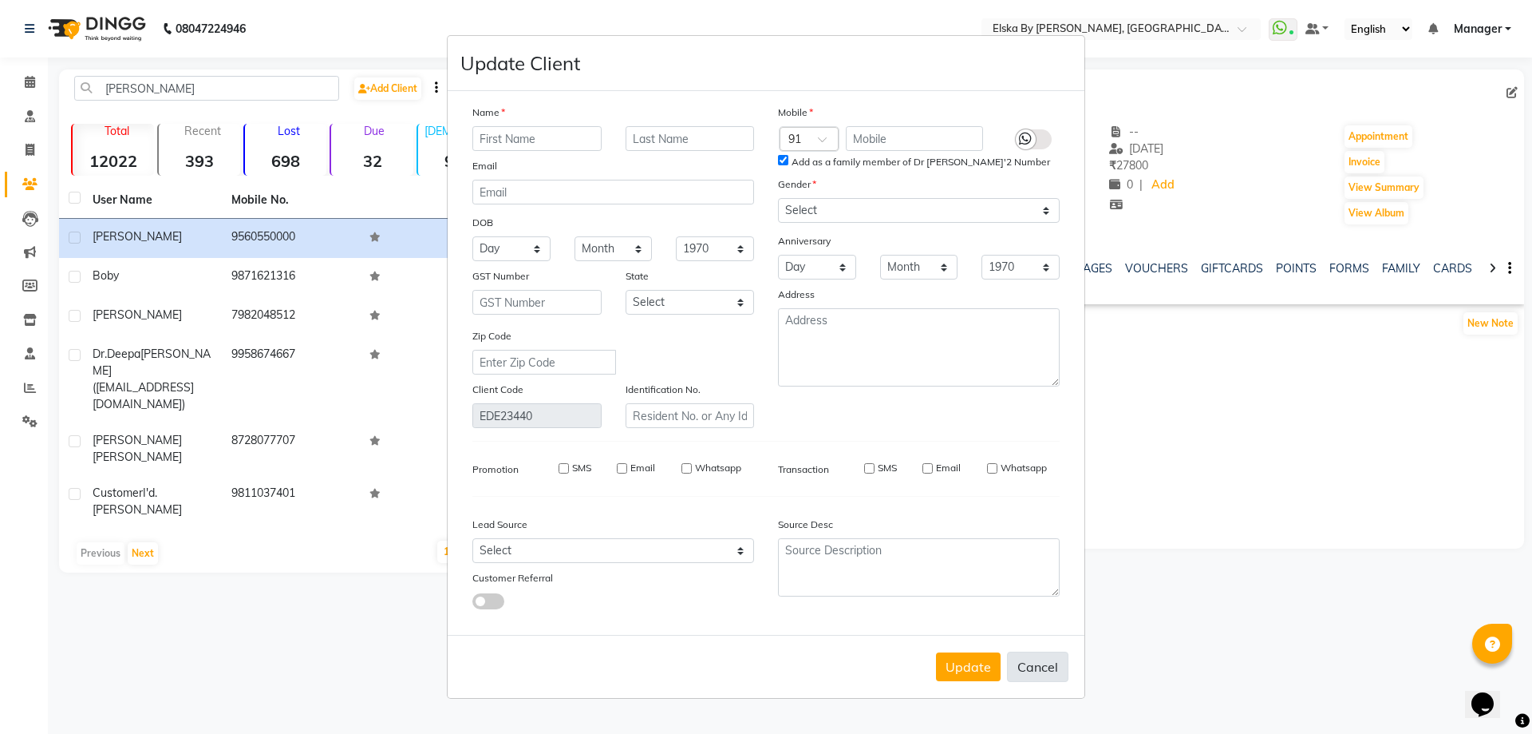
checkbox input "false"
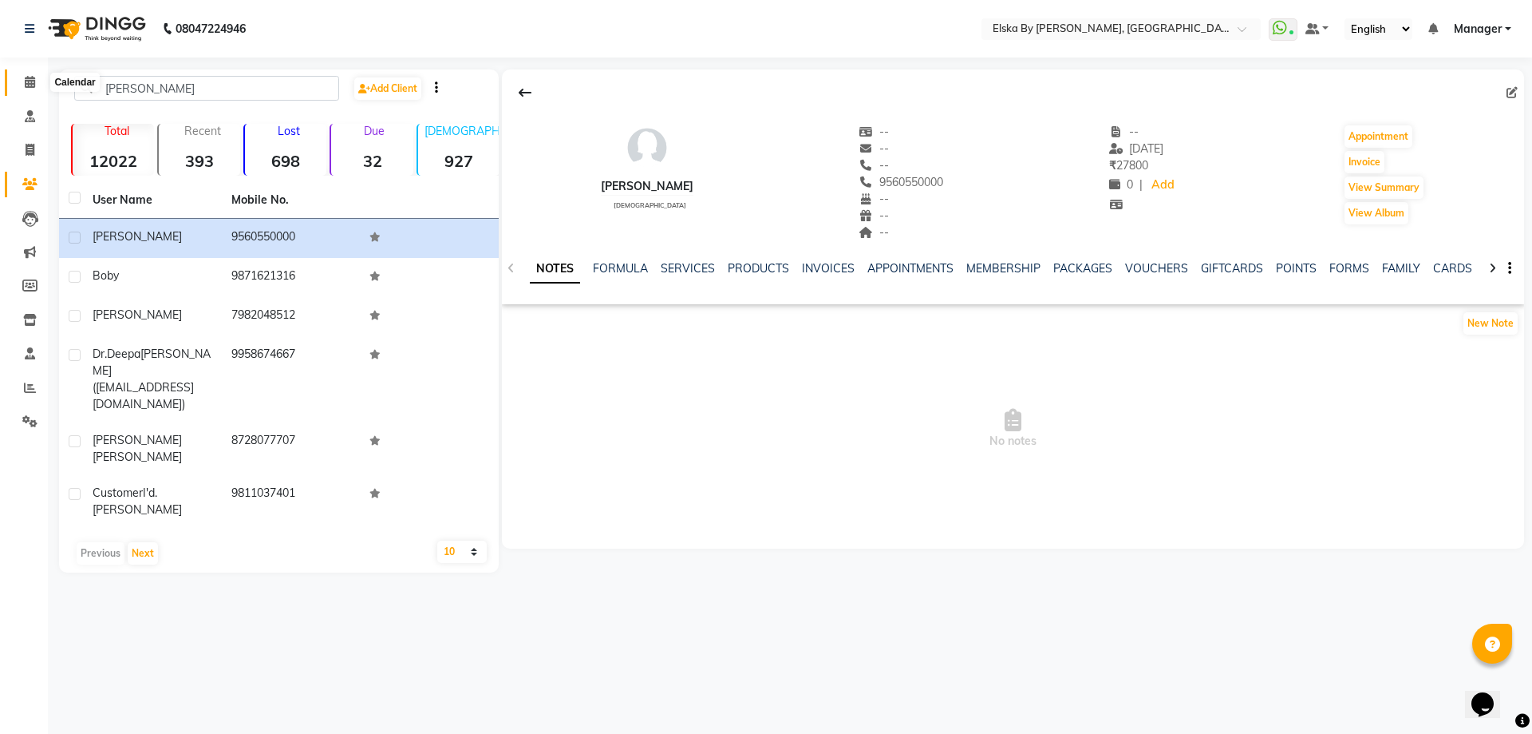
click at [31, 86] on icon at bounding box center [30, 82] width 10 height 12
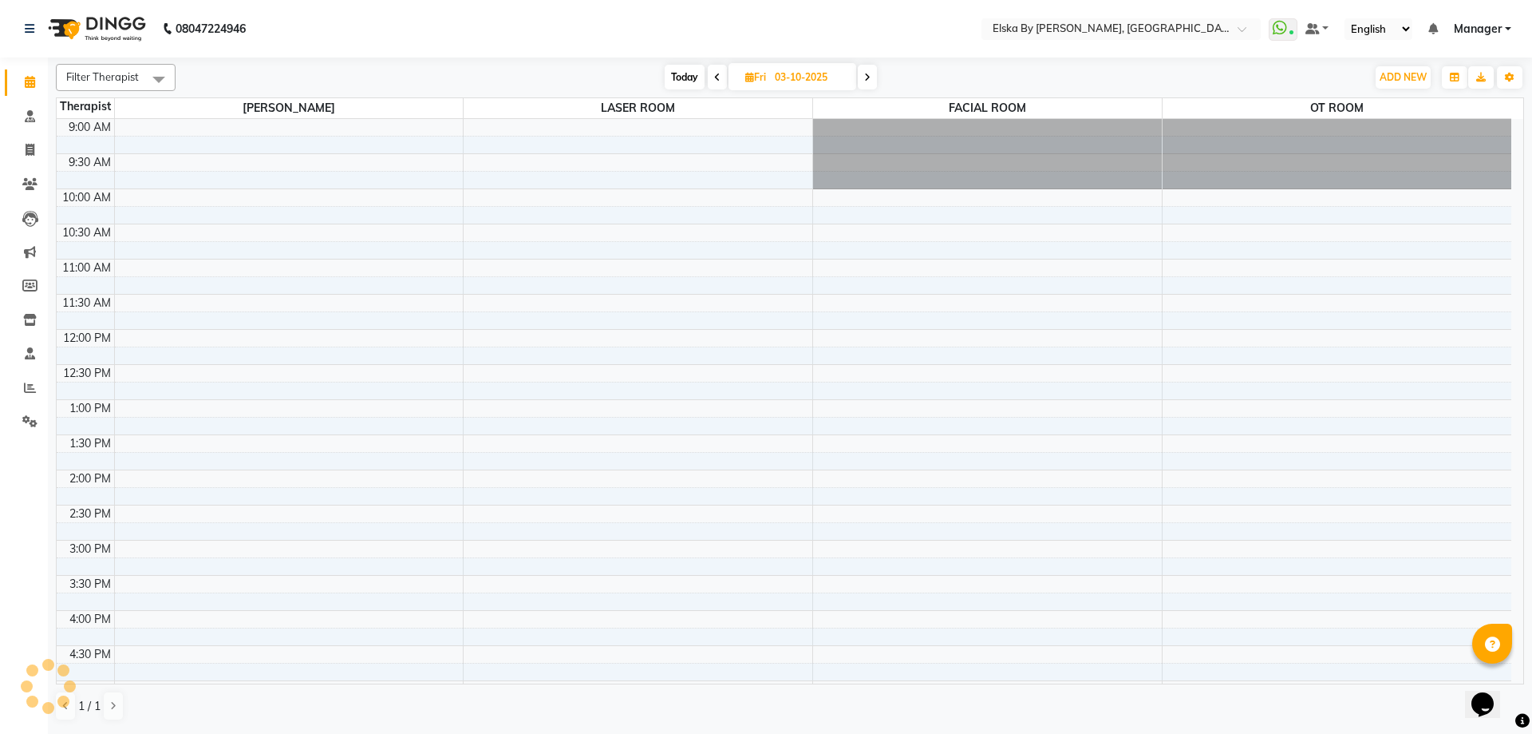
scroll to position [247, 0]
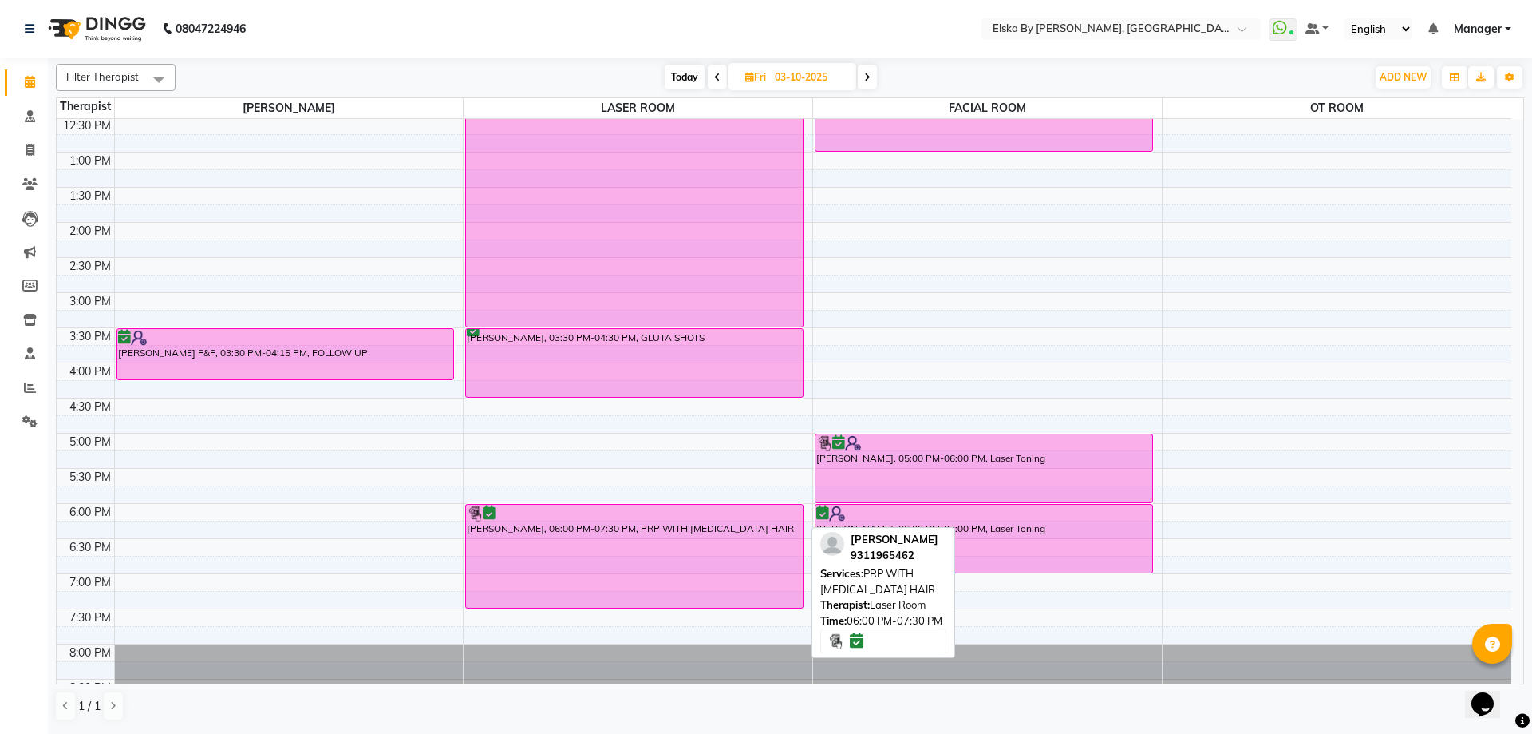
click at [654, 550] on div "[PERSON_NAME], 06:00 PM-07:30 PM, PRP WITH [MEDICAL_DATA] HAIR" at bounding box center [634, 555] width 337 height 103
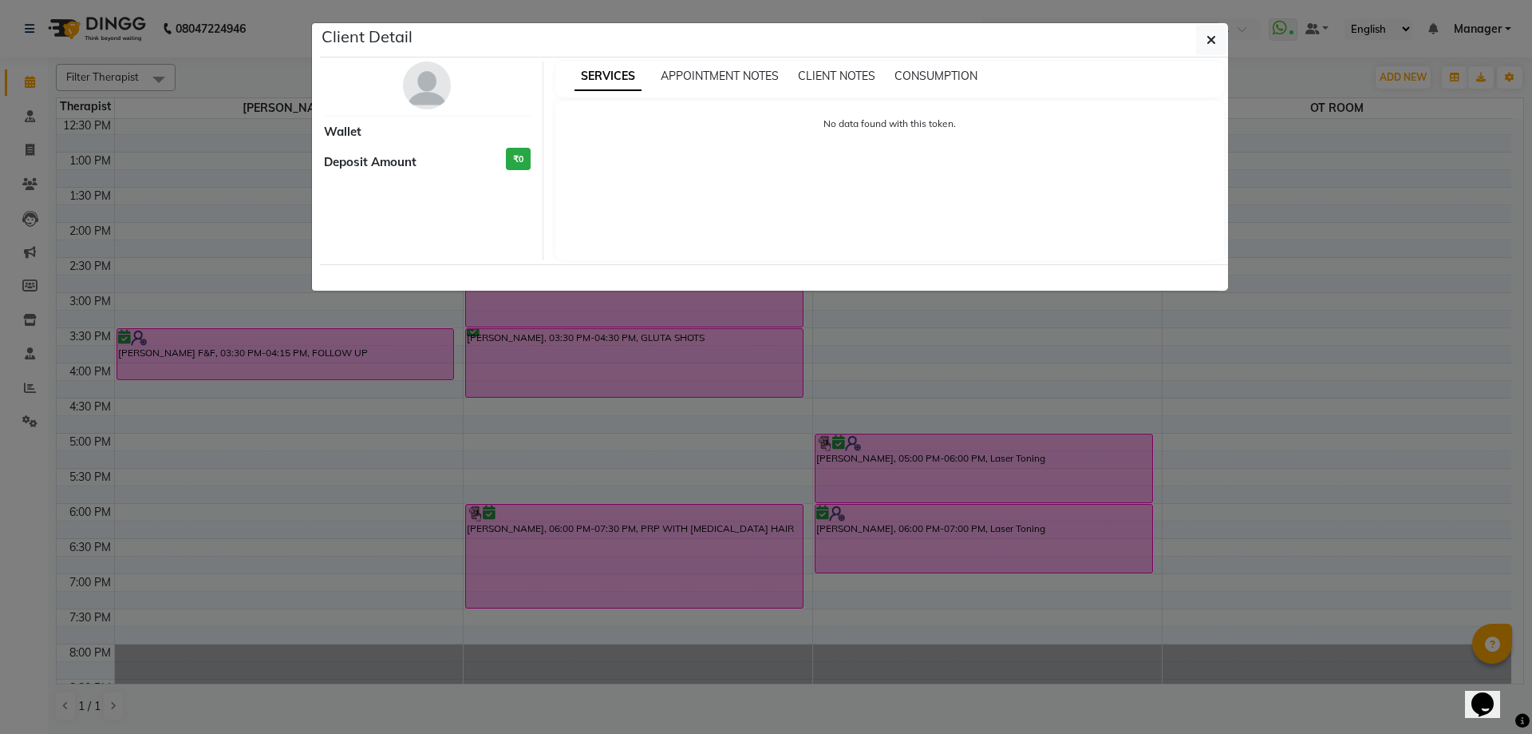
select select "6"
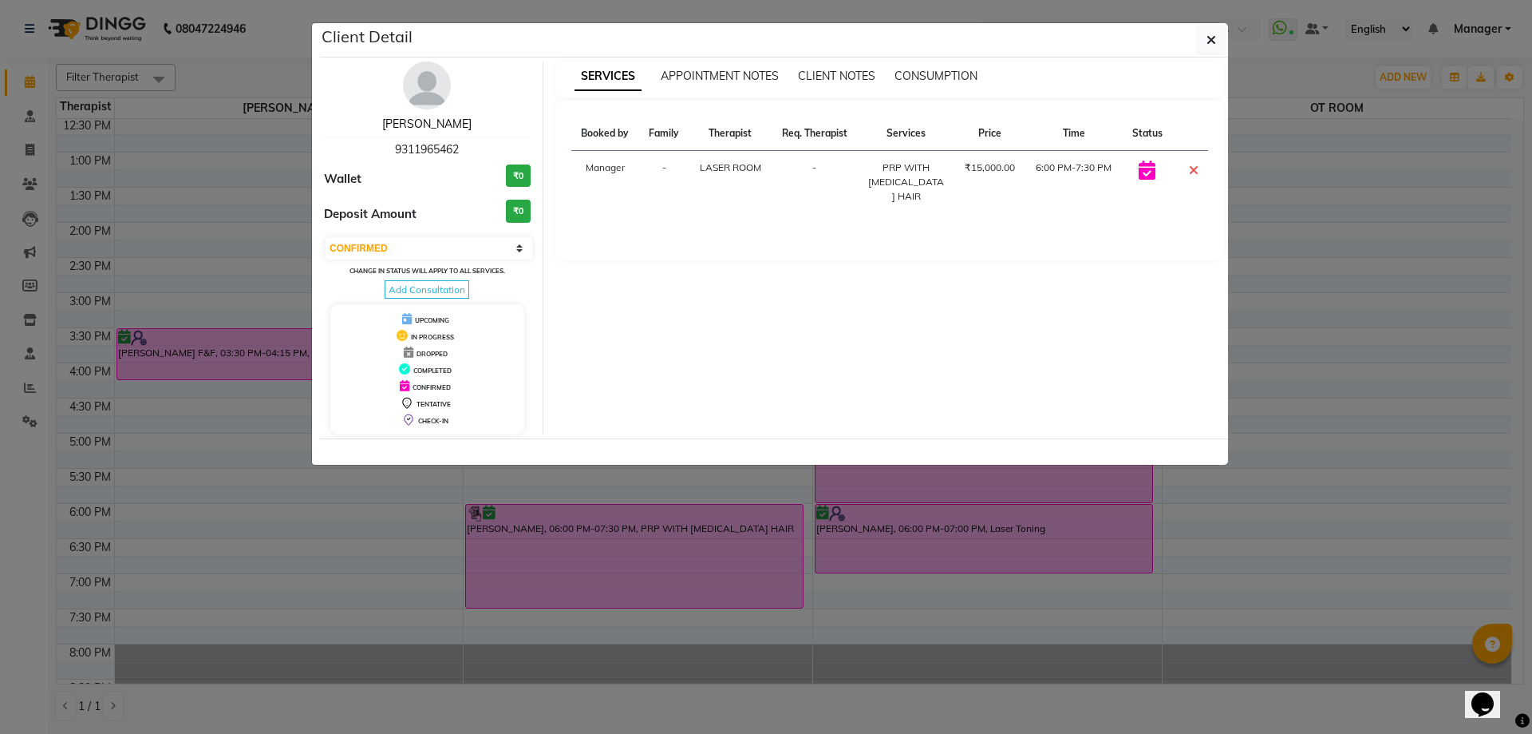
click at [442, 118] on link "[PERSON_NAME]" at bounding box center [426, 124] width 89 height 14
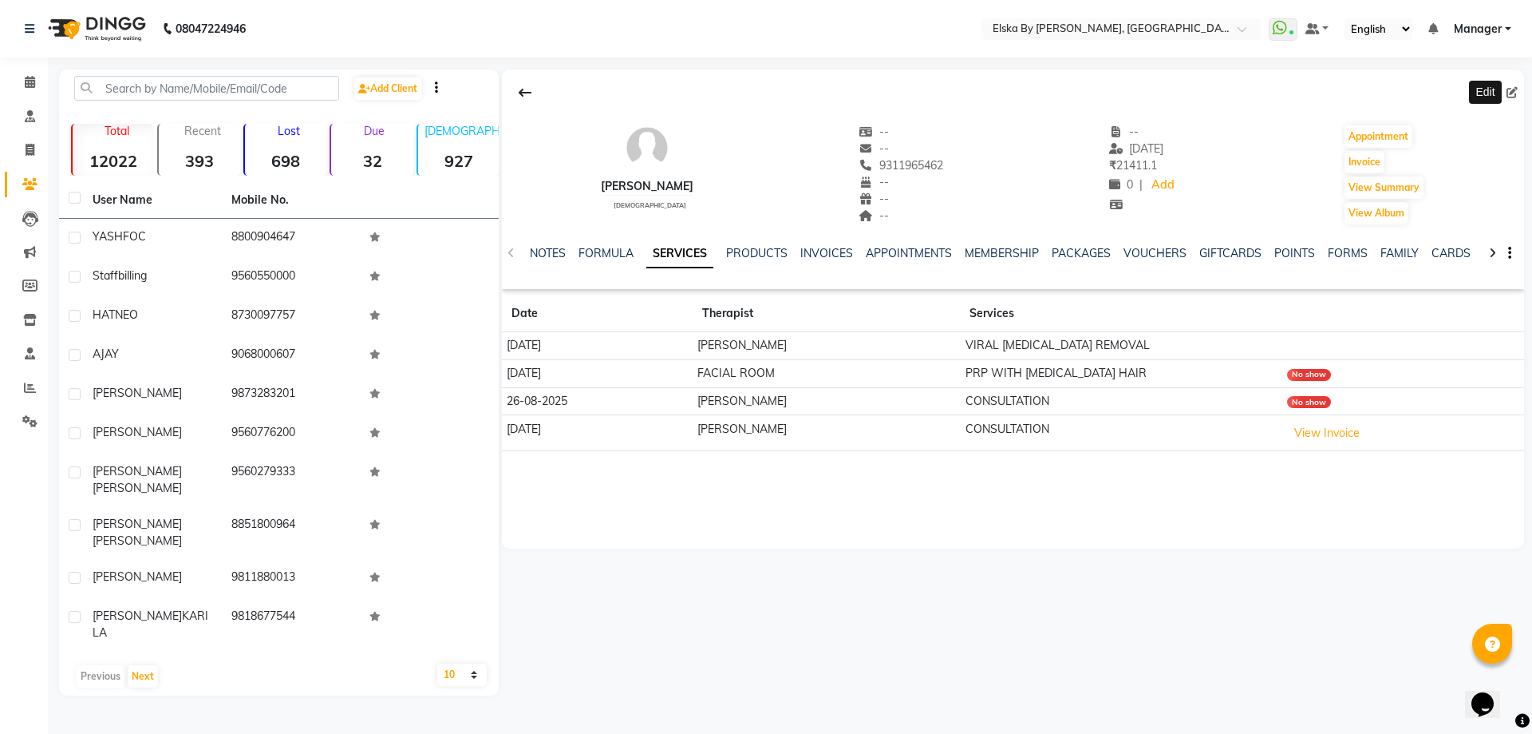
click at [1514, 89] on icon at bounding box center [1512, 92] width 11 height 11
select select "[DEMOGRAPHIC_DATA]"
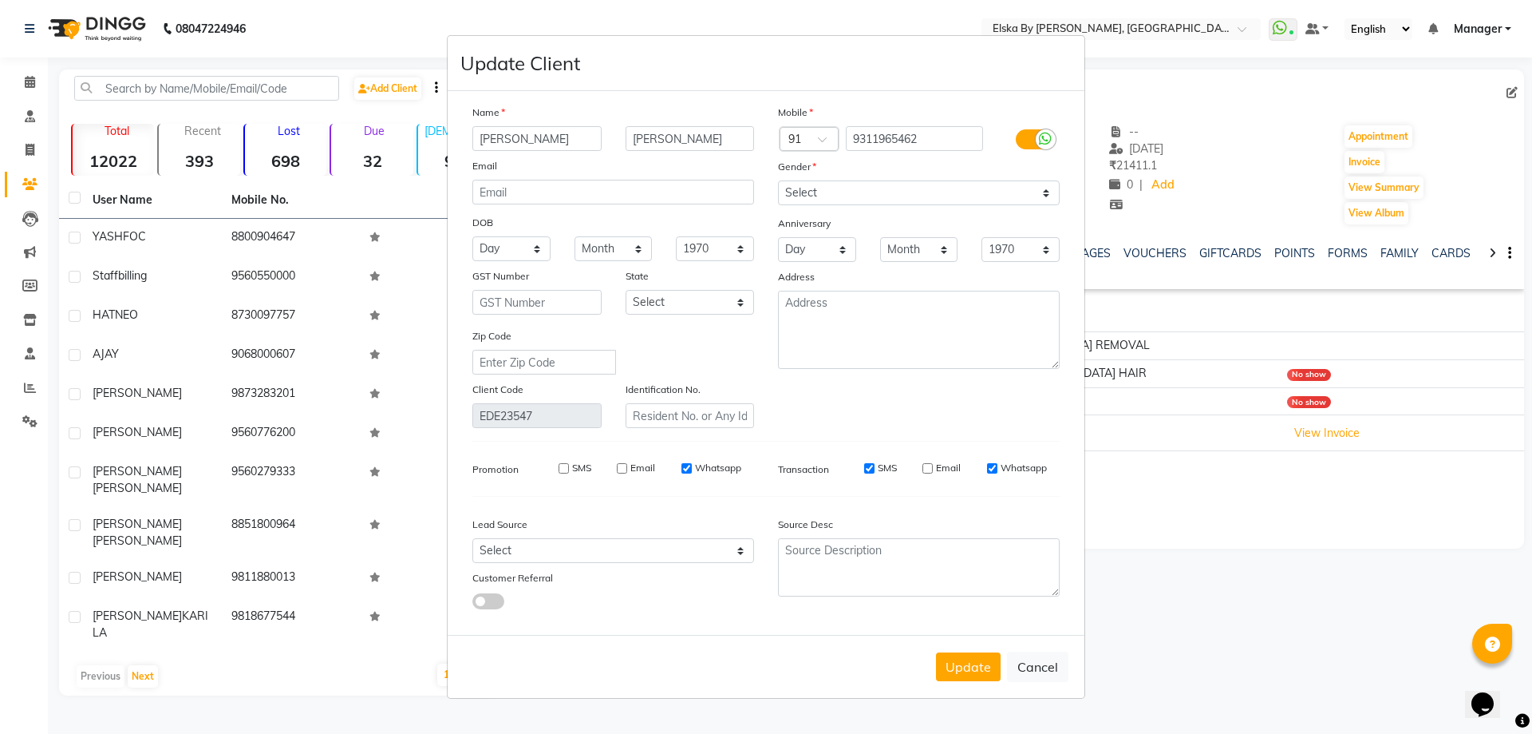
drag, startPoint x: 531, startPoint y: 143, endPoint x: 338, endPoint y: 116, distance: 195.1
click at [338, 116] on ngb-modal-window "Update Client Name [PERSON_NAME] Email DOB Day 01 02 03 04 05 06 07 08 09 10 11…" at bounding box center [766, 367] width 1532 height 734
type input "[PERSON_NAME]"
drag, startPoint x: 687, startPoint y: 141, endPoint x: 604, endPoint y: 141, distance: 83.0
click at [604, 141] on div "[PERSON_NAME]" at bounding box center [614, 138] width 306 height 25
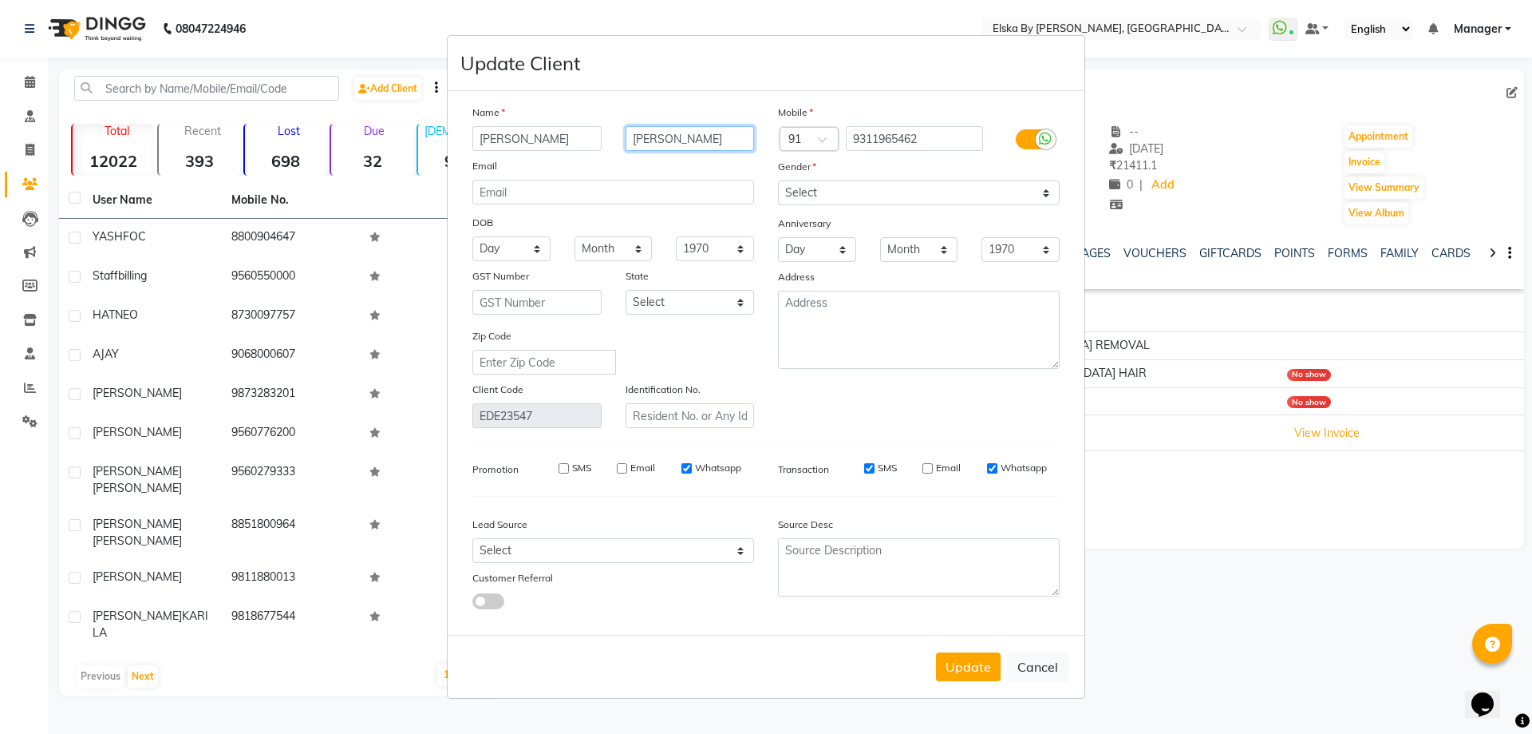
type input "[PERSON_NAME]"
click at [871, 471] on input "SMS" at bounding box center [869, 468] width 10 height 10
checkbox input "false"
click at [951, 658] on button "Update" at bounding box center [968, 666] width 65 height 29
select select
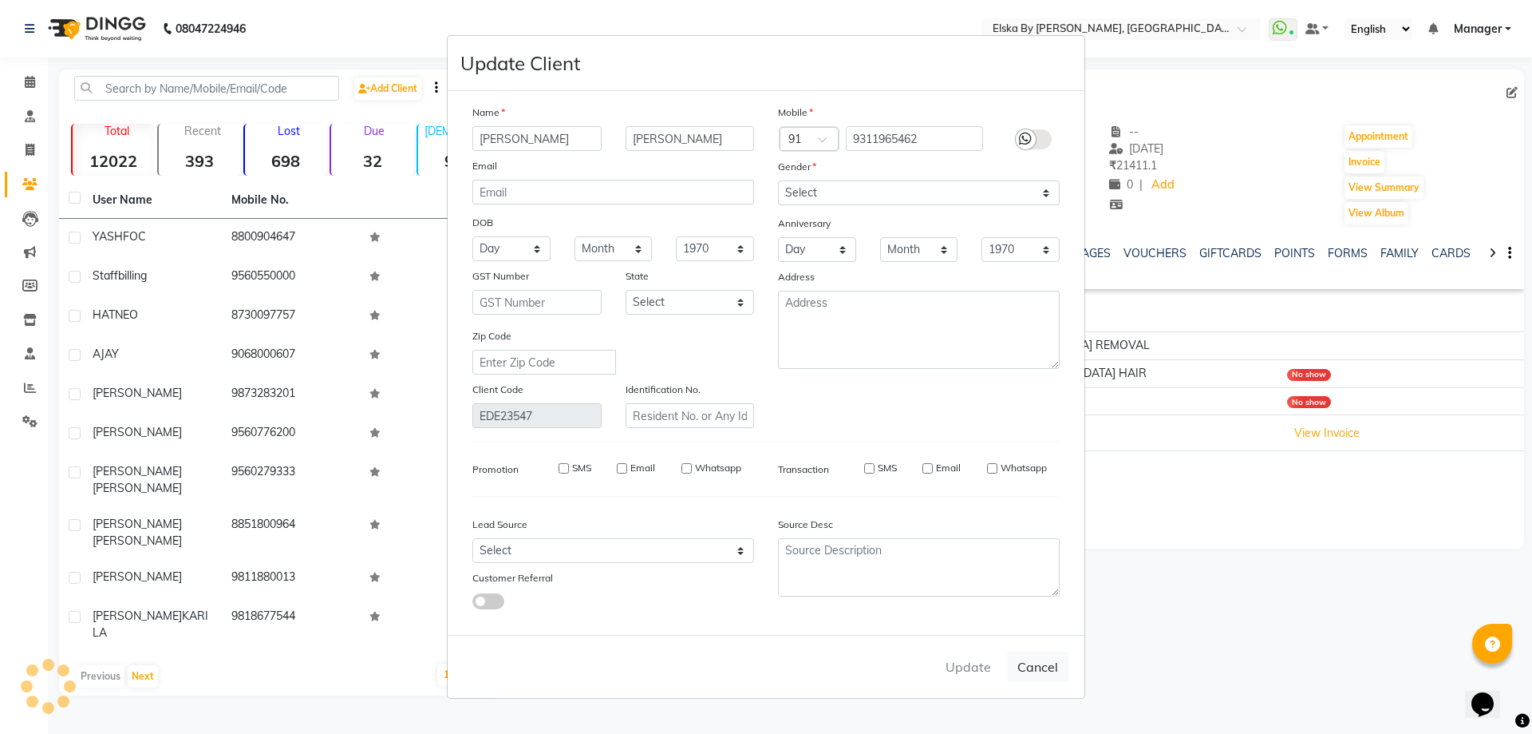
select select
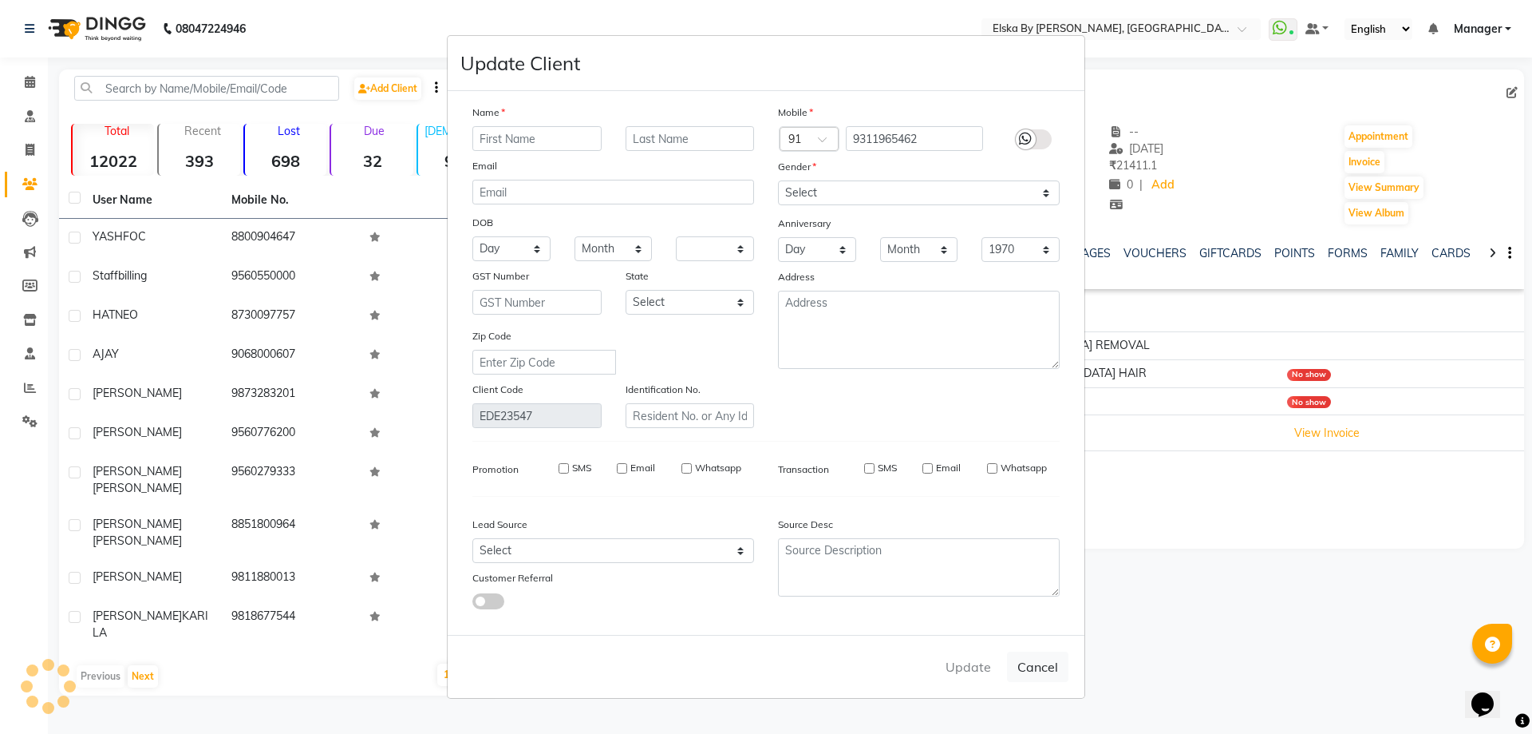
select select
checkbox input "false"
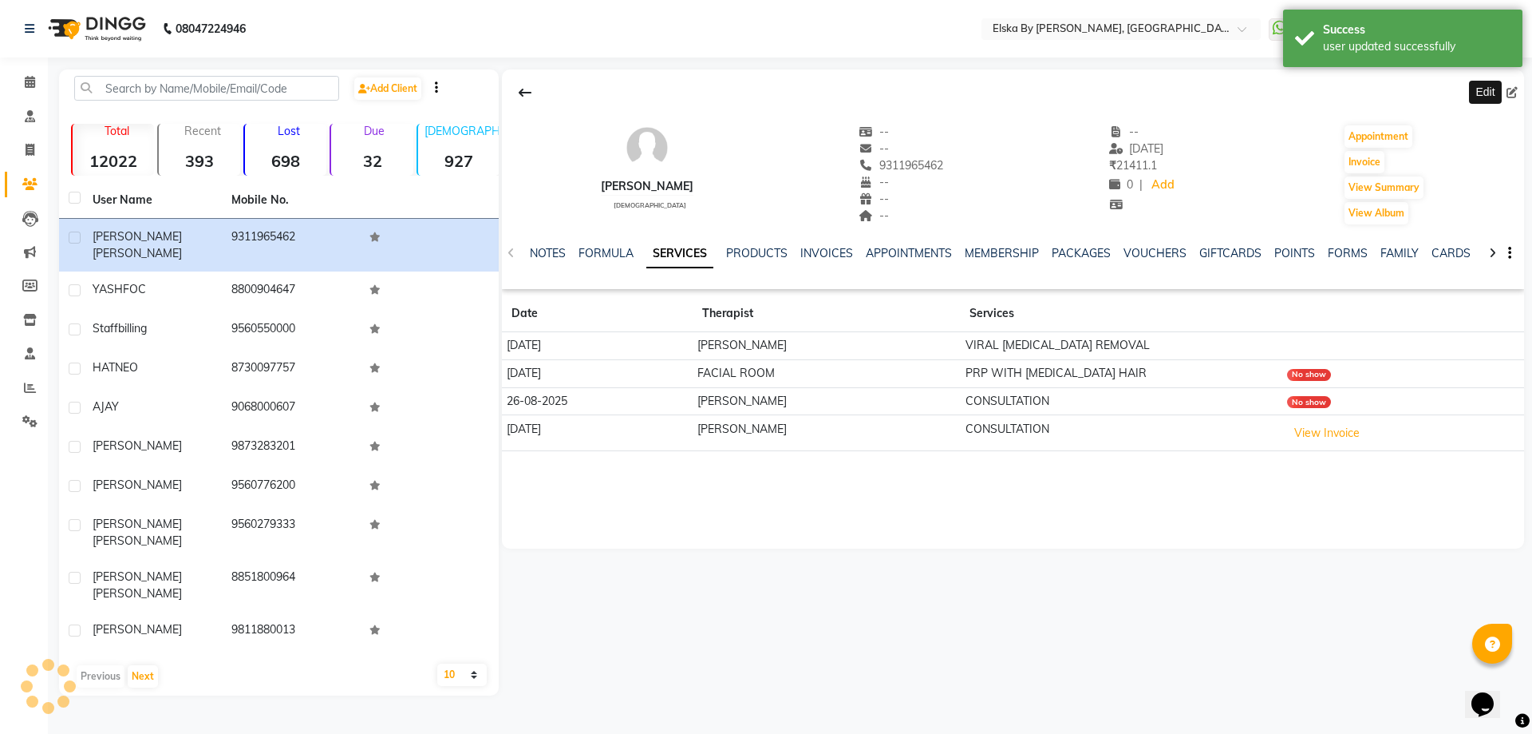
click at [1513, 92] on icon at bounding box center [1512, 92] width 11 height 11
select select "[DEMOGRAPHIC_DATA]"
